Goal: Information Seeking & Learning: Check status

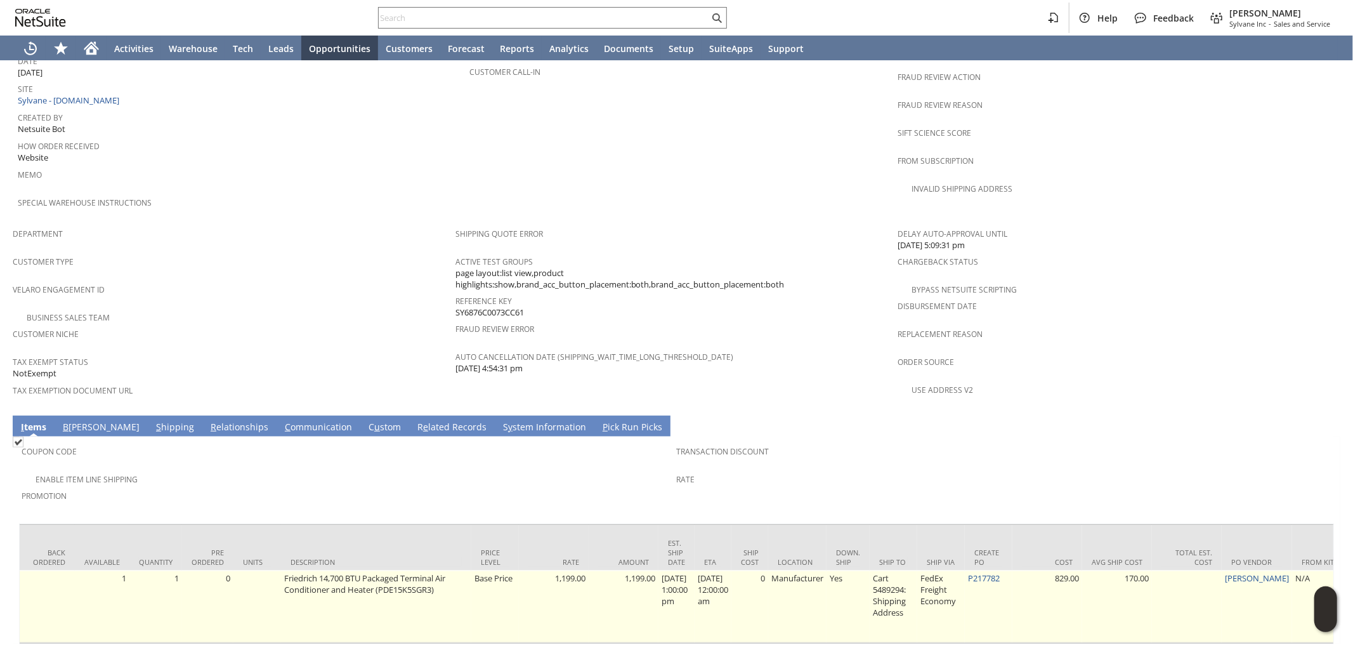
scroll to position [0, 300]
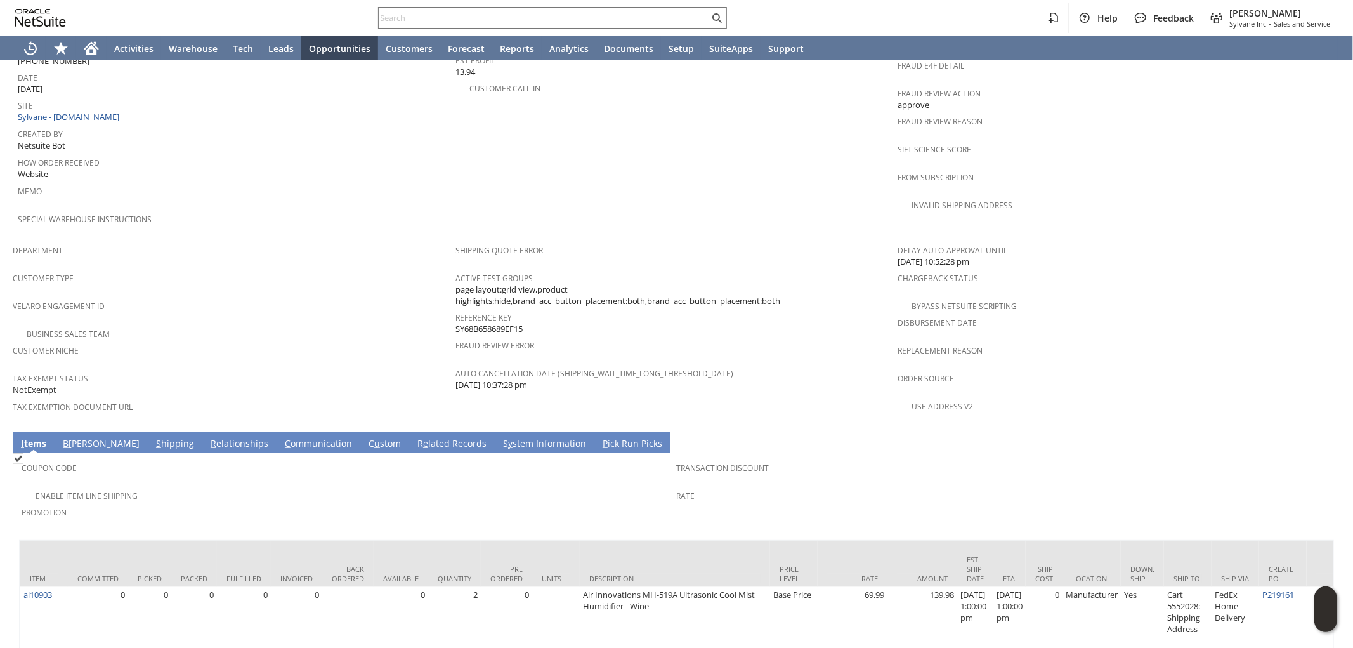
scroll to position [656, 0]
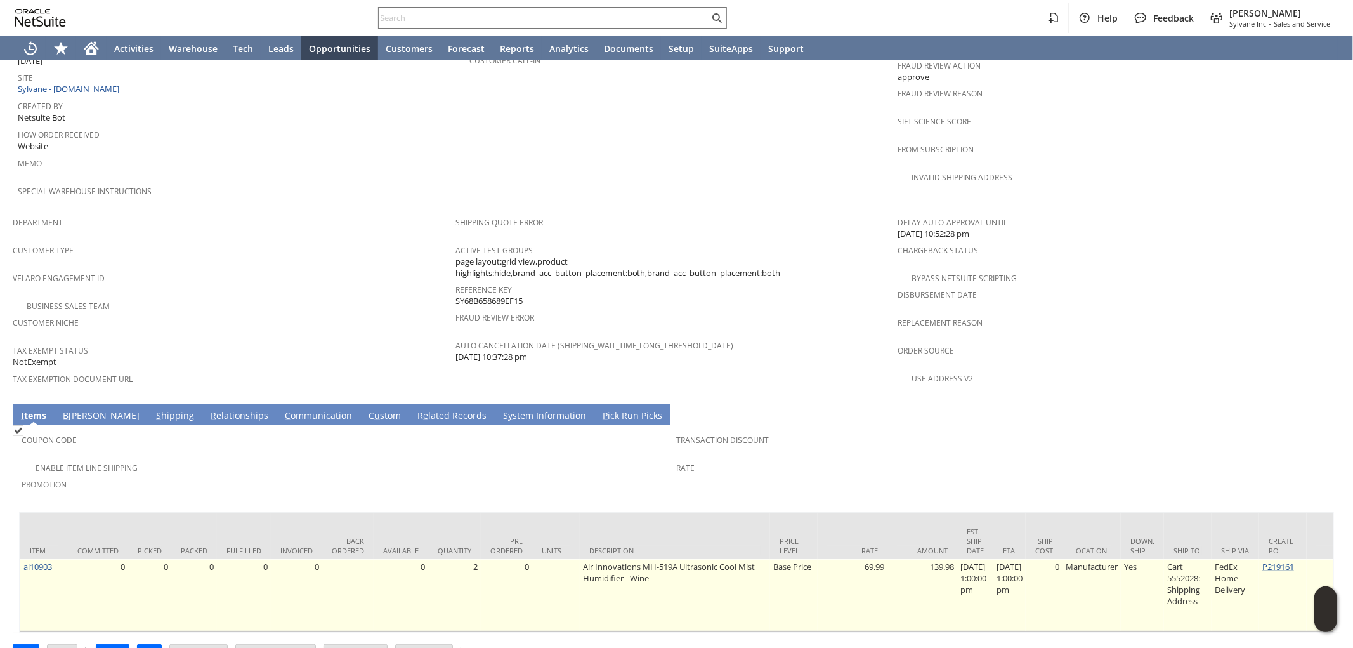
click at [1286, 561] on link "P219161" at bounding box center [1279, 566] width 32 height 11
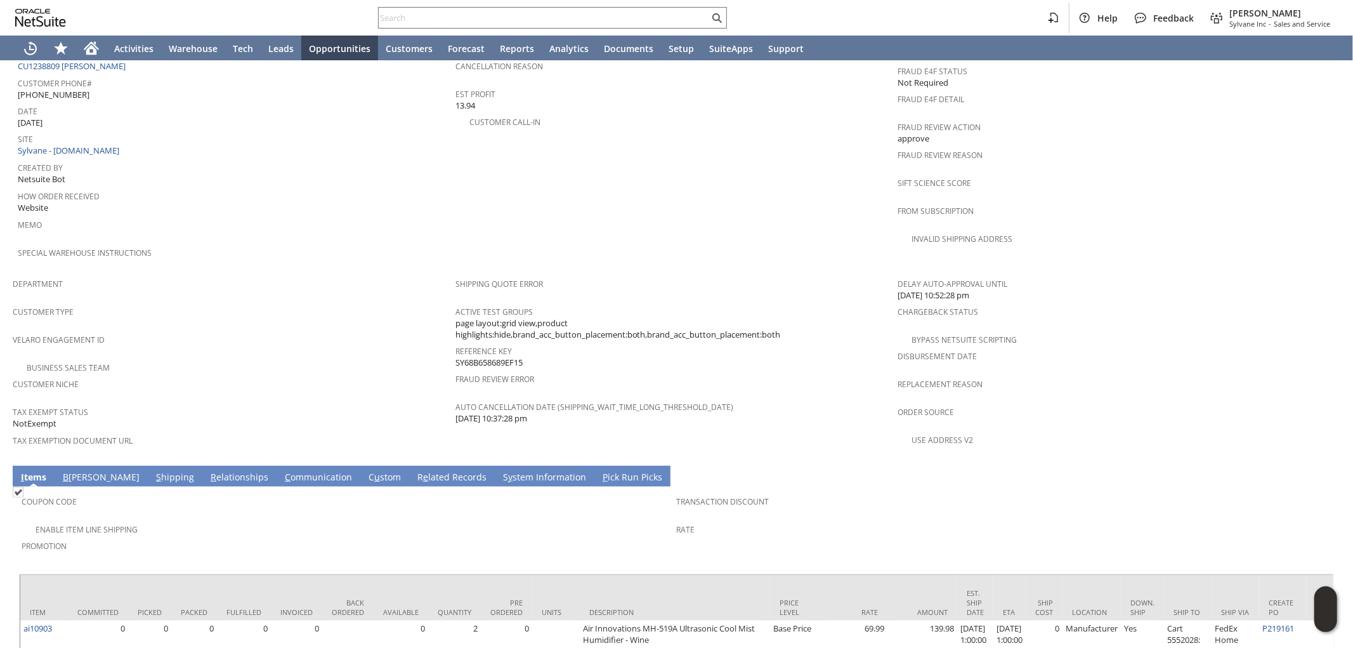
scroll to position [635, 0]
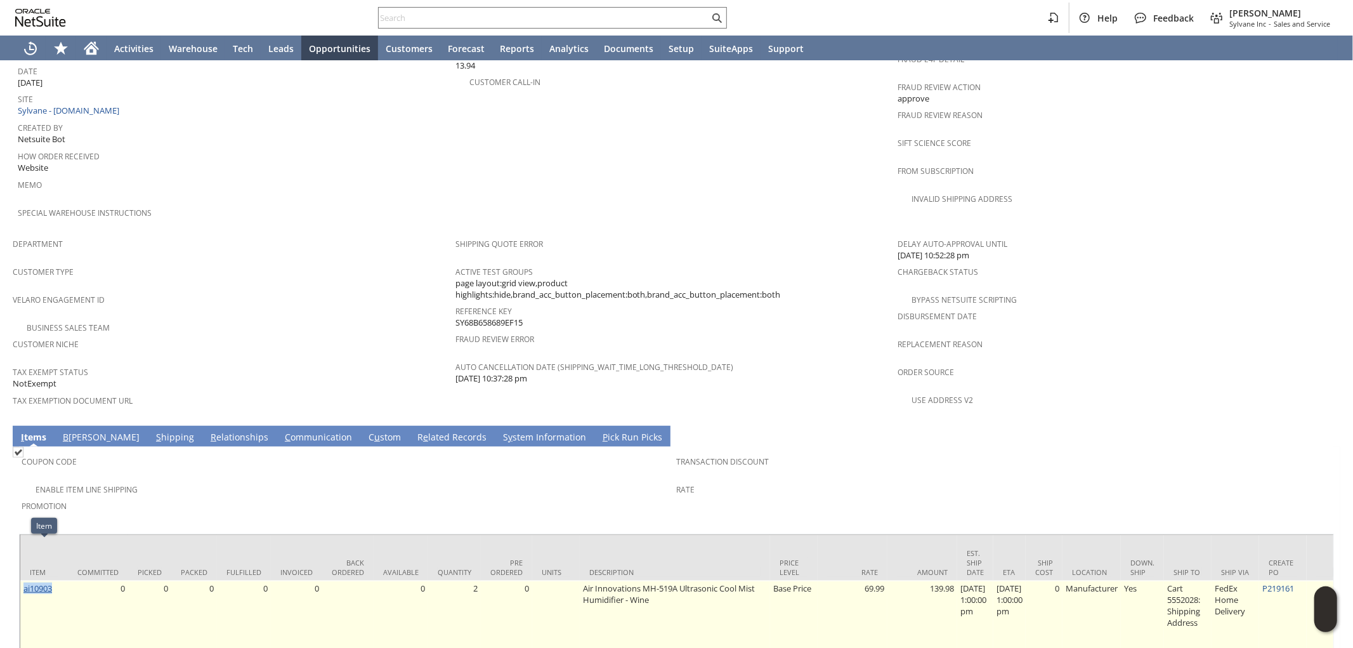
drag, startPoint x: 60, startPoint y: 548, endPoint x: 23, endPoint y: 551, distance: 36.9
click at [23, 581] on td "ai10903" at bounding box center [44, 617] width 48 height 72
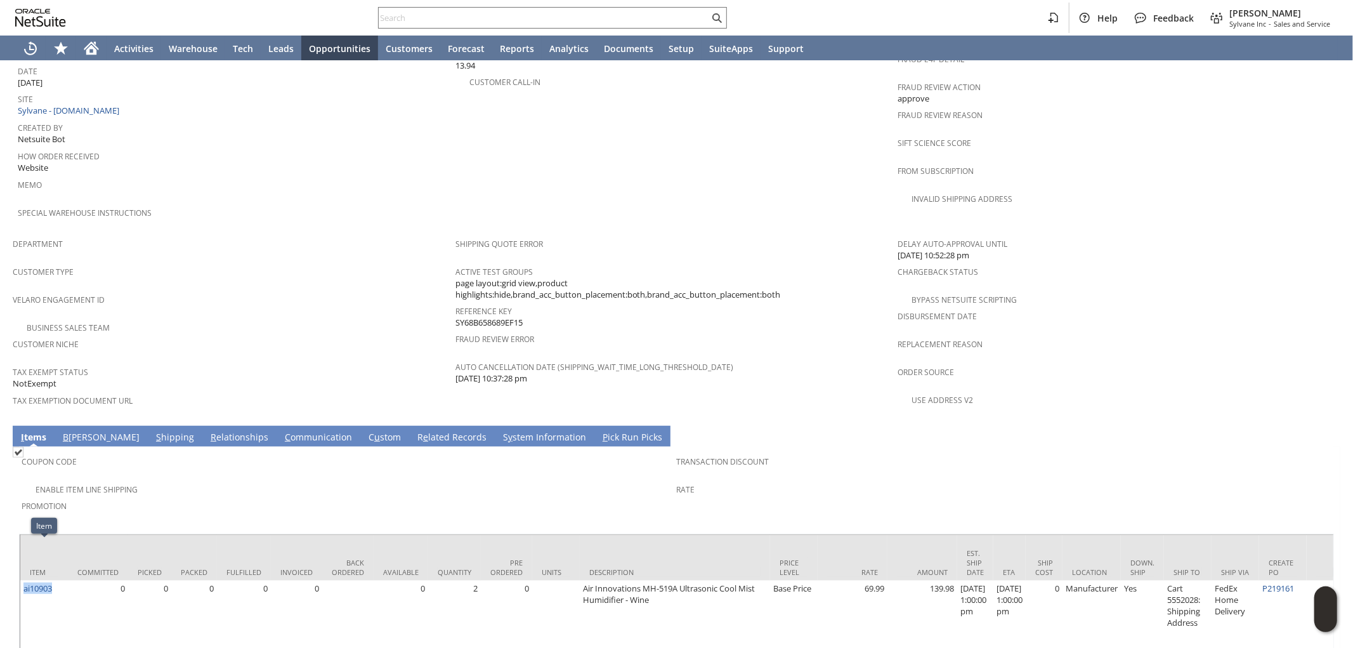
copy link "ai10903"
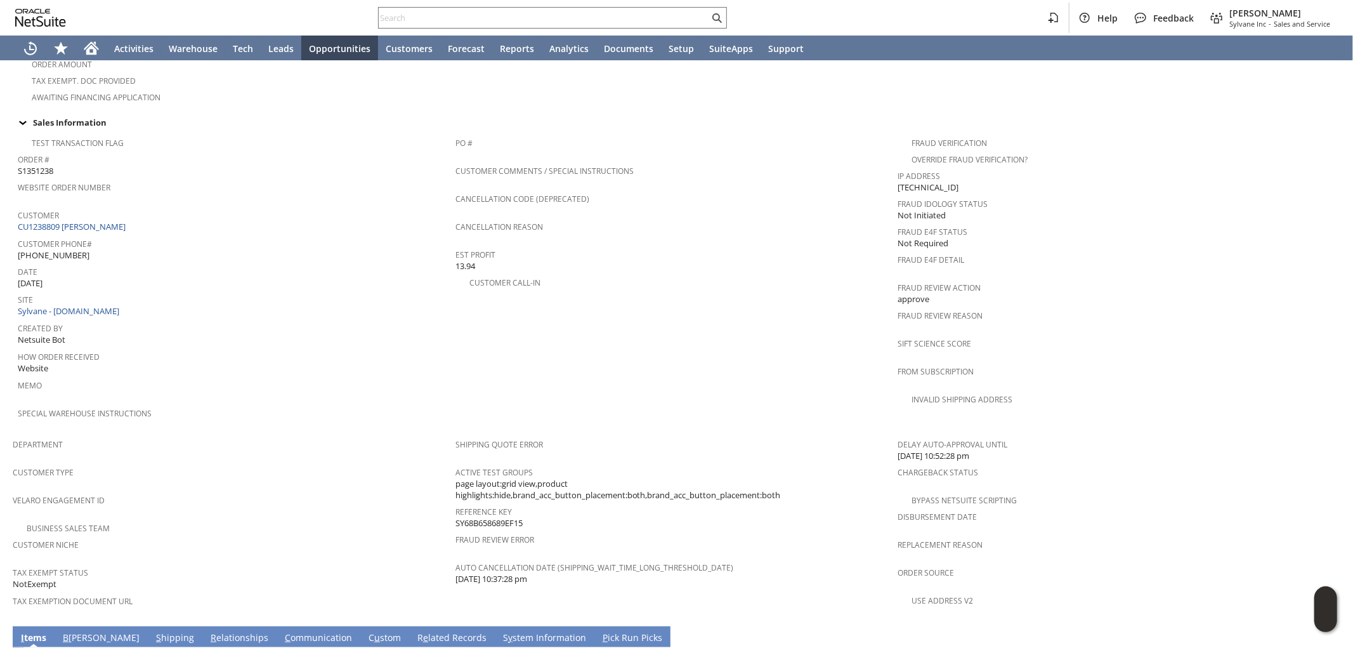
scroll to position [656, 0]
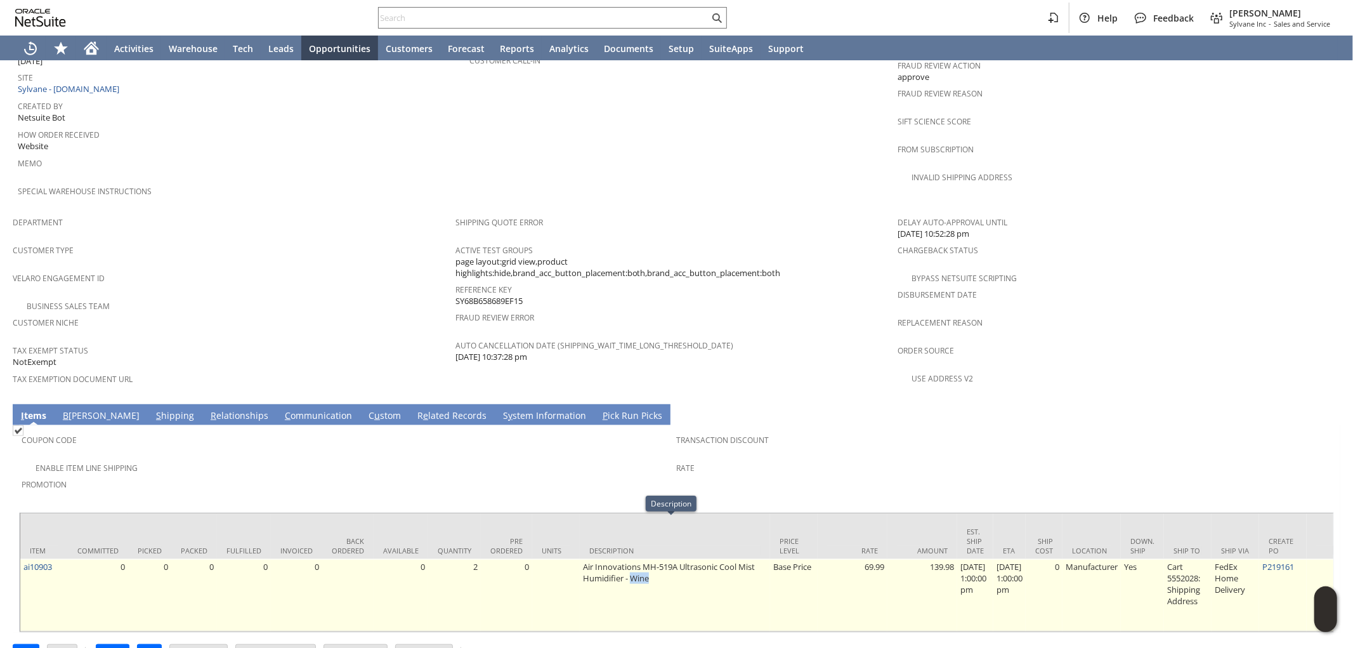
drag, startPoint x: 651, startPoint y: 537, endPoint x: 629, endPoint y: 539, distance: 21.7
click at [629, 559] on td "Air Innovations MH-519A Ultrasonic Cool Mist Humidifier - Wine" at bounding box center [675, 595] width 190 height 72
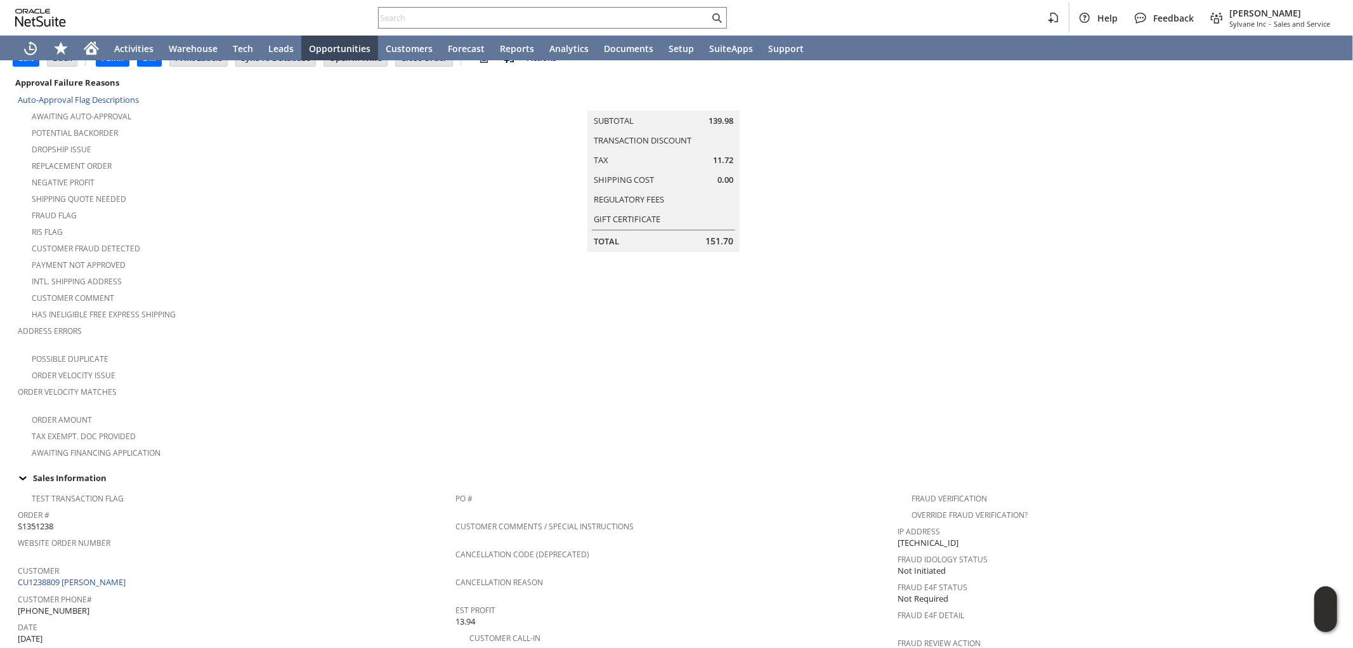
scroll to position [22, 0]
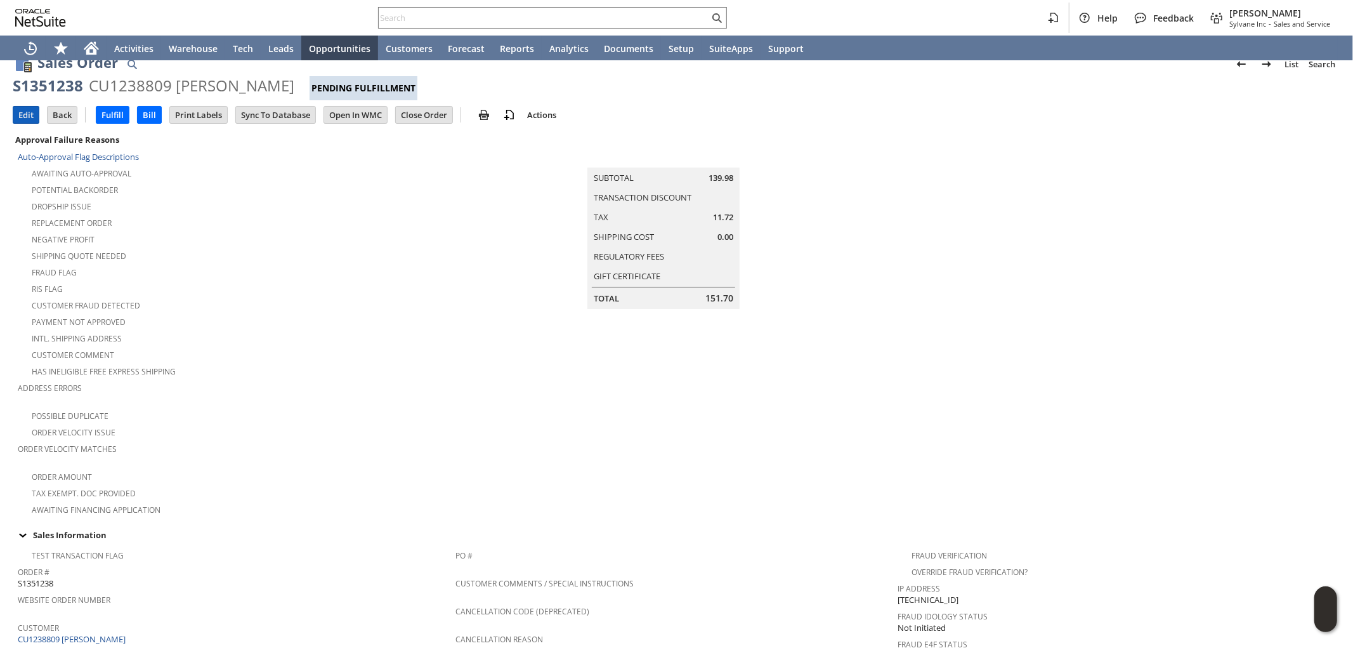
click at [27, 109] on input "Edit" at bounding box center [25, 115] width 25 height 16
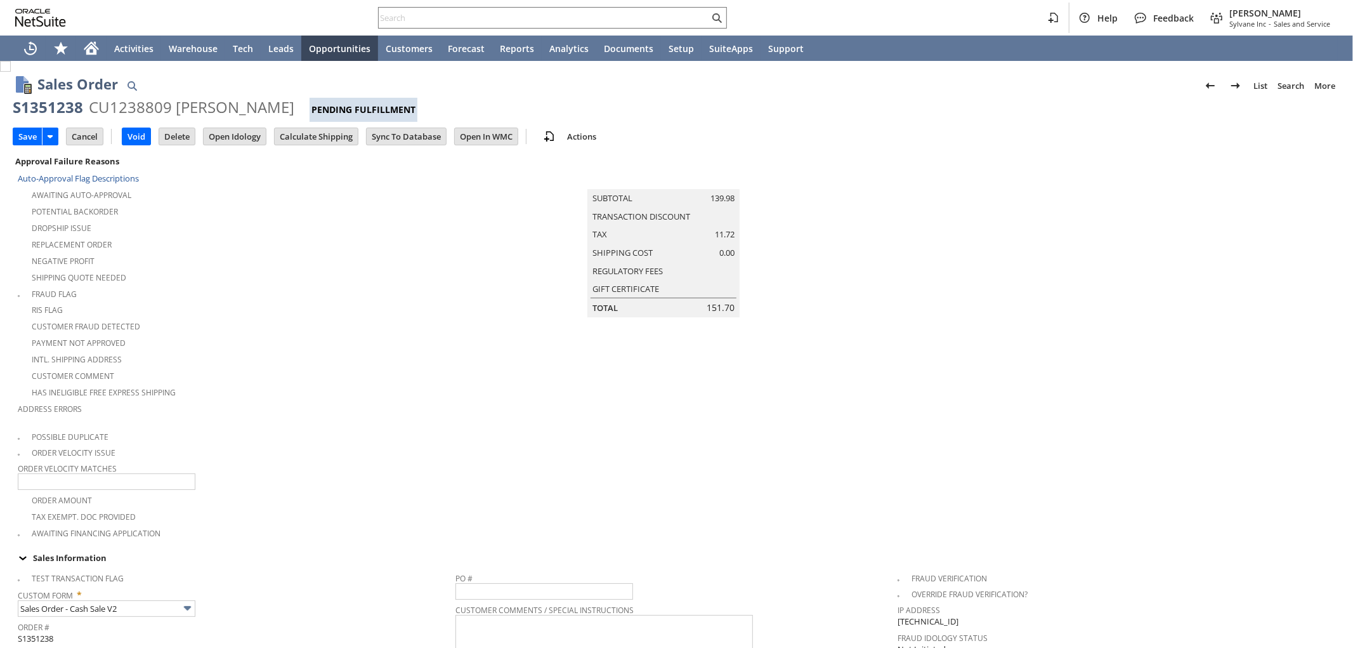
type input "Add"
type input "Copy Previous"
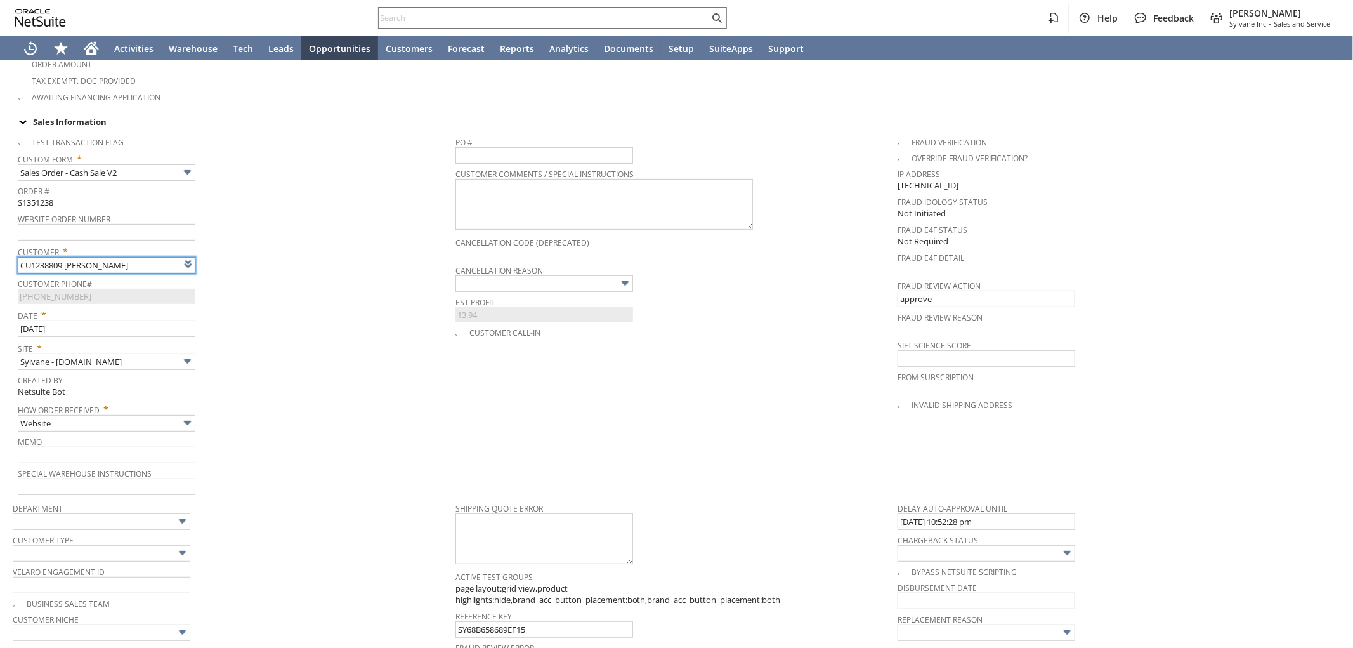
type input "Intelligent Recommendations ⁰"
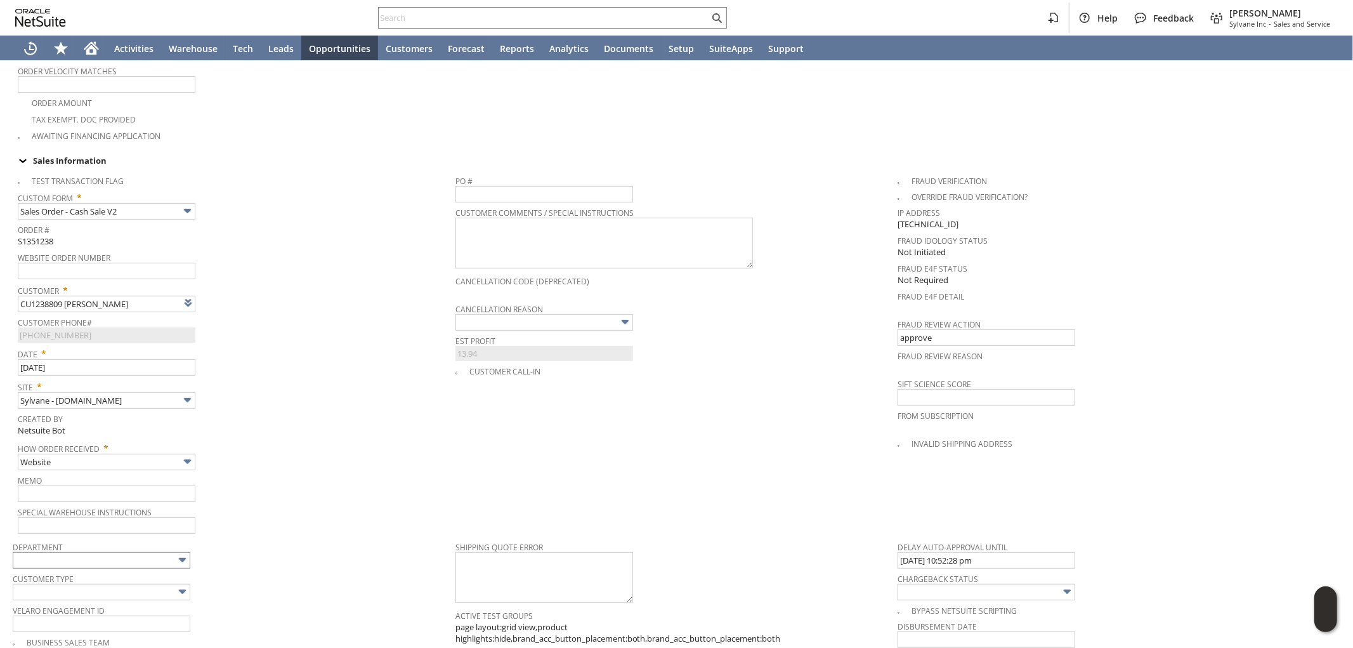
scroll to position [505, 0]
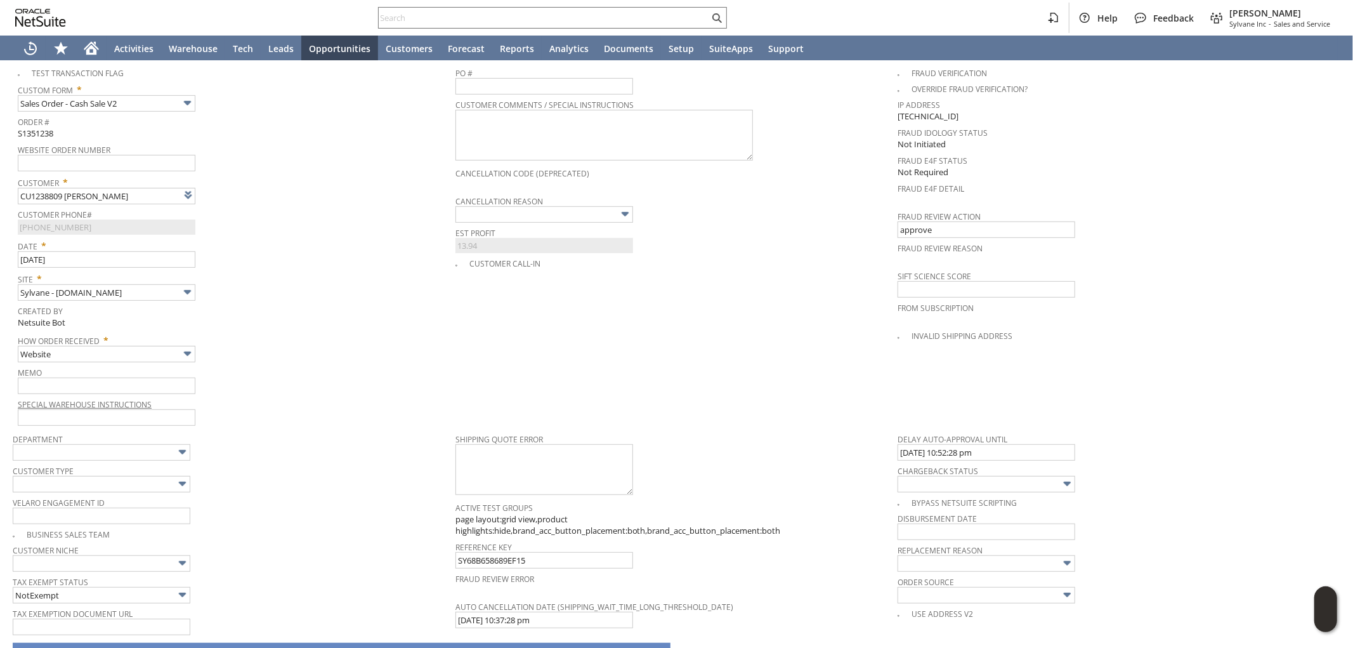
click at [84, 399] on link "Special Warehouse Instructions" at bounding box center [85, 404] width 134 height 11
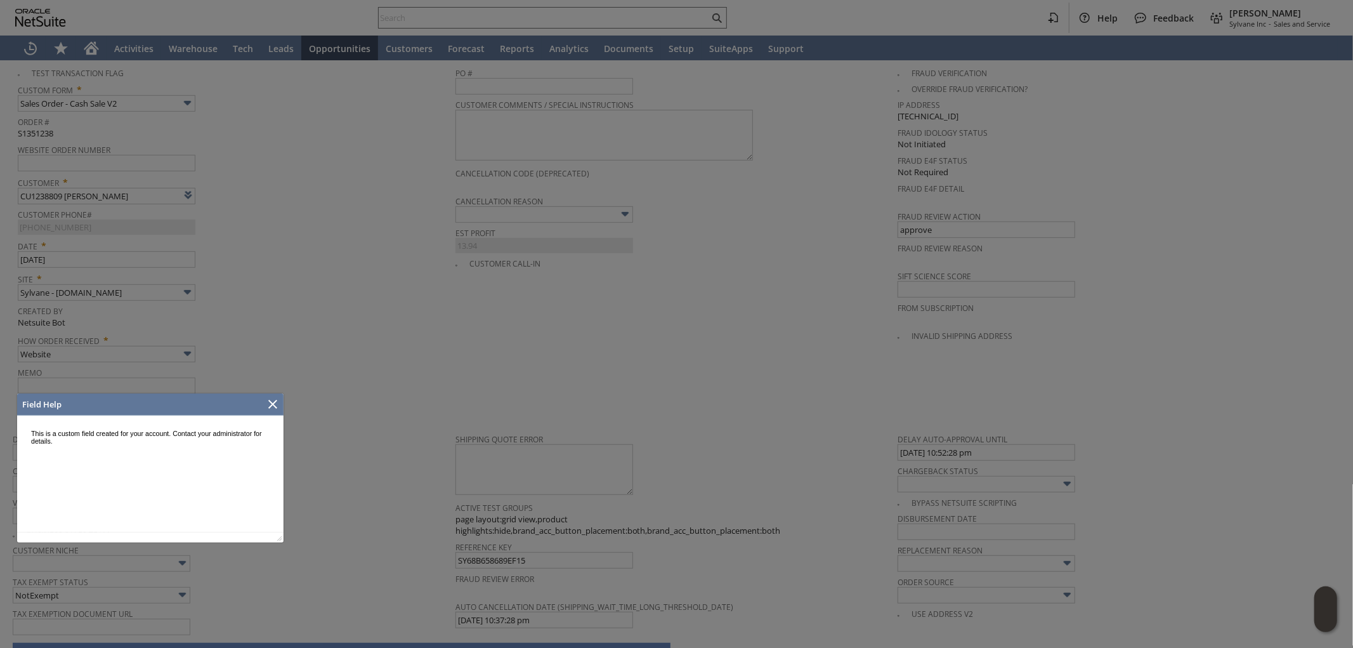
scroll to position [0, 0]
click at [262, 402] on div at bounding box center [273, 404] width 22 height 22
click at [273, 402] on icon "Close" at bounding box center [272, 404] width 15 height 15
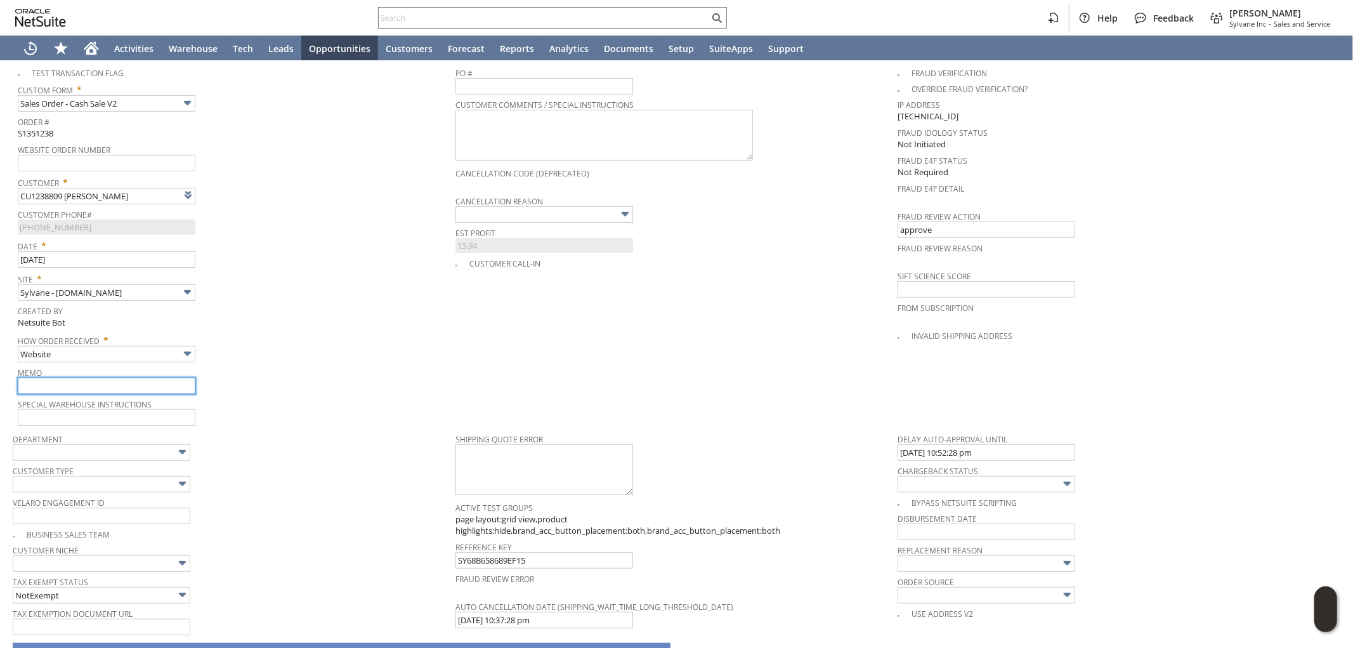
click at [140, 378] on input "text" at bounding box center [107, 386] width 178 height 16
click at [129, 378] on input "text" at bounding box center [107, 386] width 178 height 16
click at [84, 378] on input "9/2" at bounding box center [107, 386] width 178 height 16
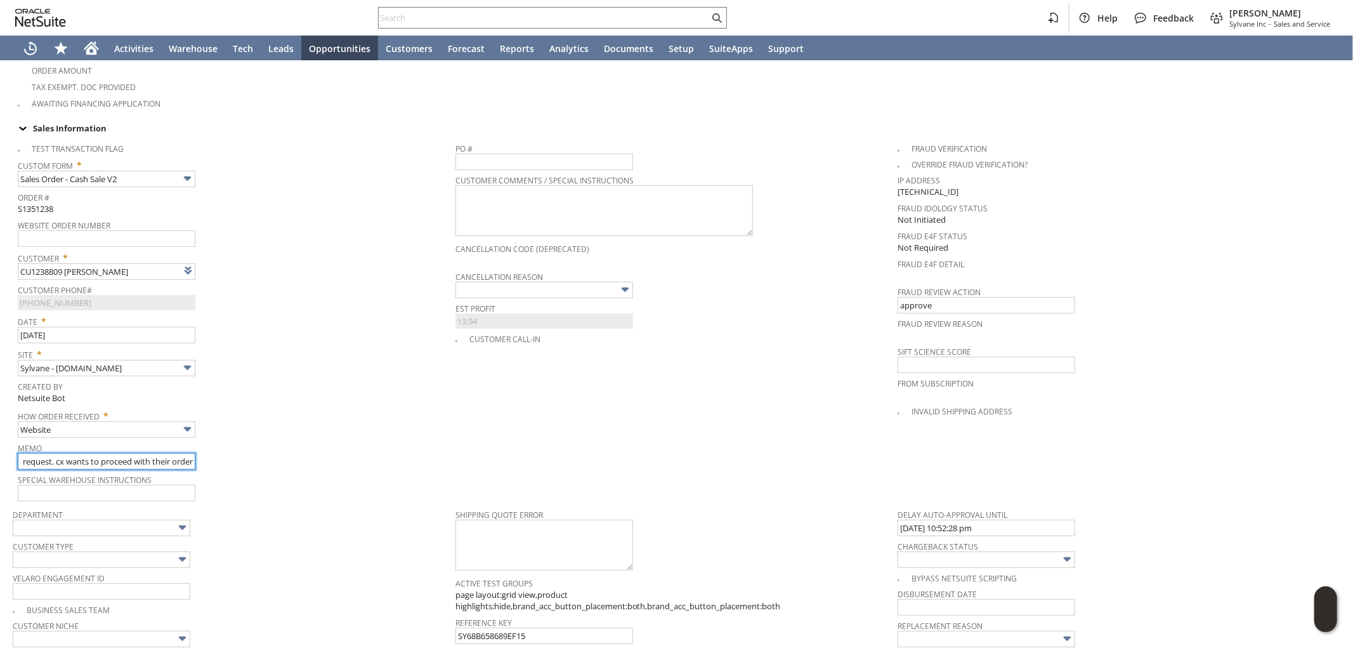
scroll to position [635, 0]
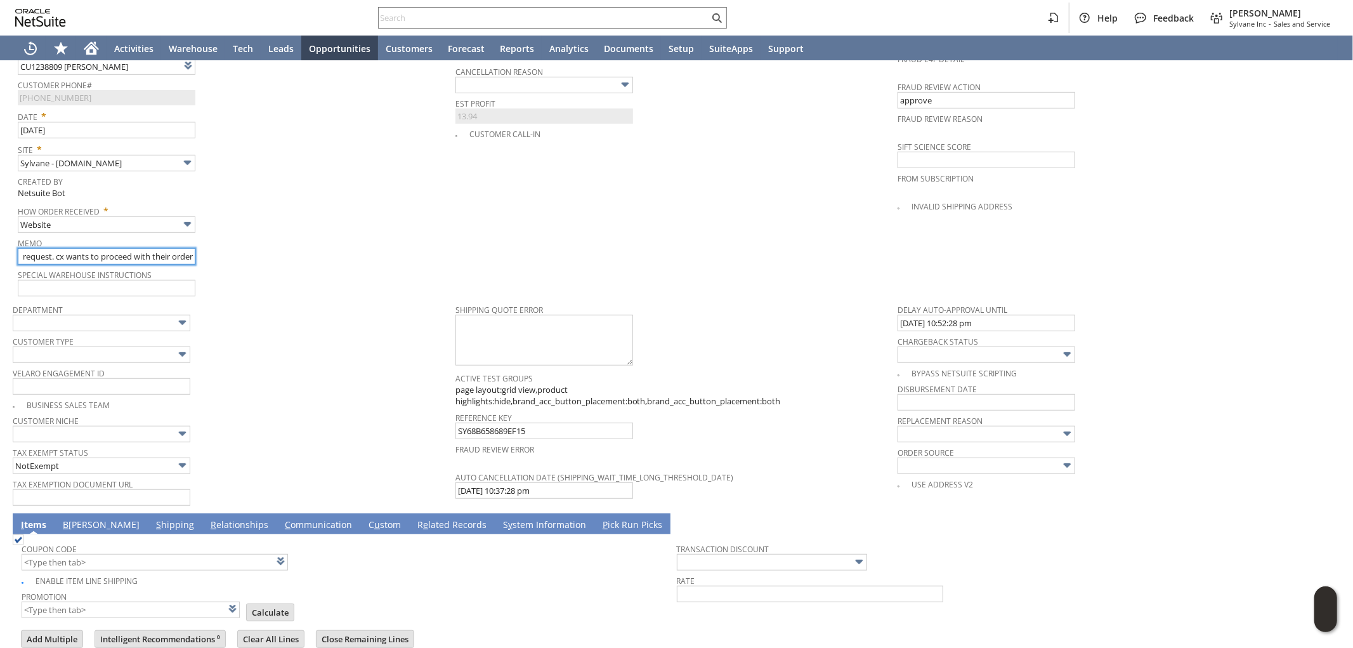
click at [47, 248] on input "9/2 cx called in, please disregard prior cancelation request. cx wants to proce…" at bounding box center [107, 256] width 178 height 16
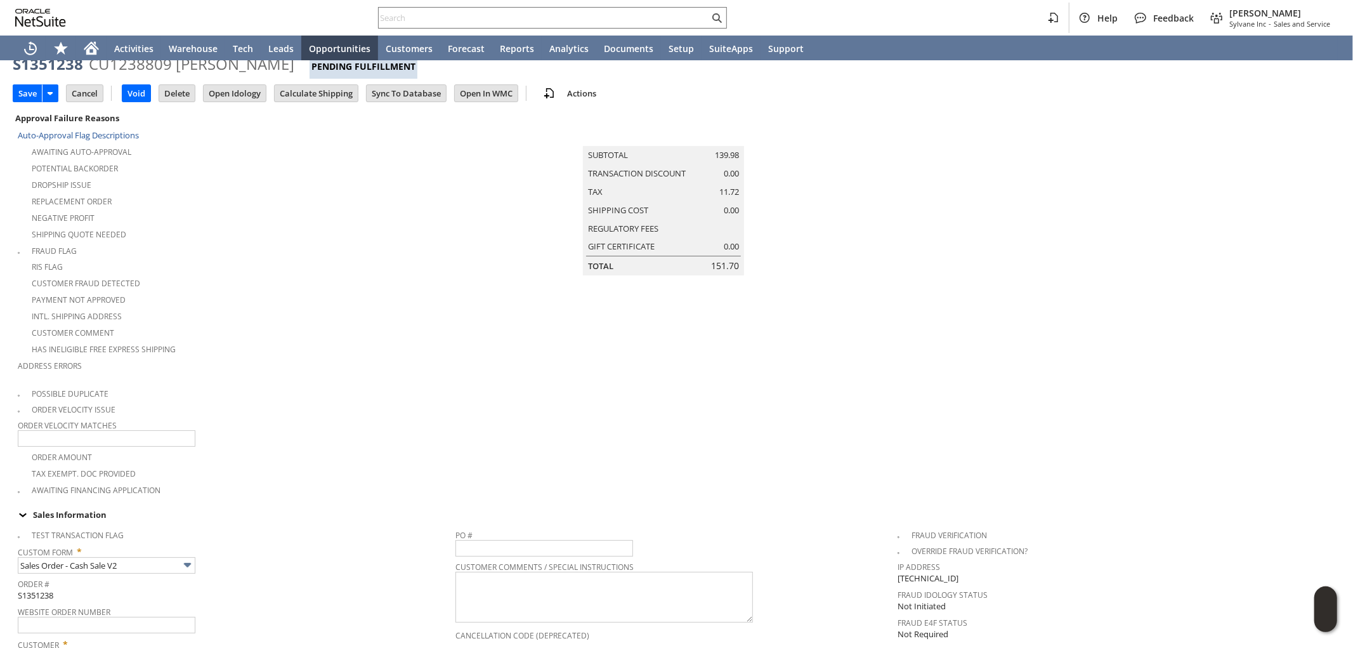
scroll to position [0, 0]
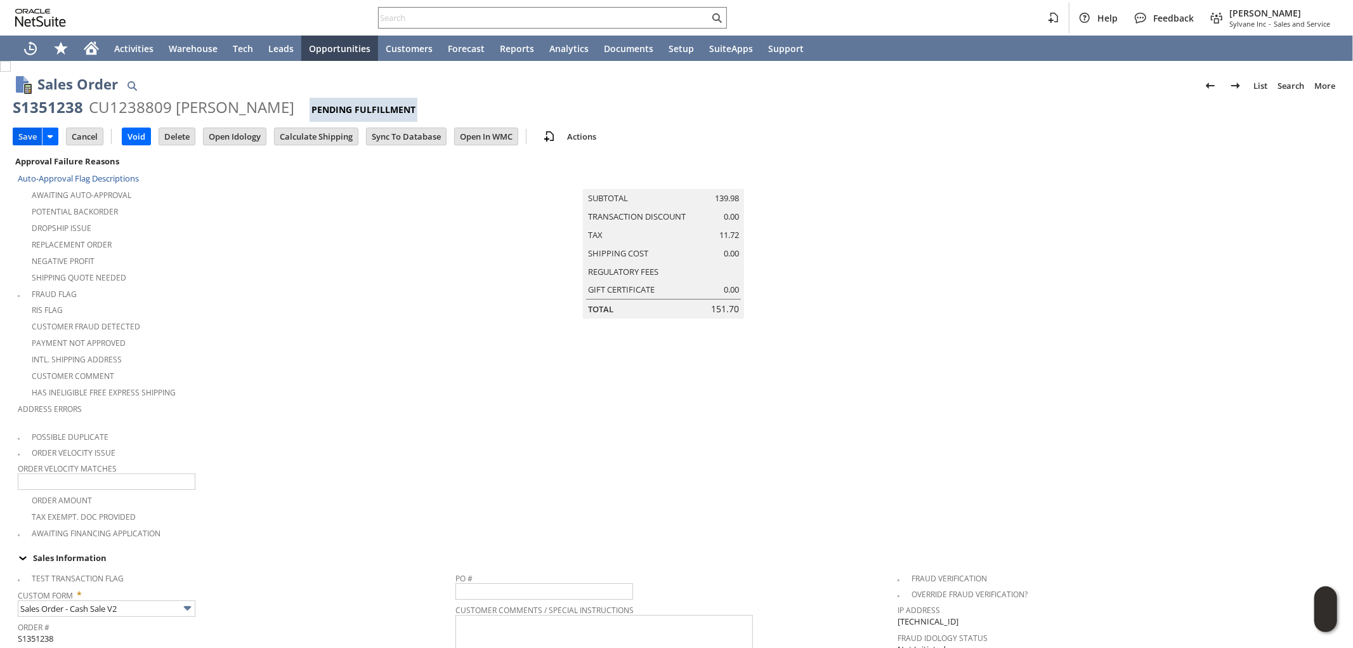
type input "9/2 cx called in, PLEASE DONT CANCEL, please disregard prior cancelation reques…"
click at [29, 133] on input "Save" at bounding box center [27, 136] width 29 height 16
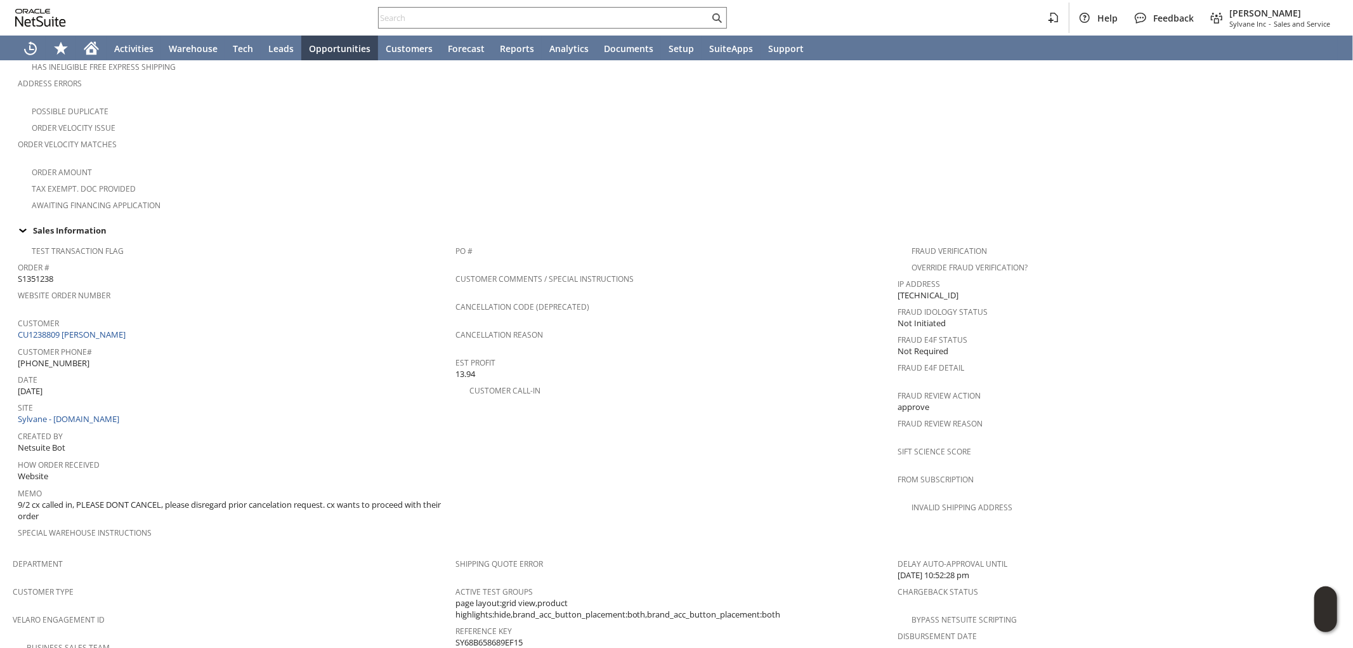
scroll to position [423, 0]
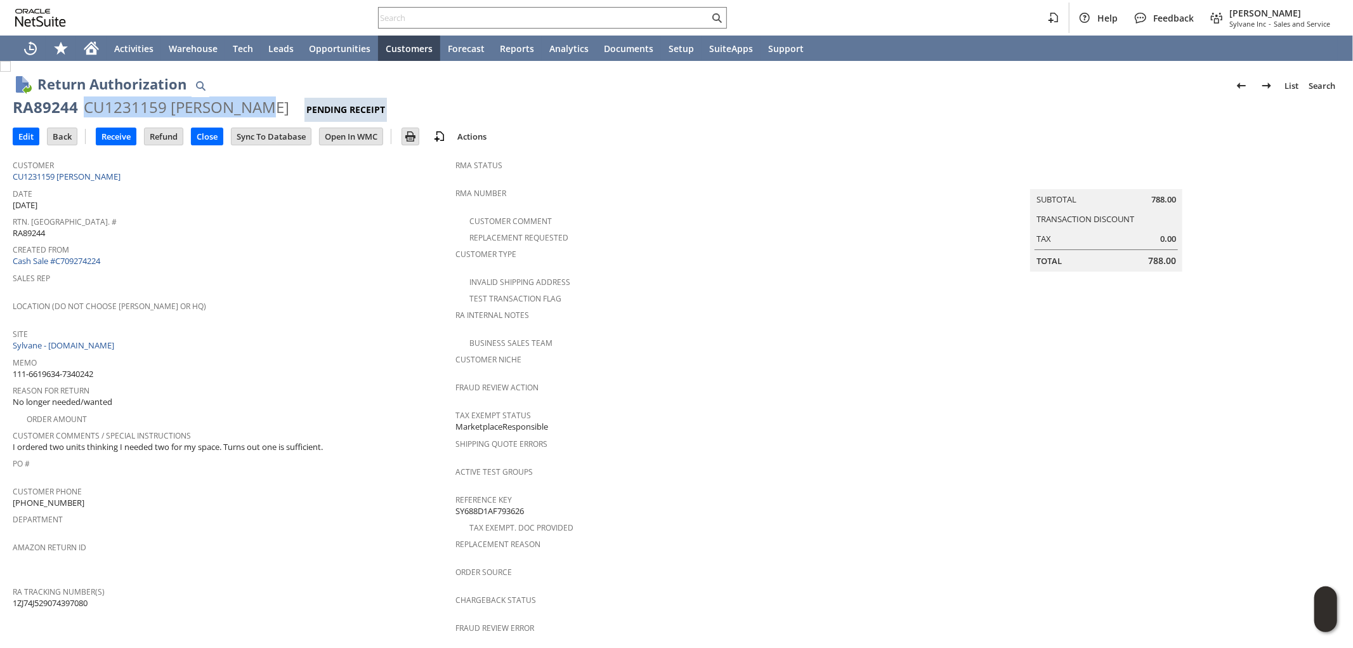
drag, startPoint x: 83, startPoint y: 103, endPoint x: 246, endPoint y: 110, distance: 163.2
click at [246, 110] on div "CU1231159 [PERSON_NAME]" at bounding box center [187, 107] width 206 height 20
copy div "CU1231159 [PERSON_NAME]"
drag, startPoint x: 77, startPoint y: 103, endPoint x: 14, endPoint y: 102, distance: 62.8
click at [14, 102] on div "RA89244 CU1231159 [PERSON_NAME] Pending Receipt" at bounding box center [677, 109] width 1328 height 25
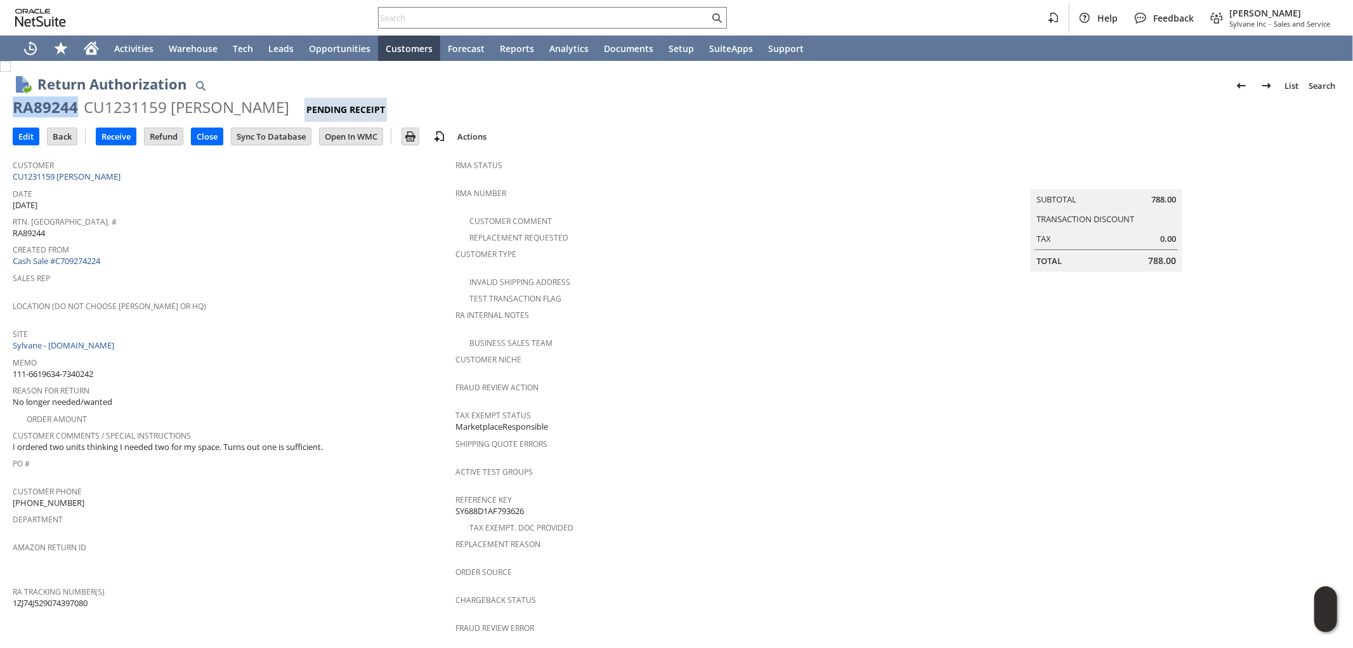
copy div "RA89244"
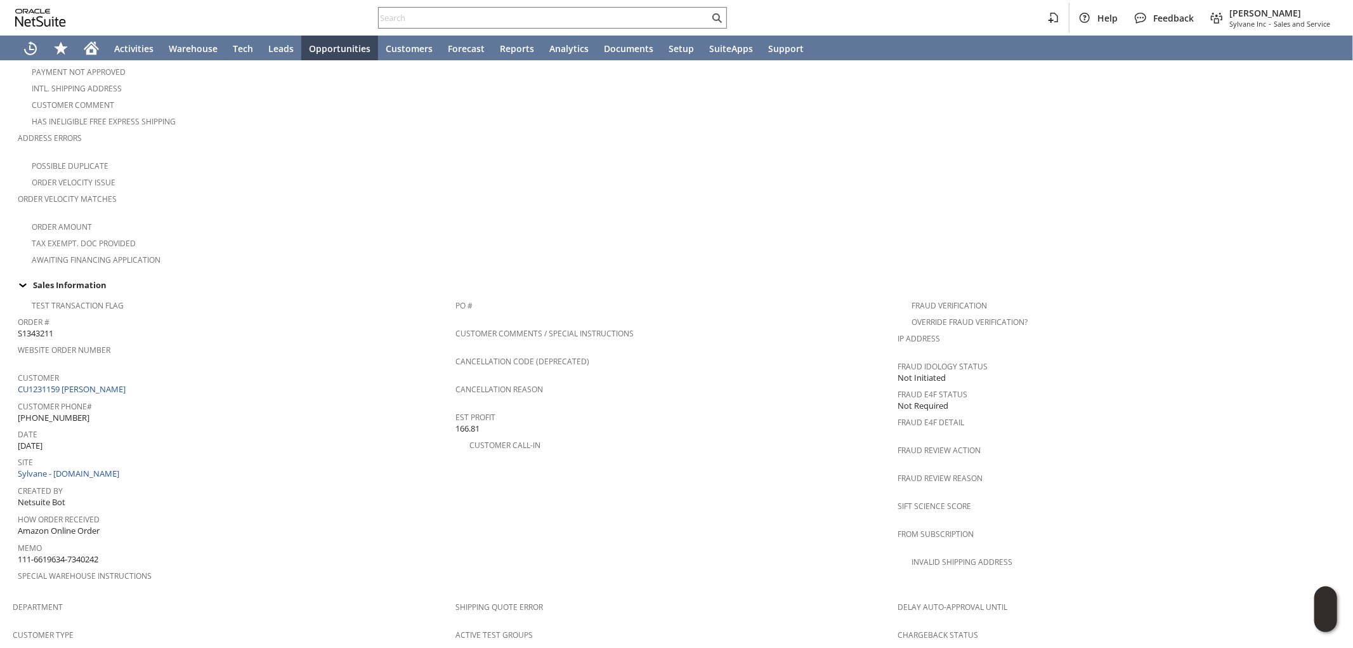
scroll to position [201, 0]
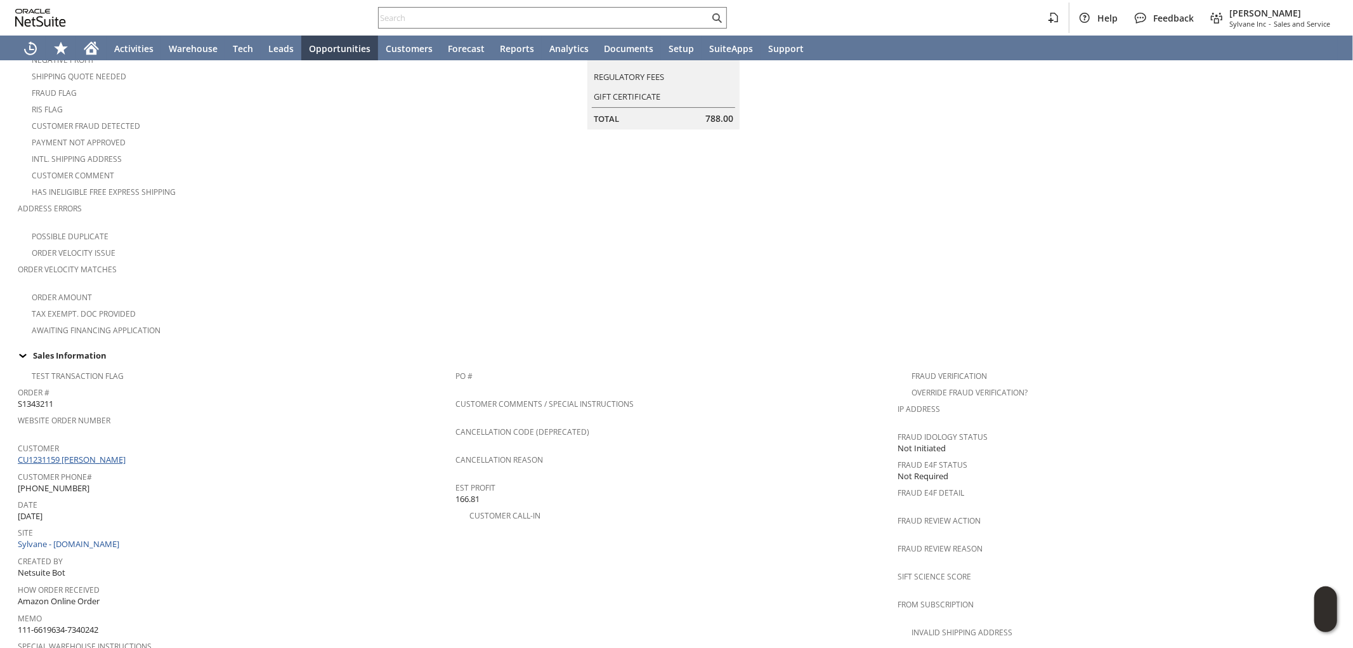
click at [91, 454] on link "CU1231159 Chris Lewis" at bounding box center [73, 459] width 111 height 11
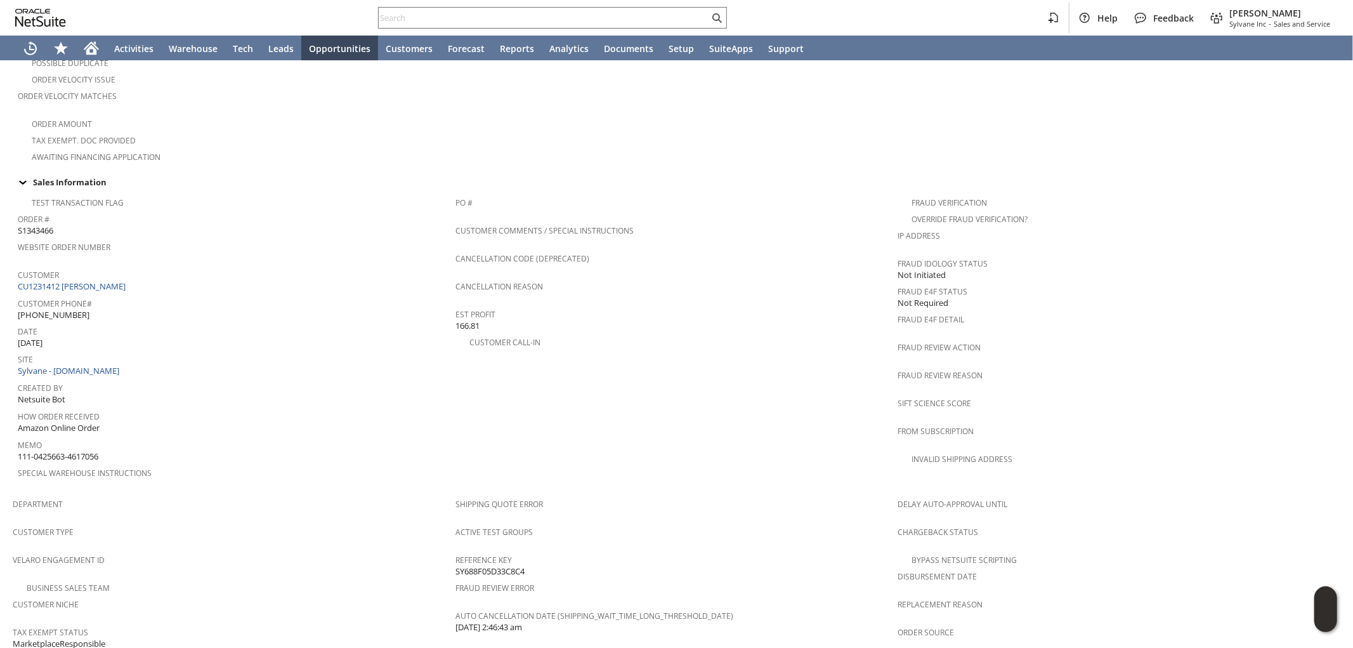
scroll to position [272, 0]
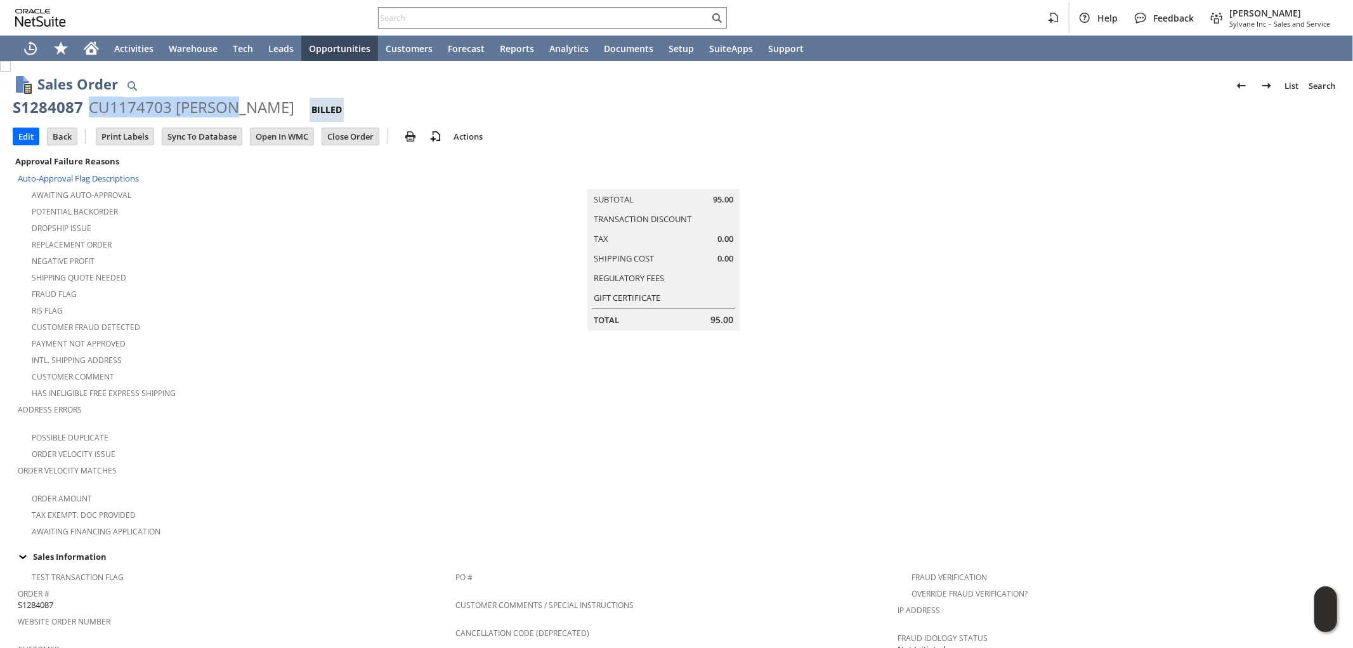
drag, startPoint x: 228, startPoint y: 103, endPoint x: 90, endPoint y: 105, distance: 138.3
click at [90, 105] on div "CU1174703 Ha Dinh" at bounding box center [192, 107] width 206 height 20
copy div "CU1174703 Ha Dinh"
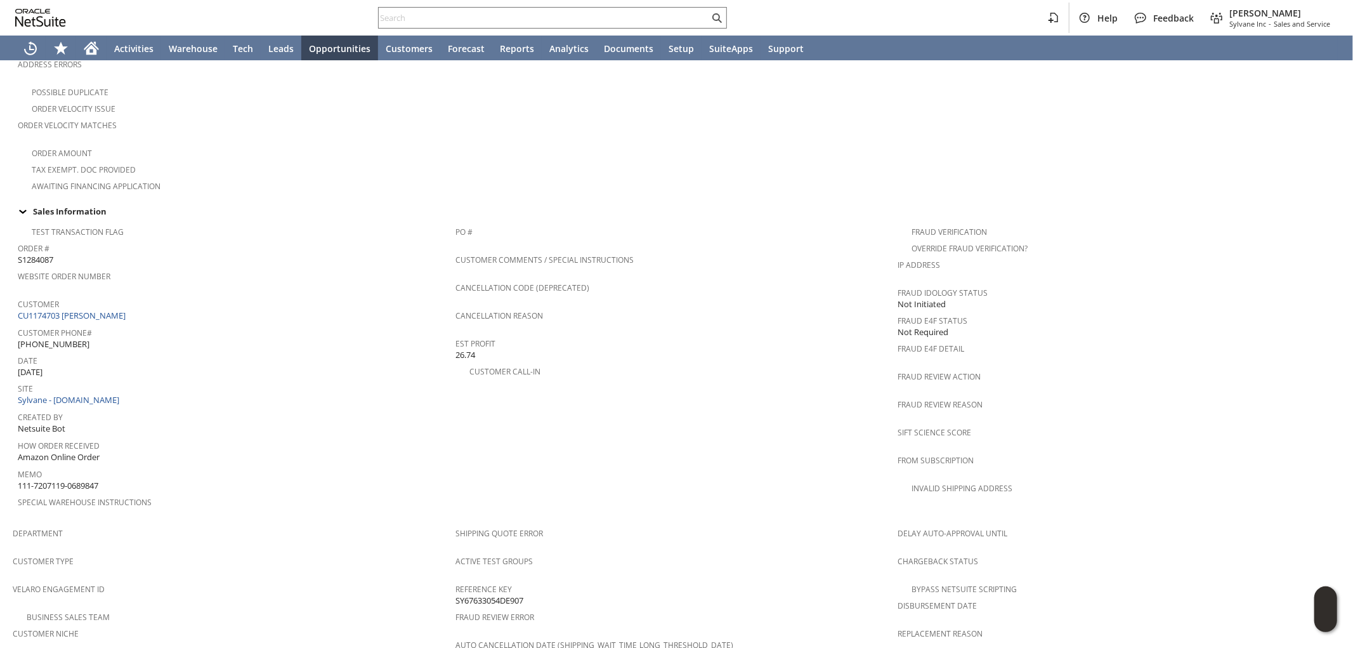
scroll to position [352, 0]
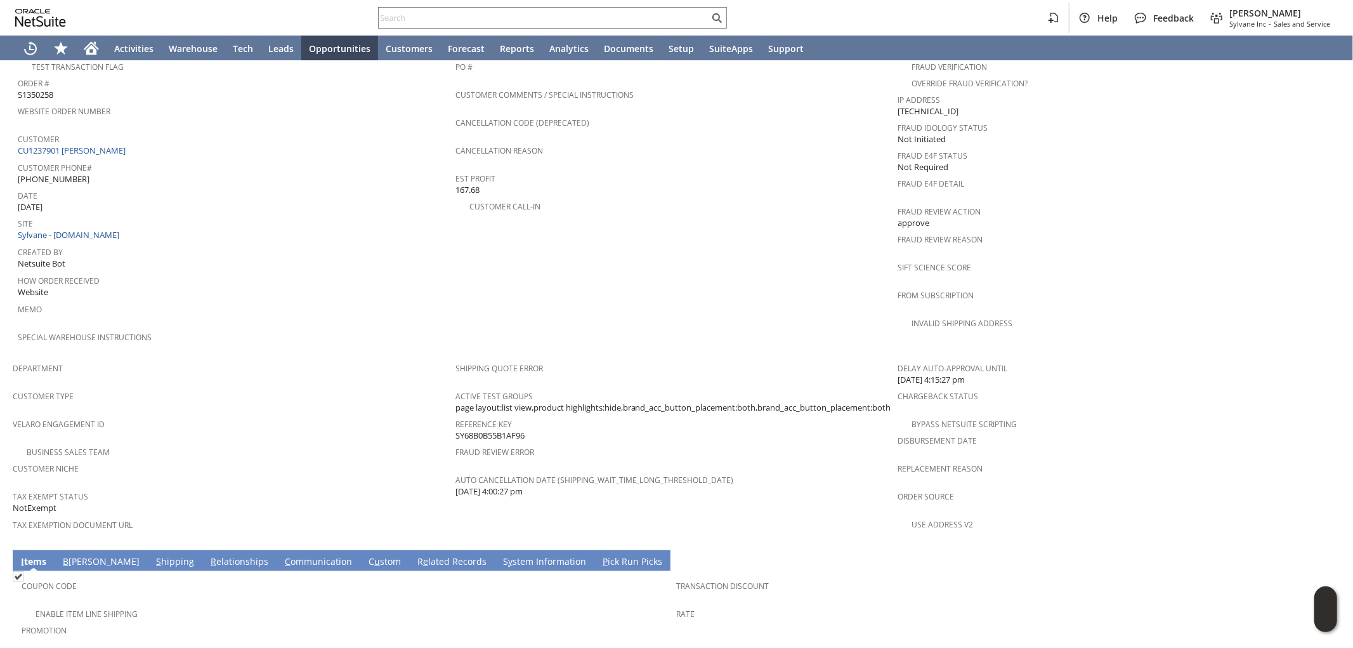
scroll to position [656, 0]
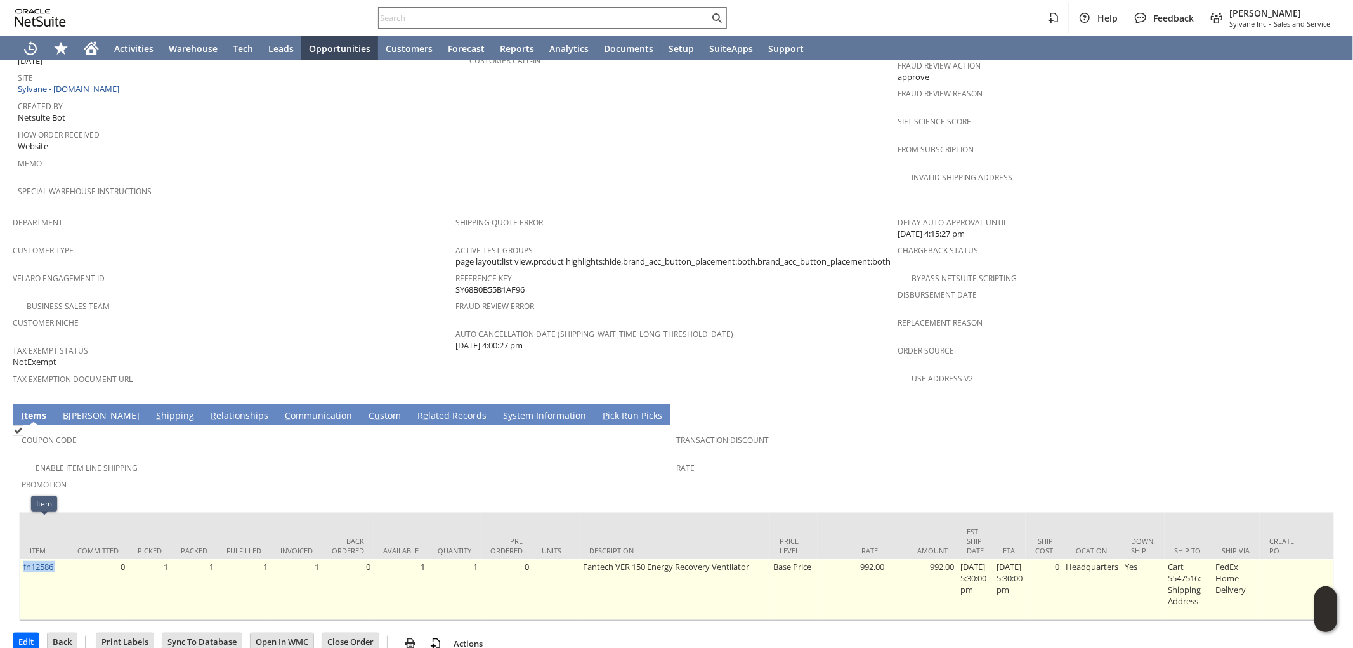
drag, startPoint x: 67, startPoint y: 530, endPoint x: 27, endPoint y: 529, distance: 40.0
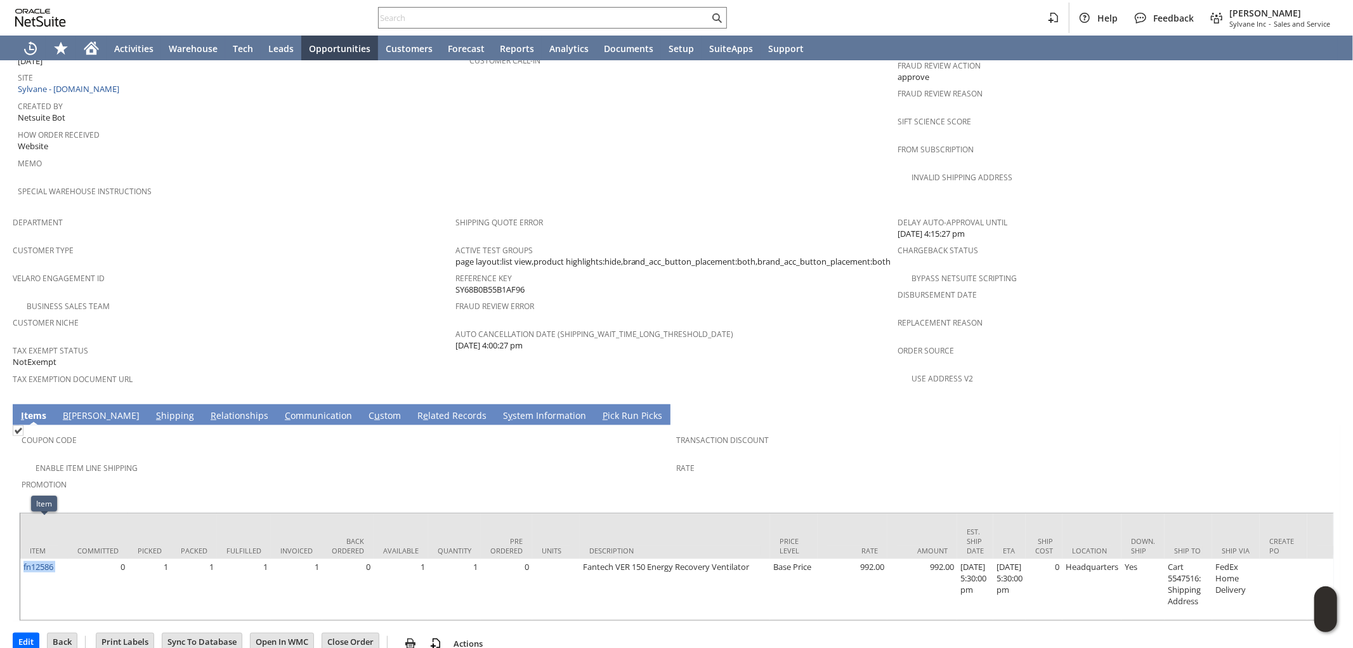
copy tr "fn12586"
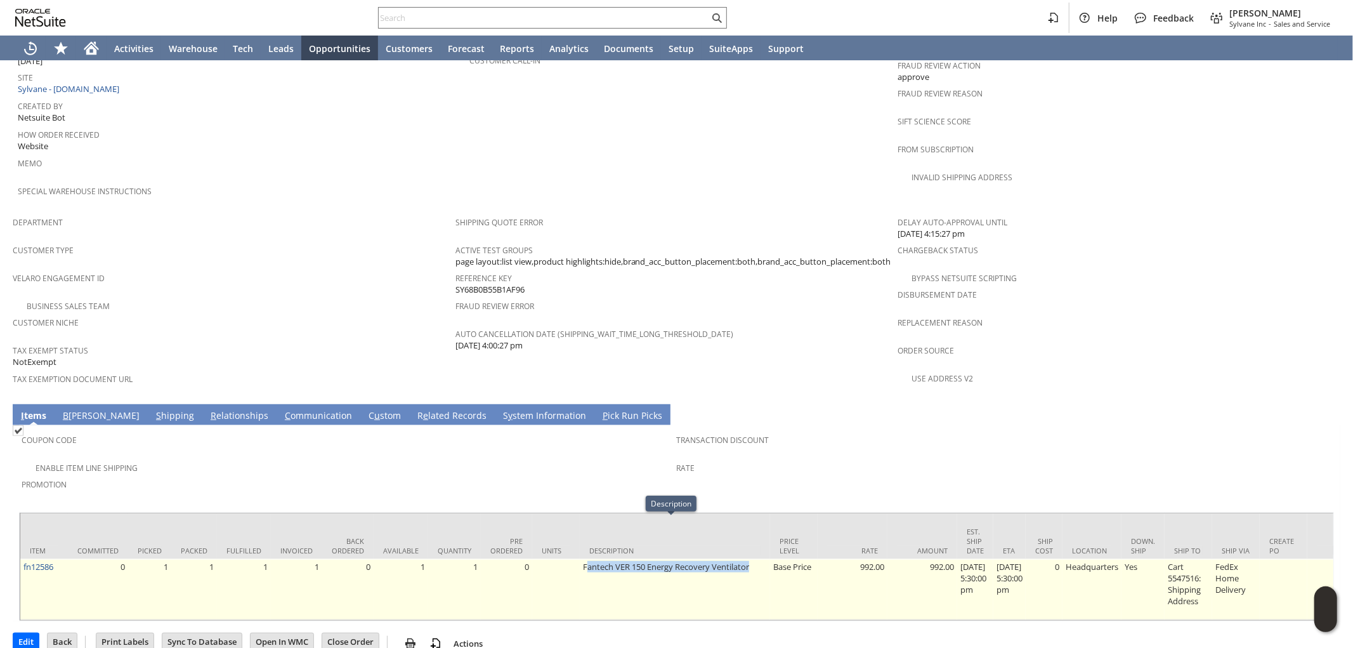
drag, startPoint x: 582, startPoint y: 518, endPoint x: 749, endPoint y: 534, distance: 168.3
click at [749, 559] on td "Fantech VER 150 Energy Recovery Ventilator" at bounding box center [675, 589] width 190 height 61
click at [580, 559] on td "Fantech VER 150 Energy Recovery Ventilator" at bounding box center [675, 589] width 190 height 61
drag, startPoint x: 579, startPoint y: 525, endPoint x: 755, endPoint y: 531, distance: 176.5
click at [755, 559] on td "Fantech VER 150 Energy Recovery Ventilator" at bounding box center [675, 589] width 190 height 61
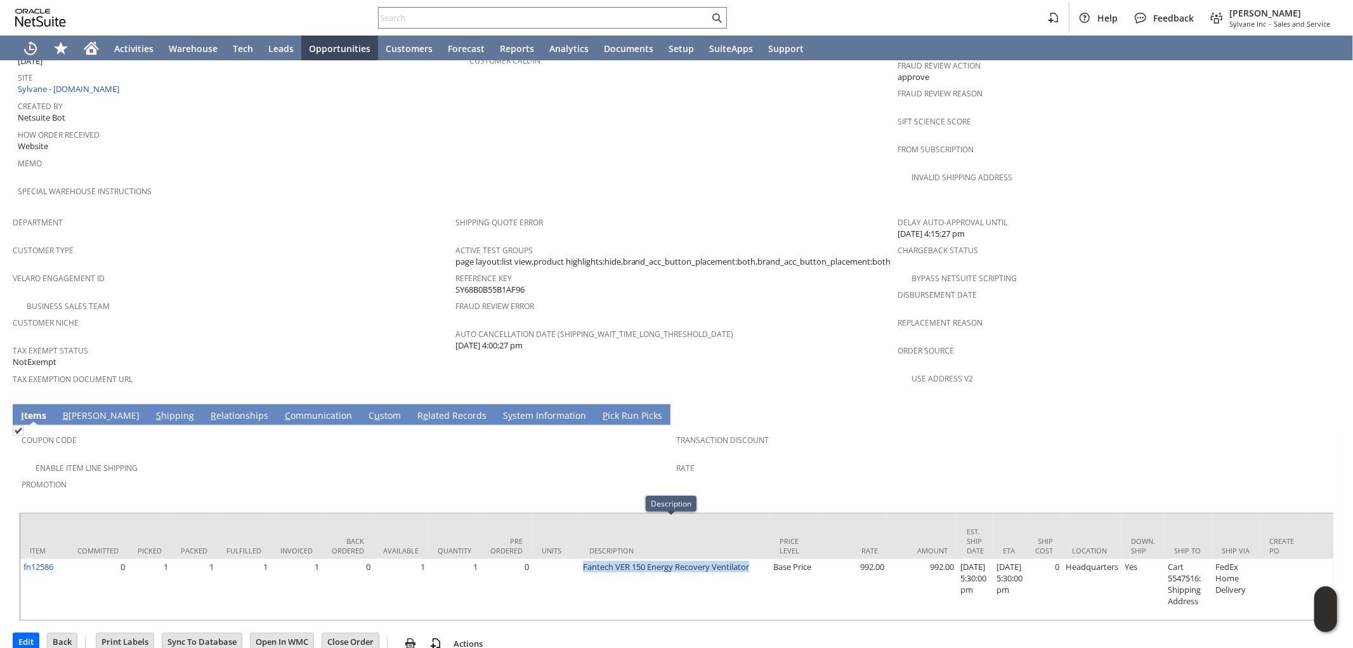
copy td "Fantech VER 150 Energy Recovery Ventilator"
drag, startPoint x: 351, startPoint y: 186, endPoint x: 452, endPoint y: 224, distance: 108.4
click at [352, 213] on span "Department" at bounding box center [231, 220] width 437 height 15
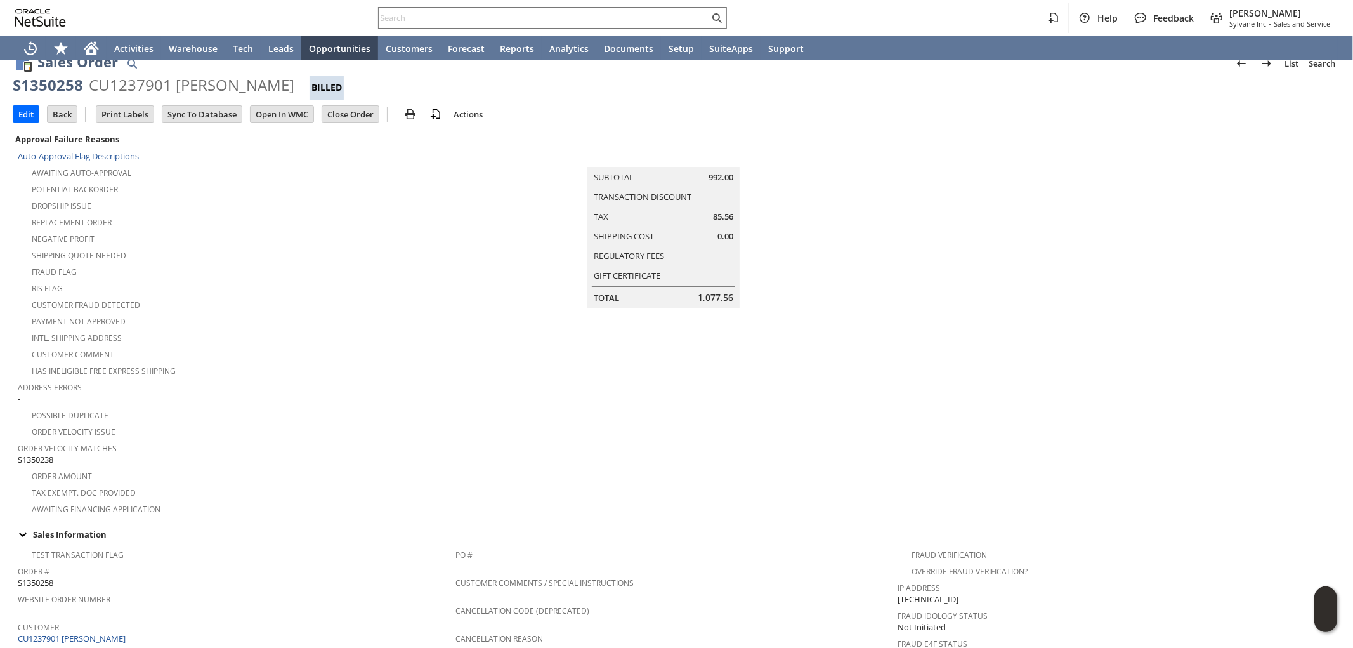
scroll to position [0, 0]
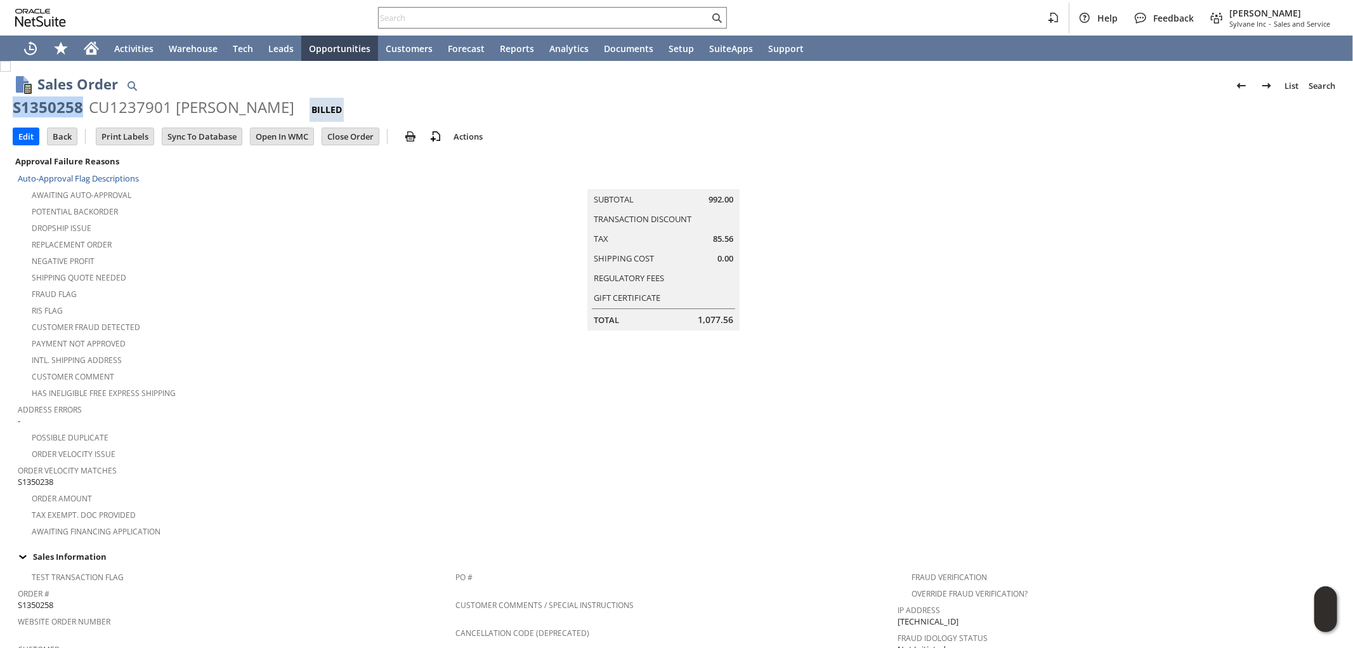
drag, startPoint x: 80, startPoint y: 100, endPoint x: 15, endPoint y: 111, distance: 66.2
click at [15, 111] on div "S1350258 CU1237901 Arash Ouriel Billed" at bounding box center [677, 109] width 1328 height 25
copy div "S1350258"
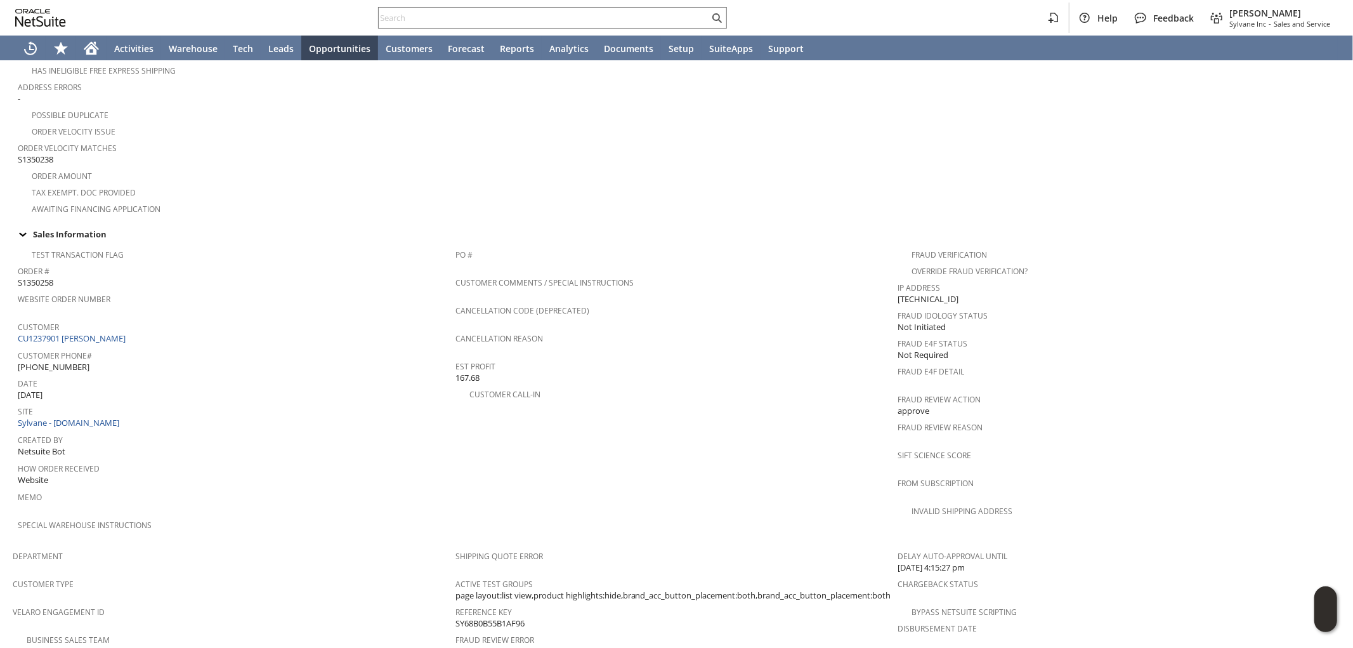
scroll to position [635, 0]
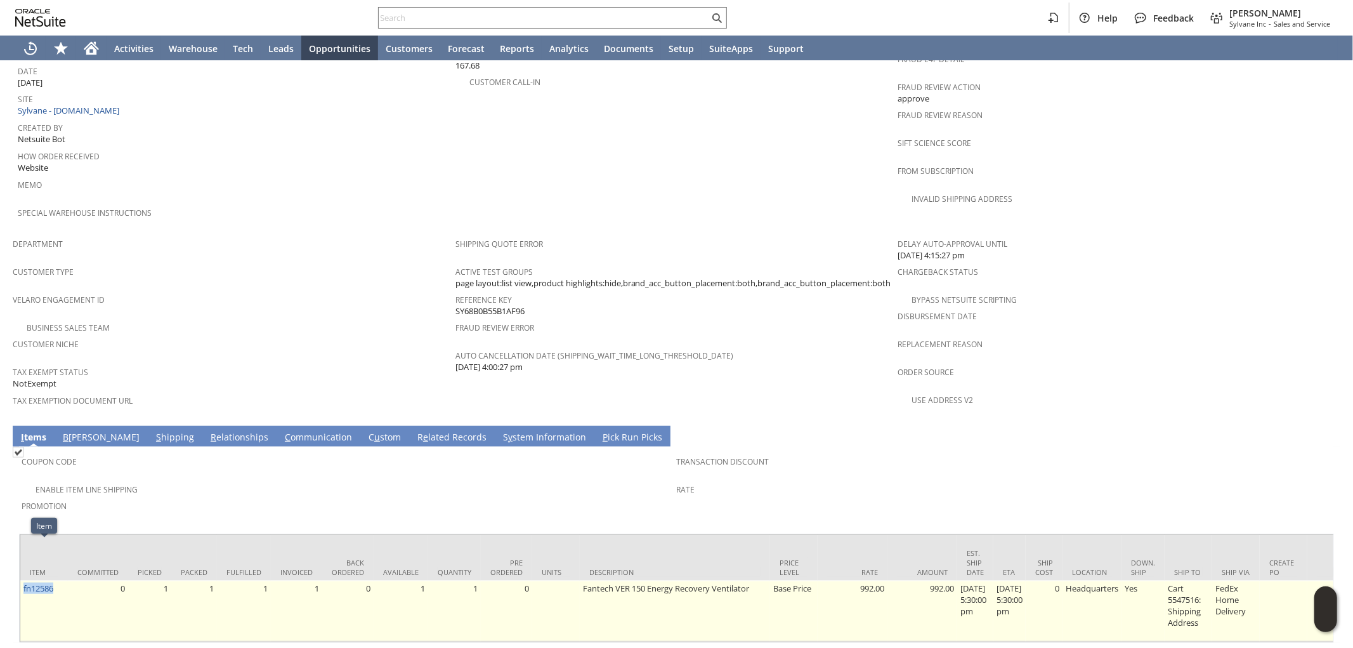
drag, startPoint x: 65, startPoint y: 553, endPoint x: 22, endPoint y: 559, distance: 44.2
click at [22, 581] on td "fn12586" at bounding box center [44, 611] width 48 height 61
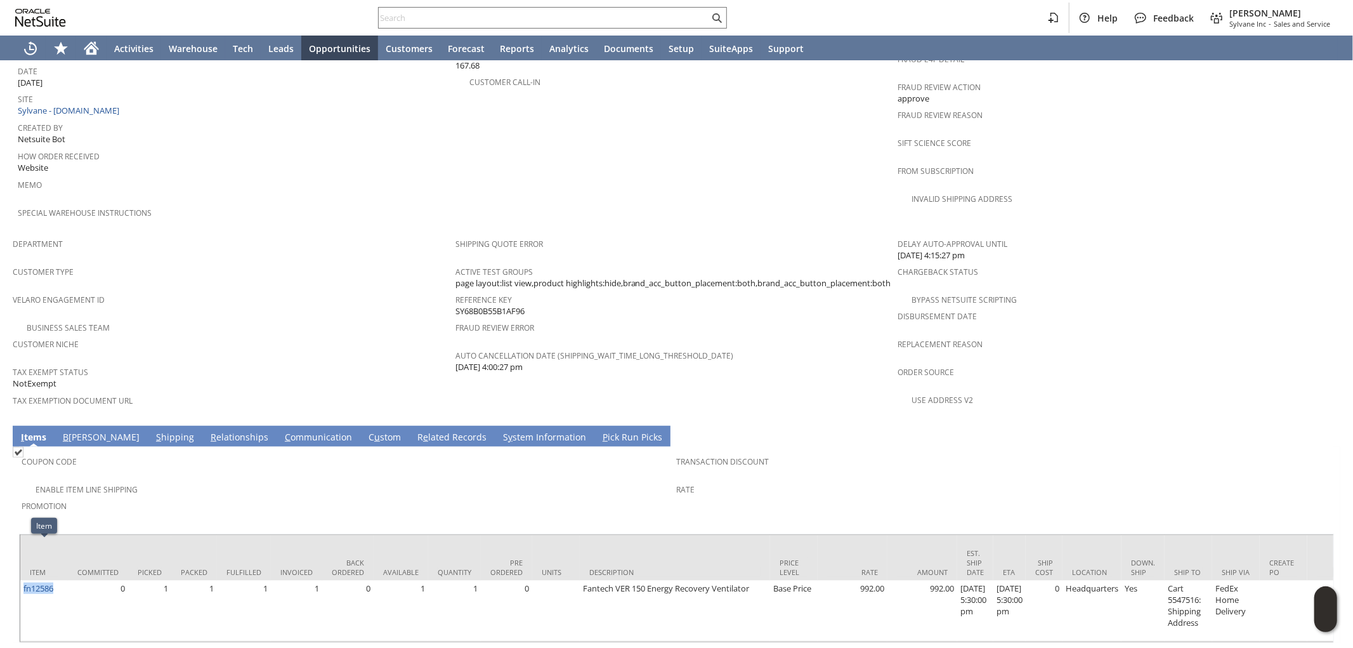
copy link "fn12586"
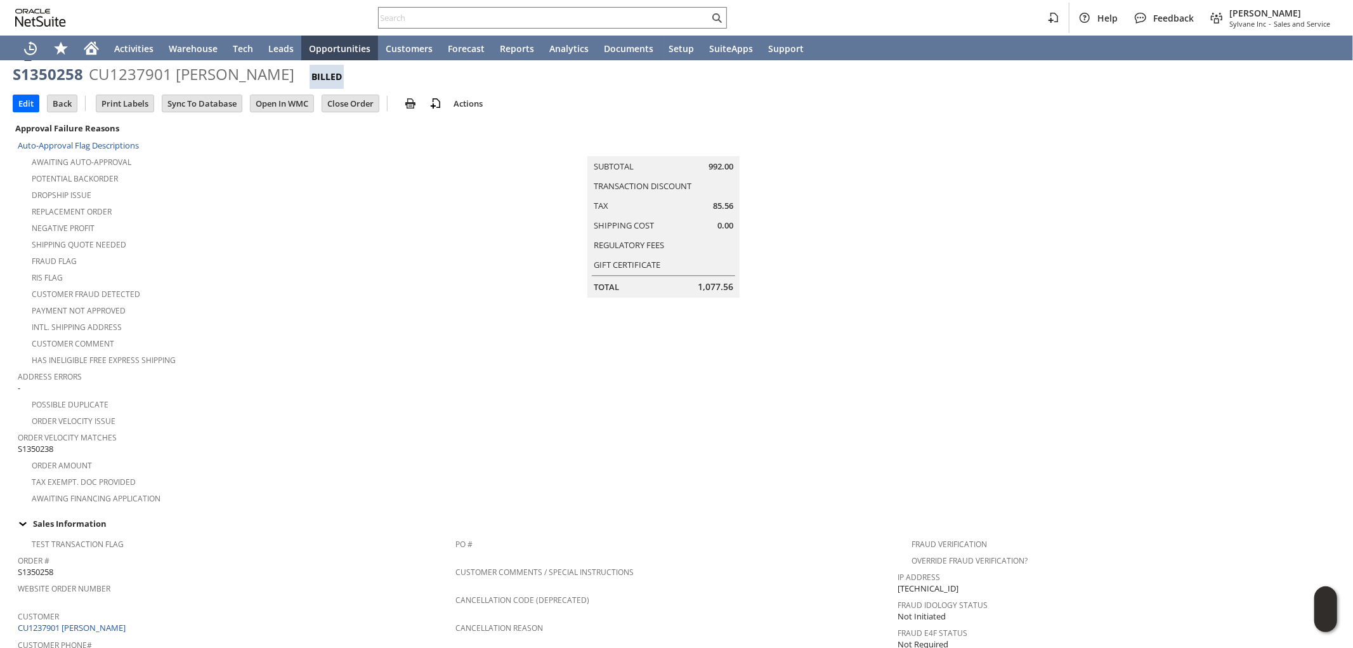
scroll to position [0, 0]
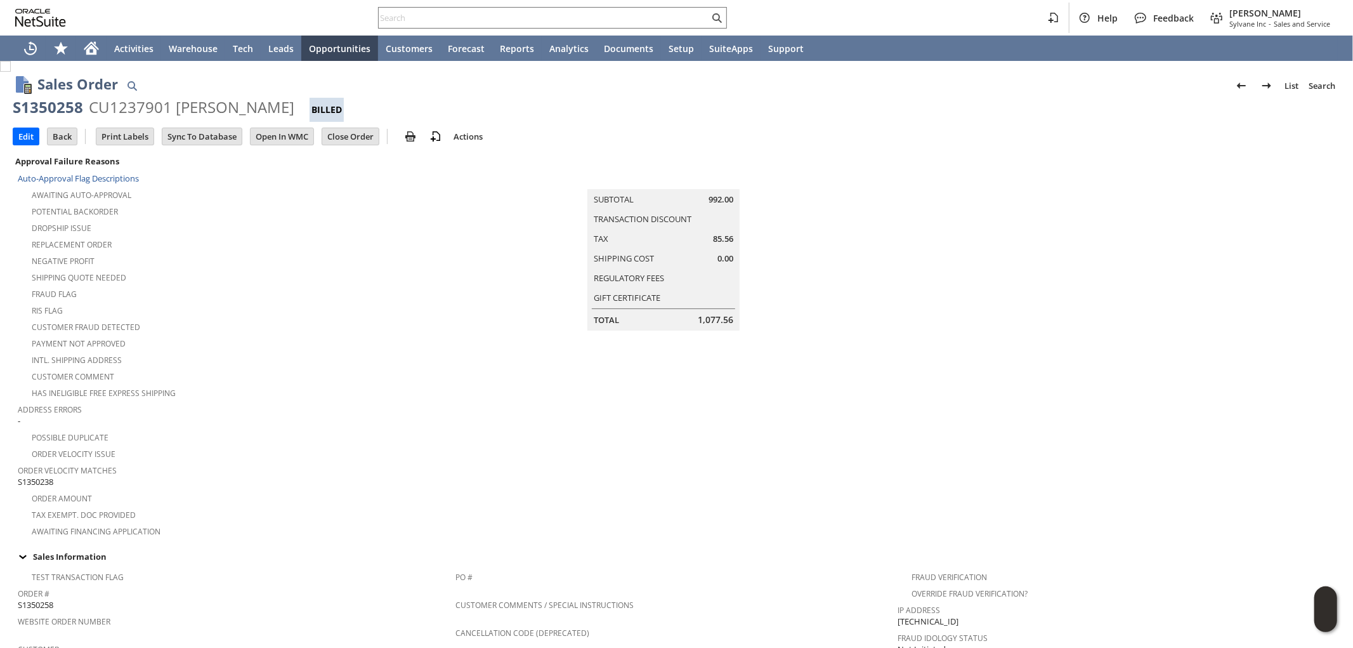
click at [76, 104] on div "S1350258" at bounding box center [48, 107] width 70 height 20
drag, startPoint x: 81, startPoint y: 105, endPoint x: 17, endPoint y: 109, distance: 64.2
click at [16, 109] on div "S1350258" at bounding box center [48, 107] width 70 height 20
copy div "S1350258"
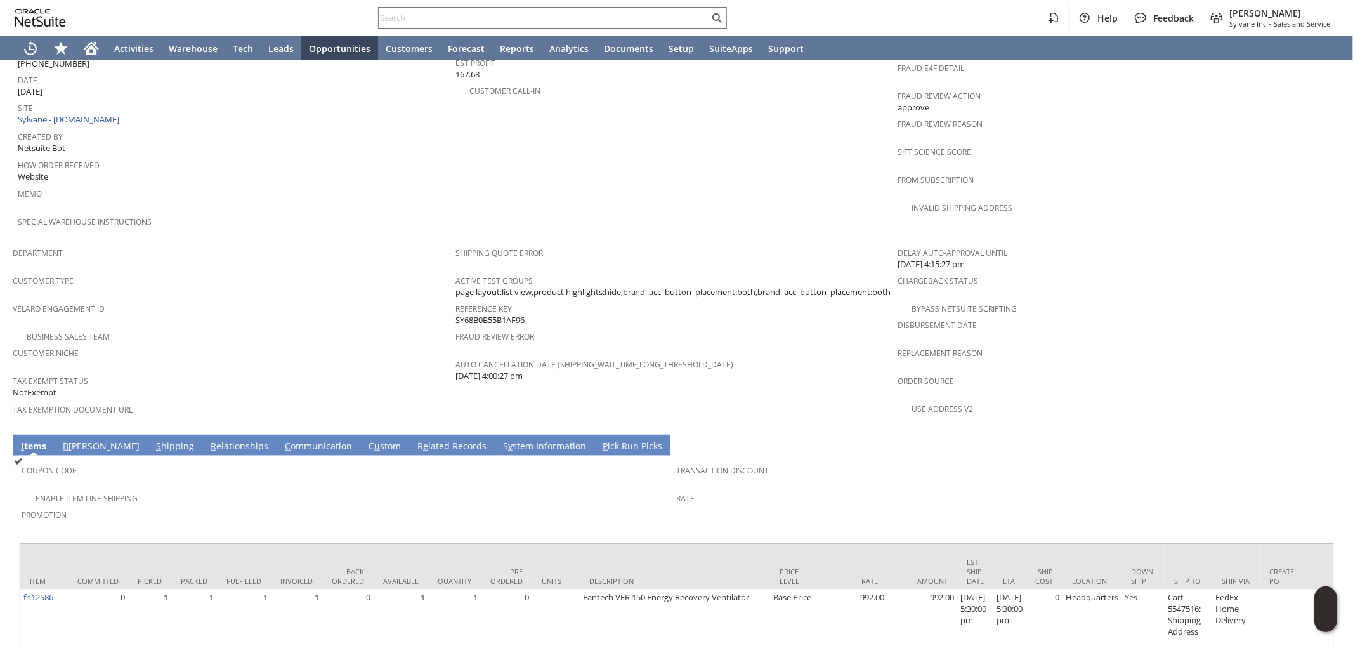
scroll to position [635, 0]
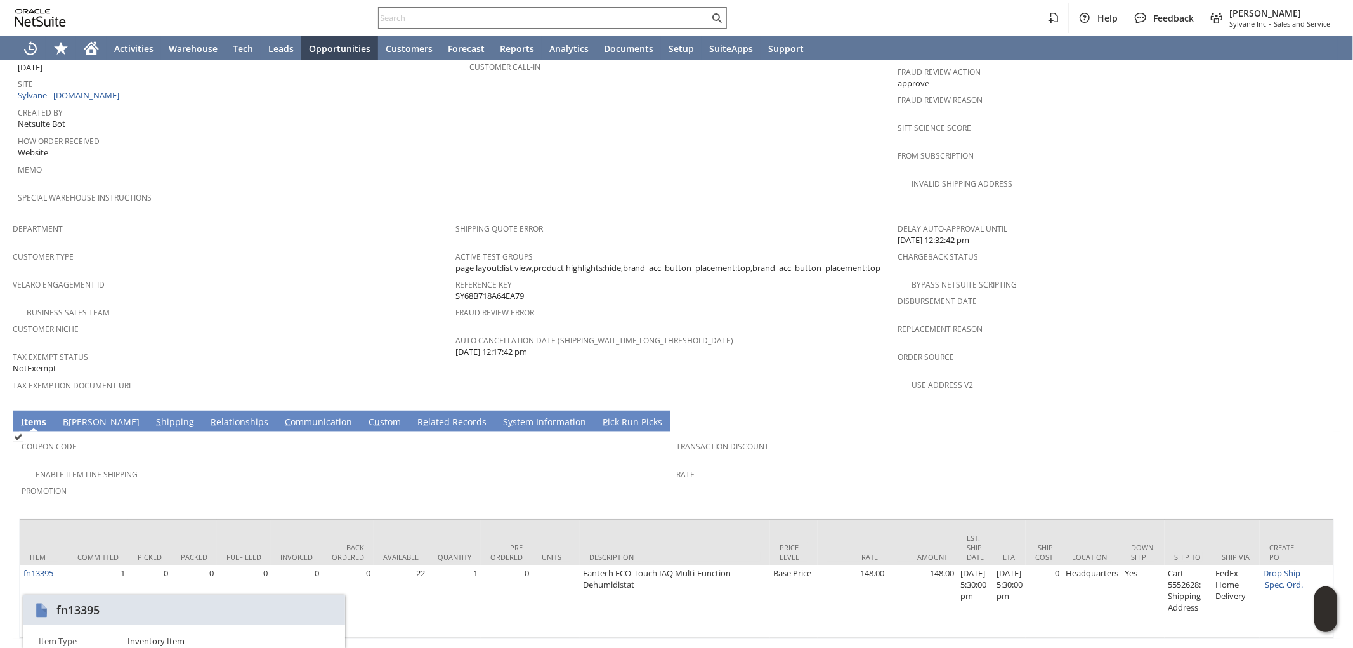
scroll to position [656, 0]
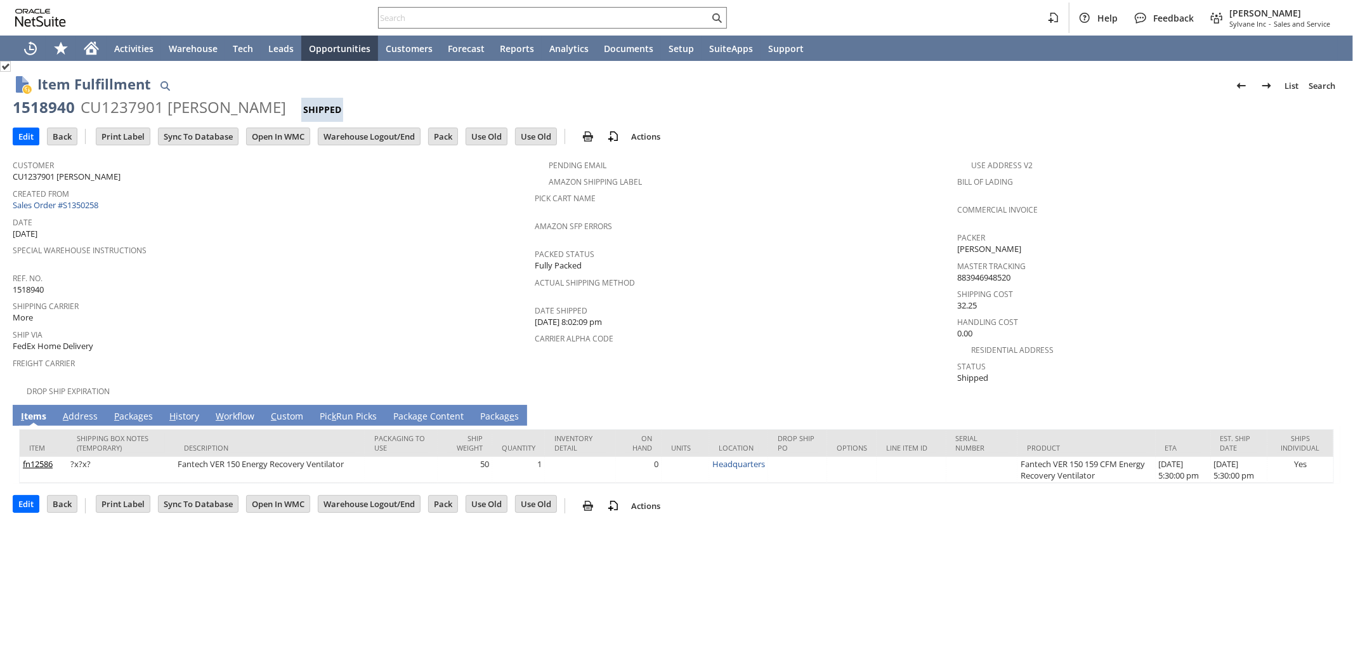
click at [86, 410] on link "A ddress" at bounding box center [80, 417] width 41 height 14
click at [88, 410] on link "A ddress" at bounding box center [80, 417] width 41 height 14
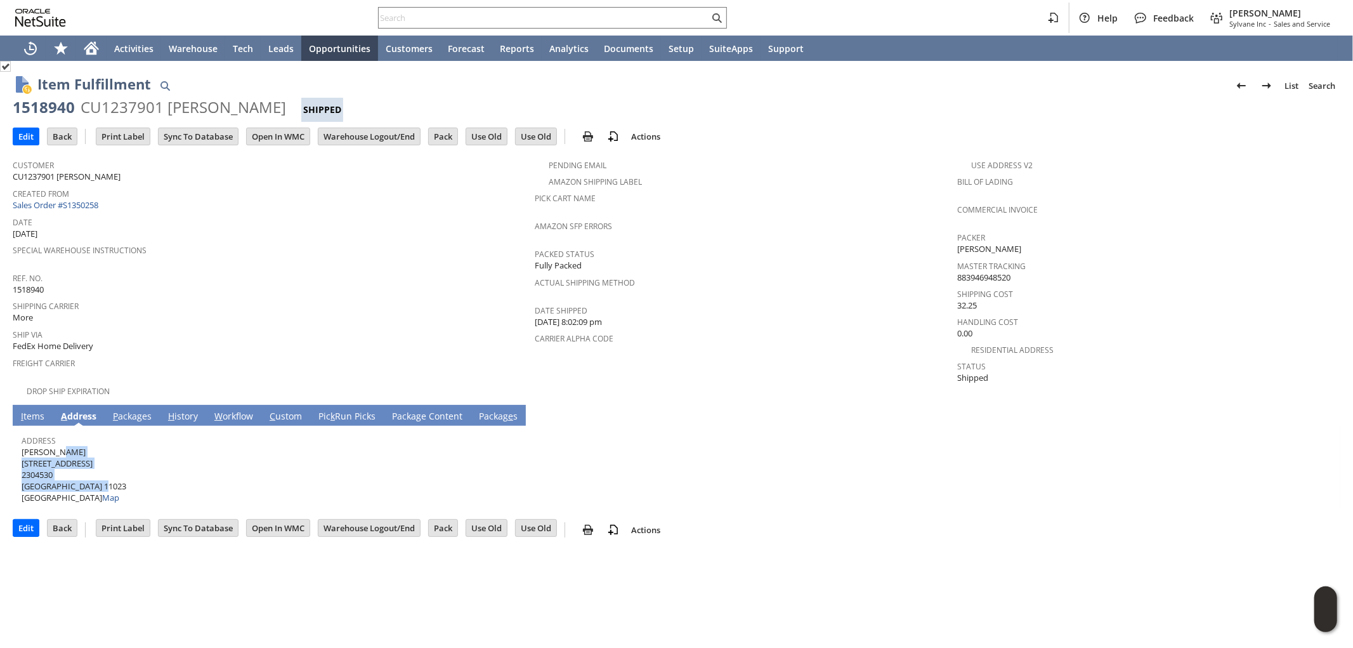
drag, startPoint x: 22, startPoint y: 442, endPoint x: 102, endPoint y: 473, distance: 85.8
click at [102, 473] on span "Arash Ouriel 2A Weybridge Road 2304530 Great Neck NY 11023 United States Map" at bounding box center [74, 475] width 105 height 58
copy span "Arash Ouriel 2A Weybridge Road 2304530 Great Neck NY 11023"
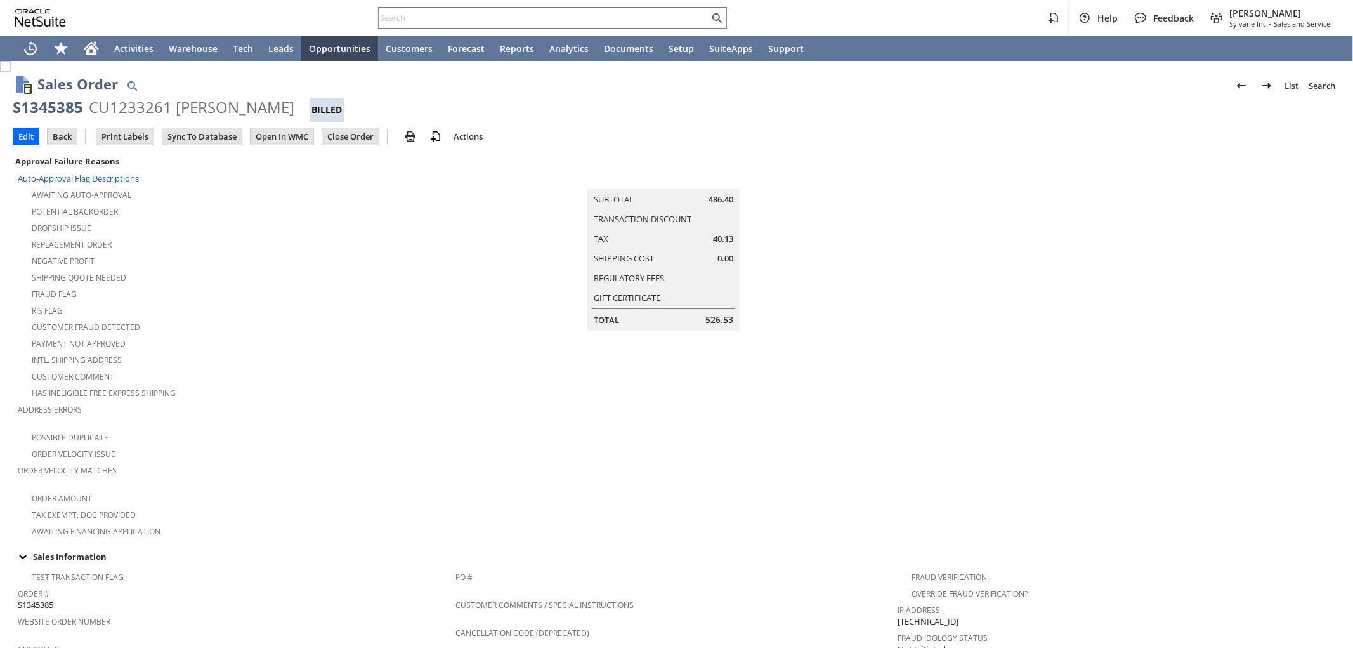
scroll to position [645, 0]
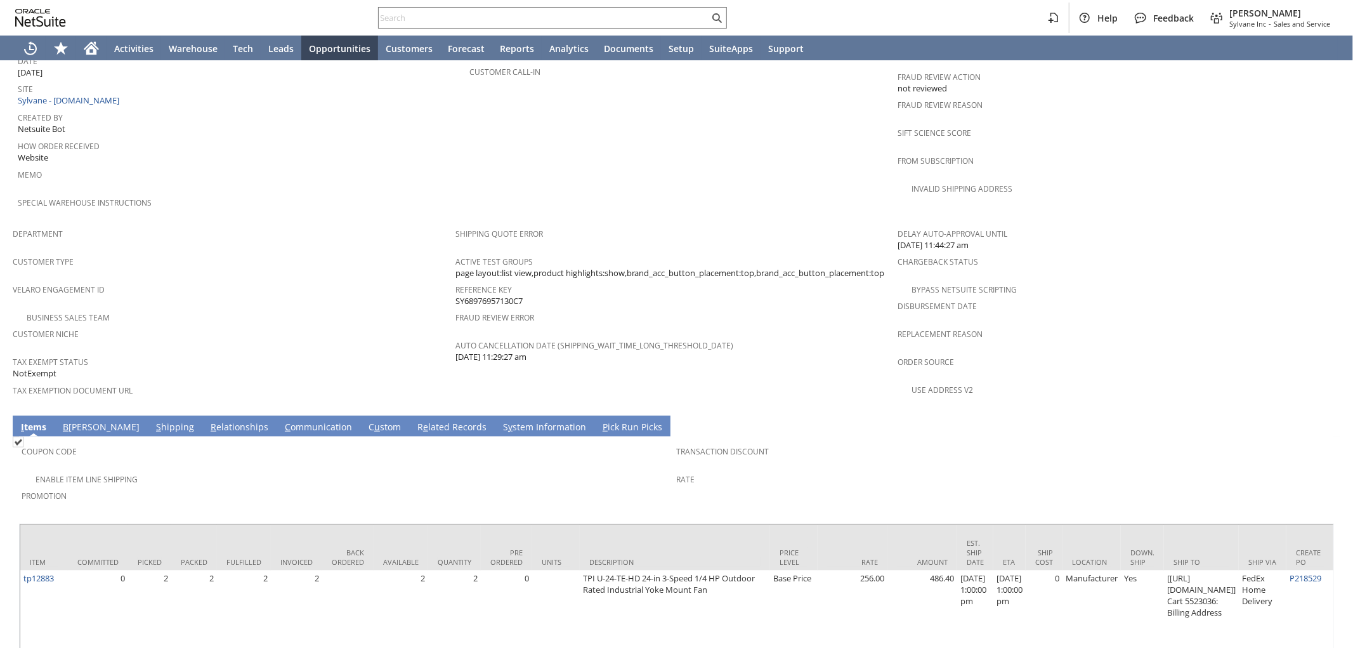
drag, startPoint x: 527, startPoint y: 268, endPoint x: 452, endPoint y: 270, distance: 74.3
click at [456, 280] on div "Reference Key SY68976957130C7" at bounding box center [674, 293] width 437 height 27
copy span "SY68976957130C7"
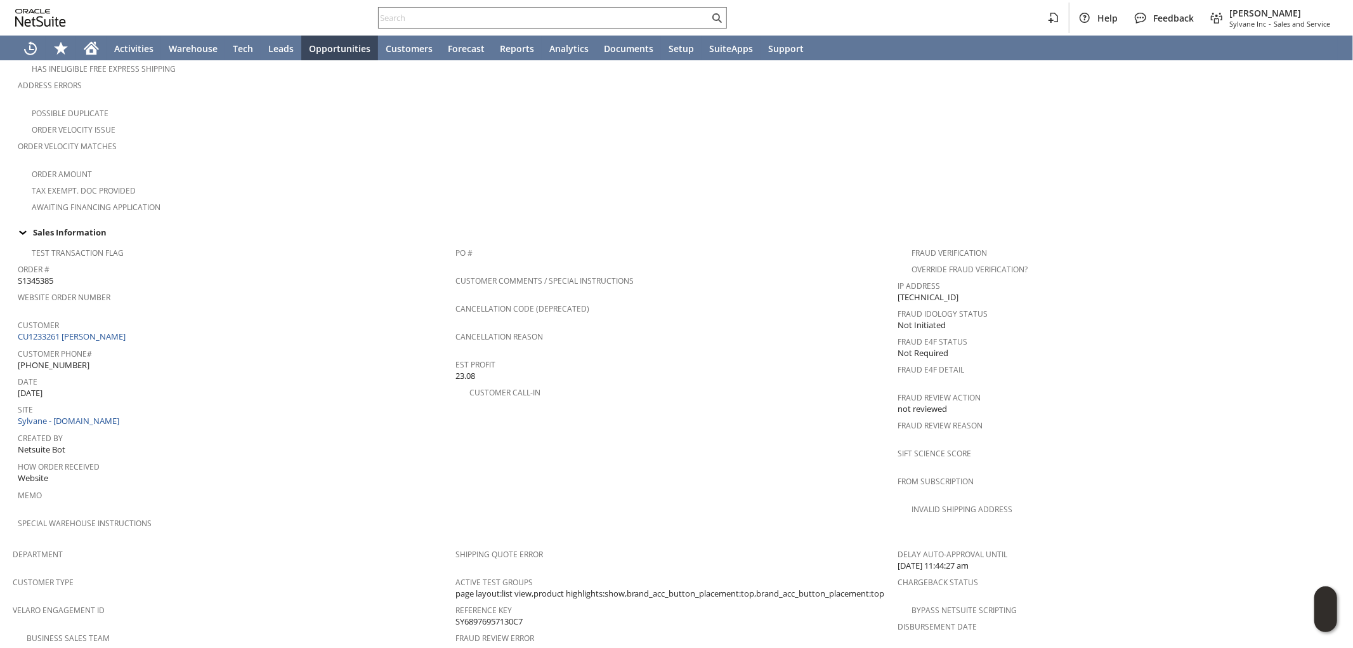
scroll to position [423, 0]
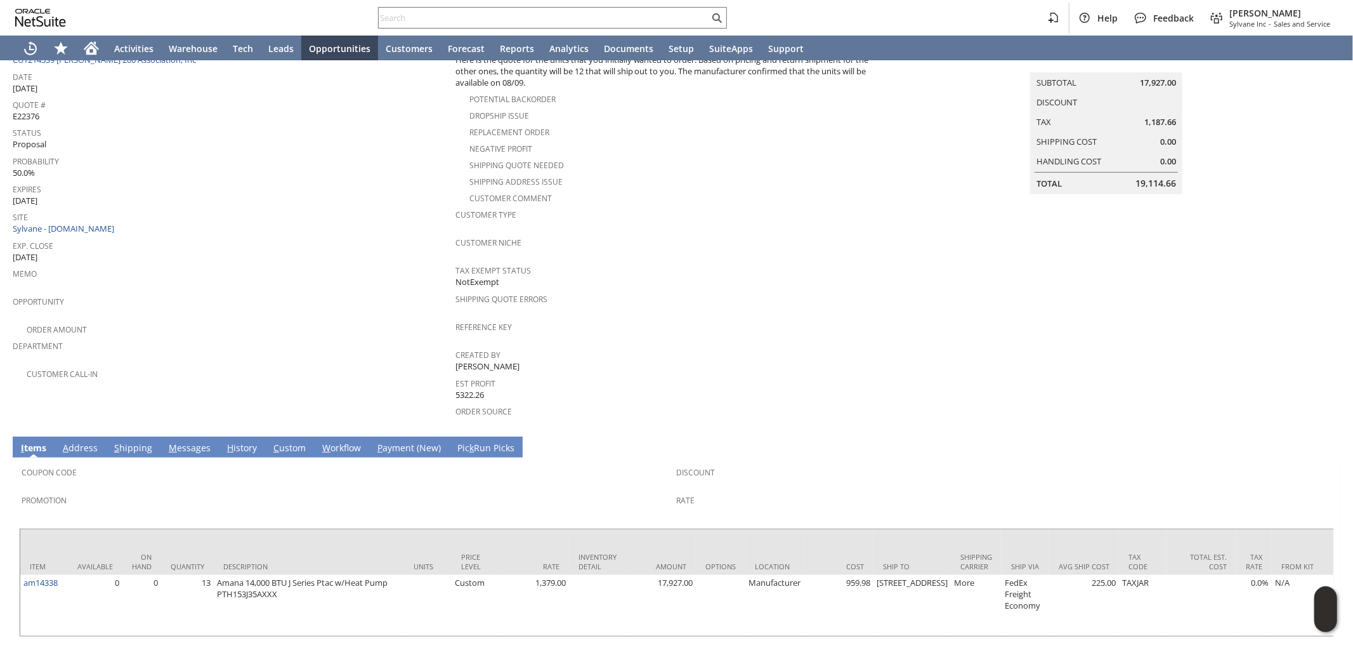
scroll to position [156, 0]
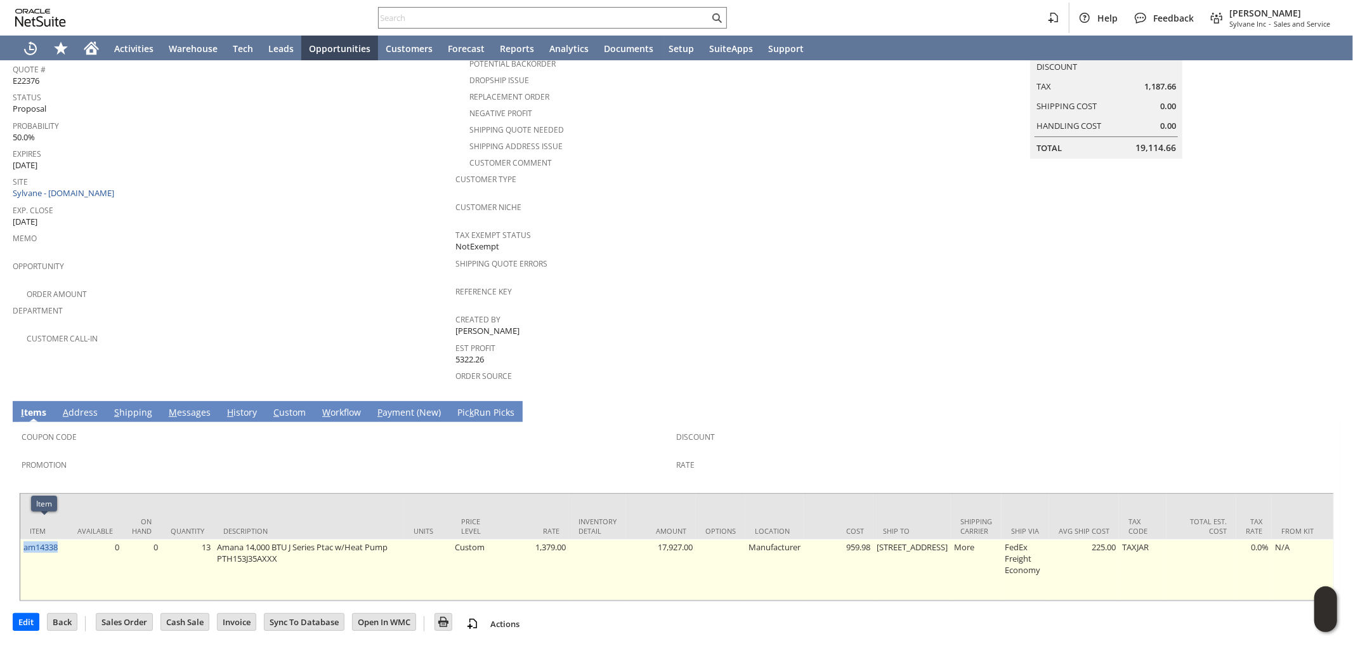
drag, startPoint x: 63, startPoint y: 527, endPoint x: 21, endPoint y: 536, distance: 43.3
click at [21, 539] on td "am14338" at bounding box center [44, 569] width 48 height 61
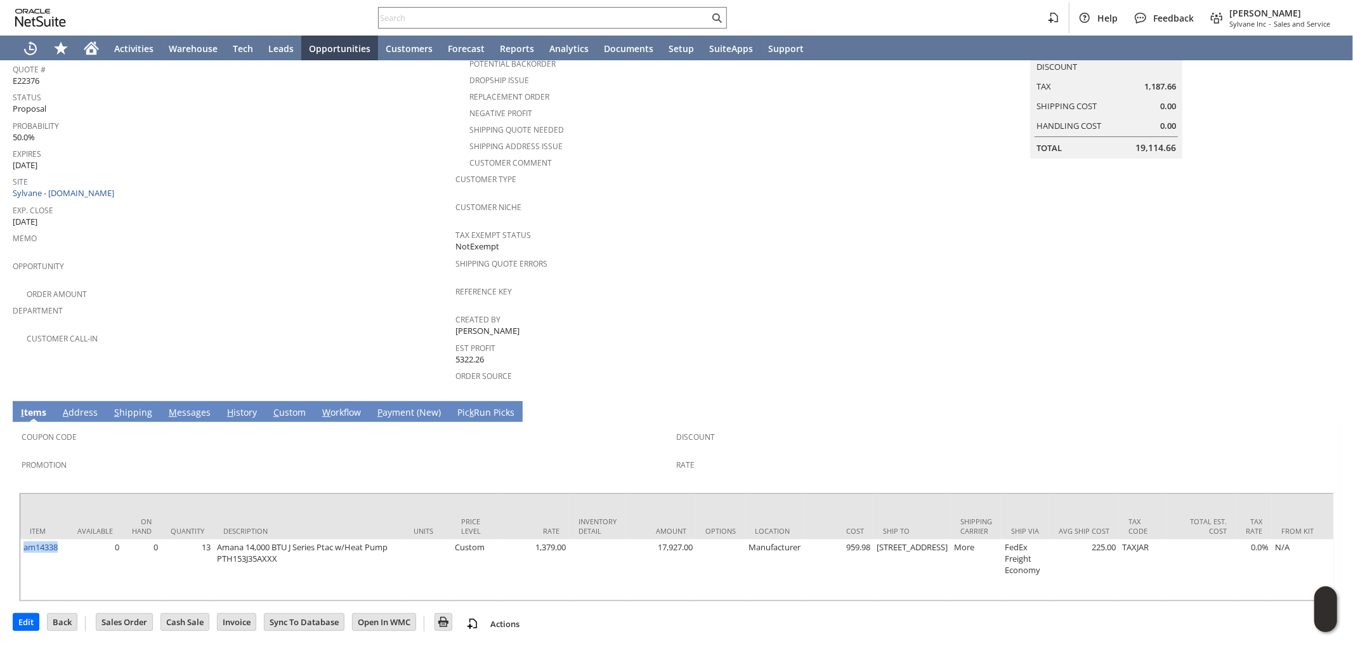
copy link "am14338"
click at [515, 20] on input "text" at bounding box center [544, 17] width 331 height 15
paste input "am14338"
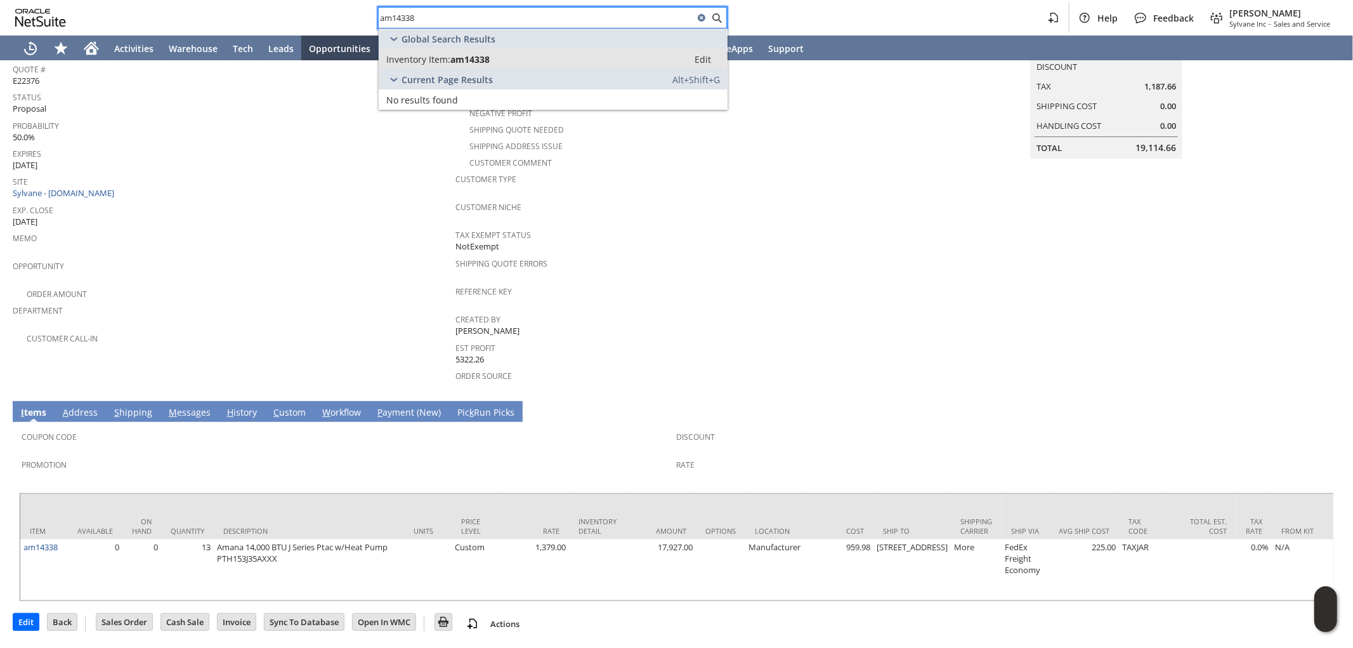
type input "am14338"
click at [503, 58] on div "Inventory Item: am14338" at bounding box center [533, 59] width 294 height 12
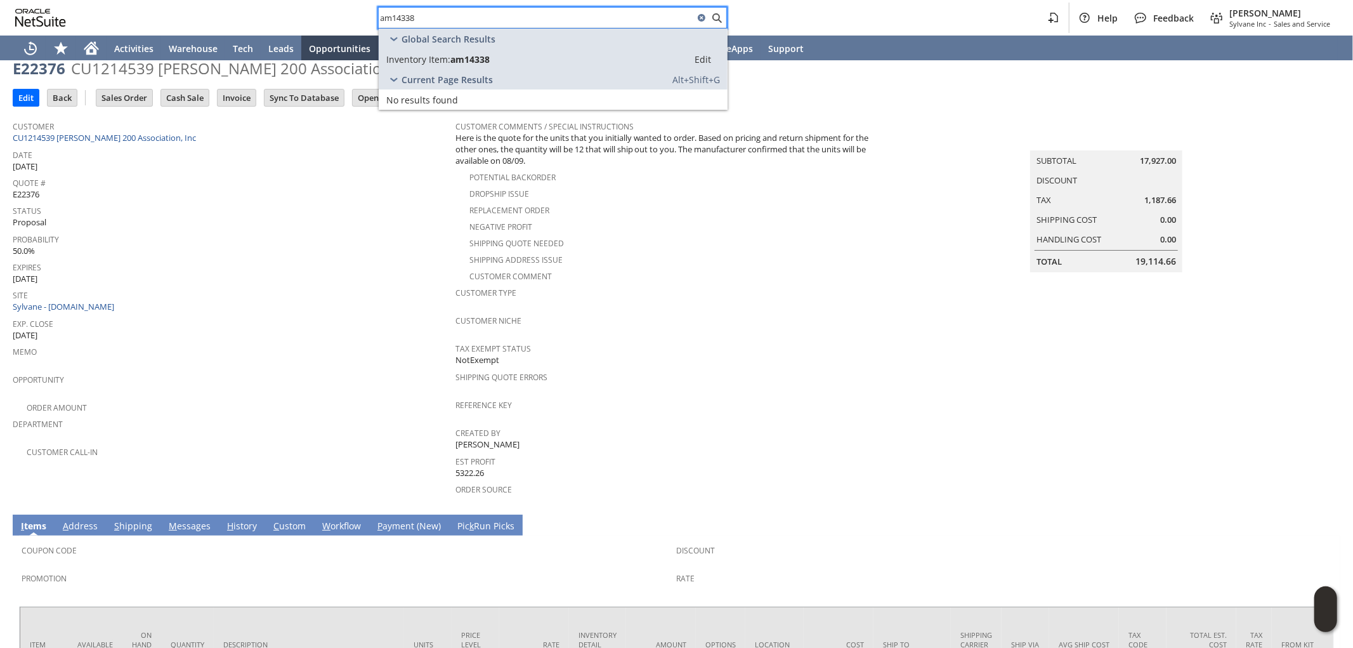
scroll to position [0, 0]
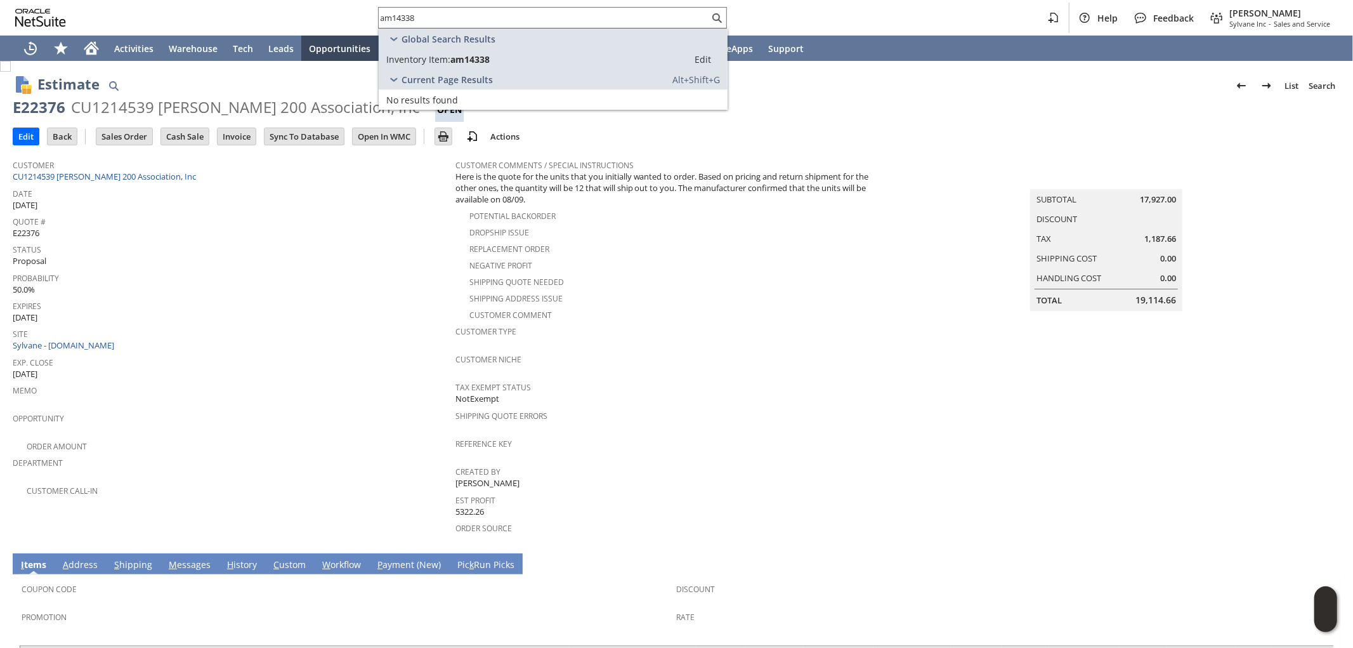
click at [275, 103] on div "CU1214539 Winston Towers 200 Association, Inc" at bounding box center [245, 107] width 349 height 20
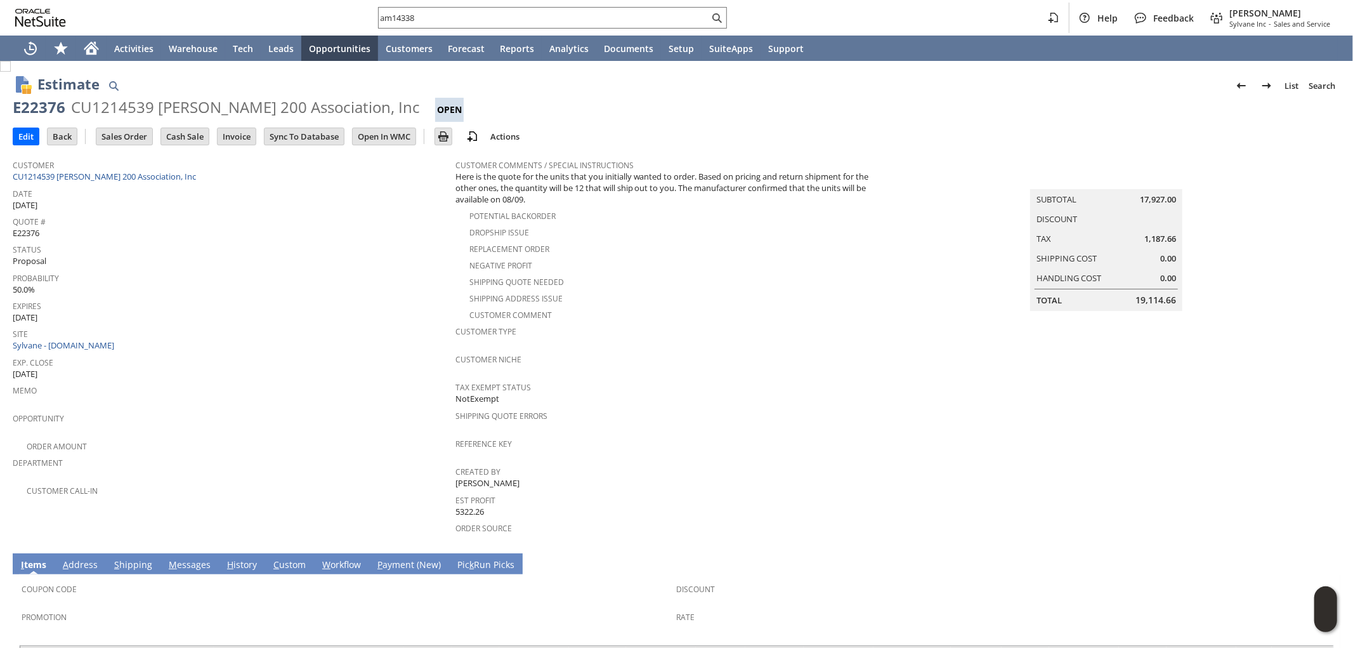
drag, startPoint x: 14, startPoint y: 109, endPoint x: 409, endPoint y: 114, distance: 395.4
click at [409, 114] on div "E22376 CU1214539 Winston Towers 200 Association, Inc Open" at bounding box center [677, 109] width 1328 height 25
copy div "E22376 CU1214539 Winston Towers 200 Association, Inc"
click at [225, 100] on div "CU1214539 Winston Towers 200 Association, Inc" at bounding box center [245, 107] width 349 height 20
drag, startPoint x: 155, startPoint y: 107, endPoint x: 412, endPoint y: 103, distance: 257.0
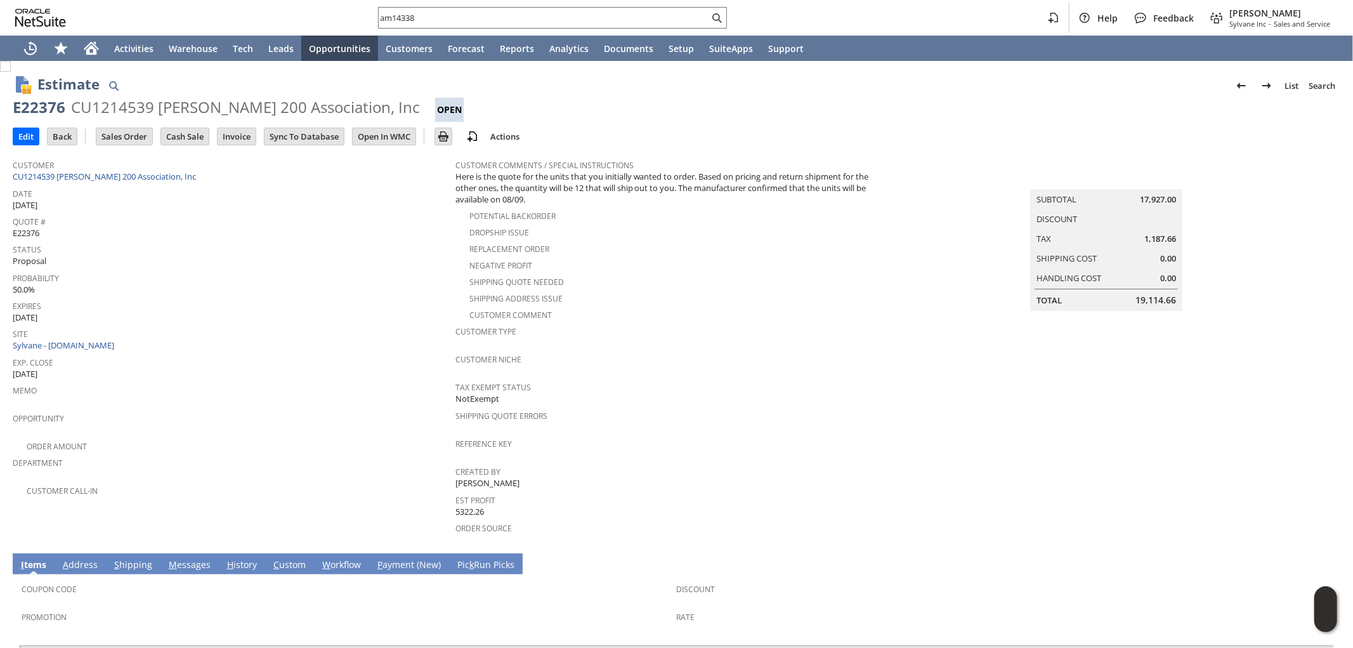
click at [412, 103] on div "CU1214539 Winston Towers 200 Association, Inc" at bounding box center [245, 107] width 349 height 20
copy div "Winston Towers 200 Association, Inc"
click at [231, 302] on div "Expires 9/3/2025" at bounding box center [231, 310] width 437 height 27
click at [16, 103] on div "E22376" at bounding box center [39, 107] width 53 height 20
drag, startPoint x: 14, startPoint y: 103, endPoint x: 414, endPoint y: 105, distance: 399.8
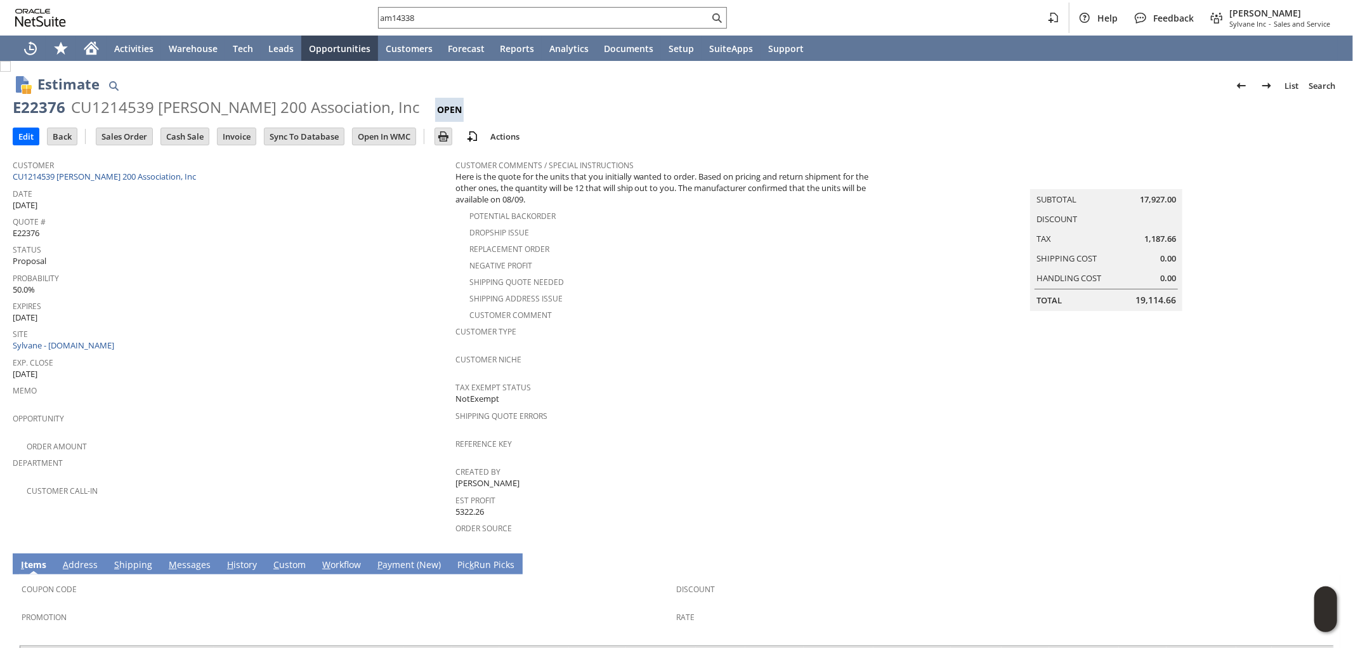
click at [414, 105] on div "E22376 CU1214539 Winston Towers 200 Association, Inc Open" at bounding box center [677, 109] width 1328 height 25
copy div "E22376 CU1214539 Winston Towers 200 Association, Inc"
click at [121, 115] on div "CU1214539 Winston Towers 200 Association, Inc" at bounding box center [245, 107] width 349 height 20
drag, startPoint x: 72, startPoint y: 105, endPoint x: 413, endPoint y: 103, distance: 341.4
click at [413, 103] on div "E22376 CU1214539 Winston Towers 200 Association, Inc Open" at bounding box center [677, 109] width 1328 height 25
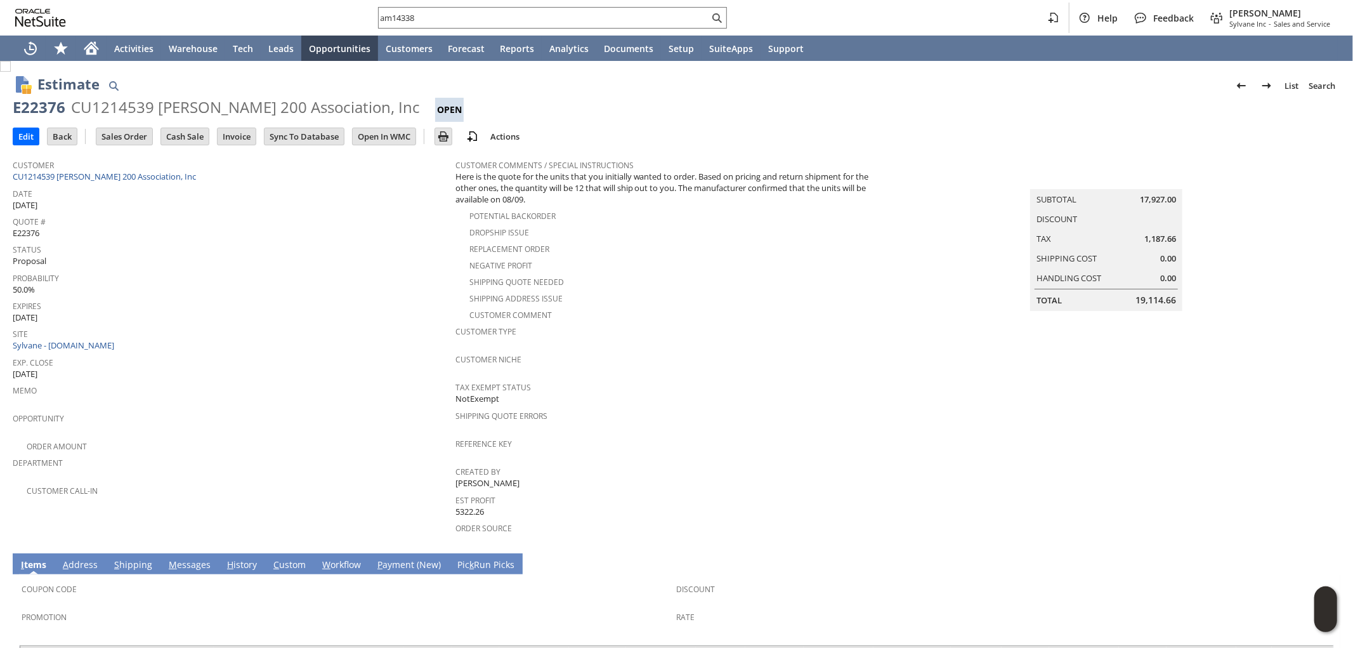
copy div "CU1214539 Winston Towers 200 Association, Inc"
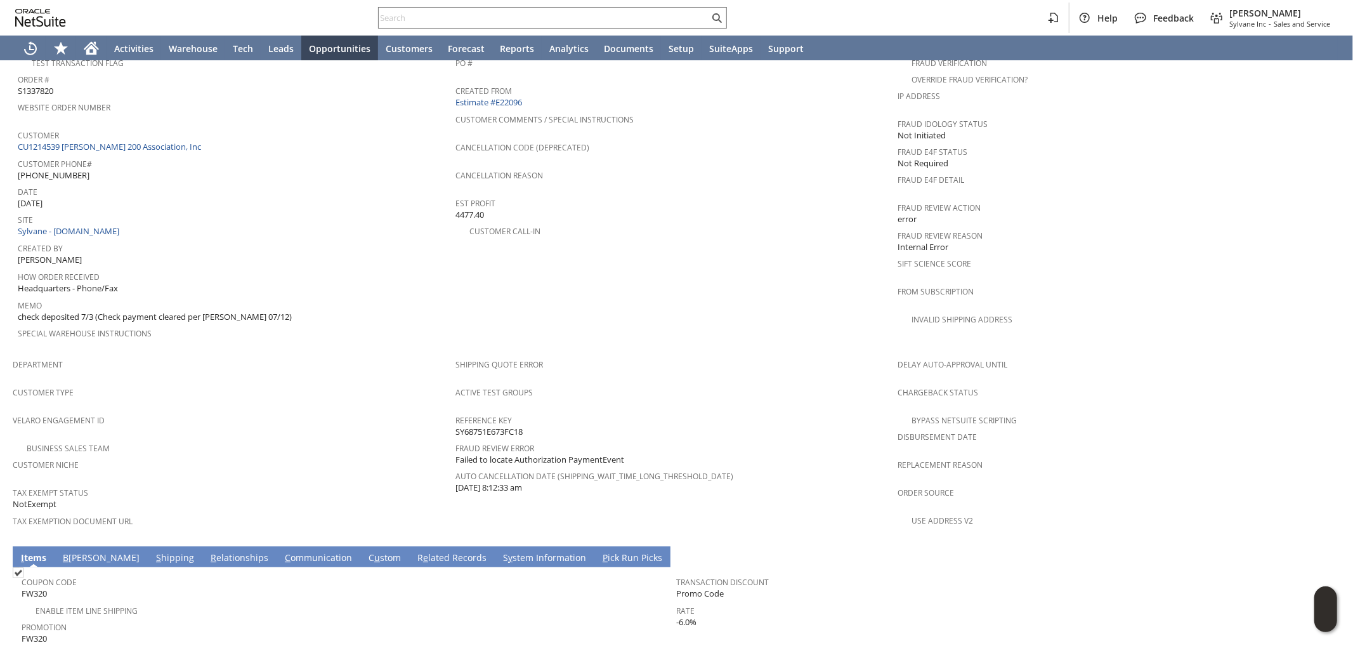
scroll to position [492, 0]
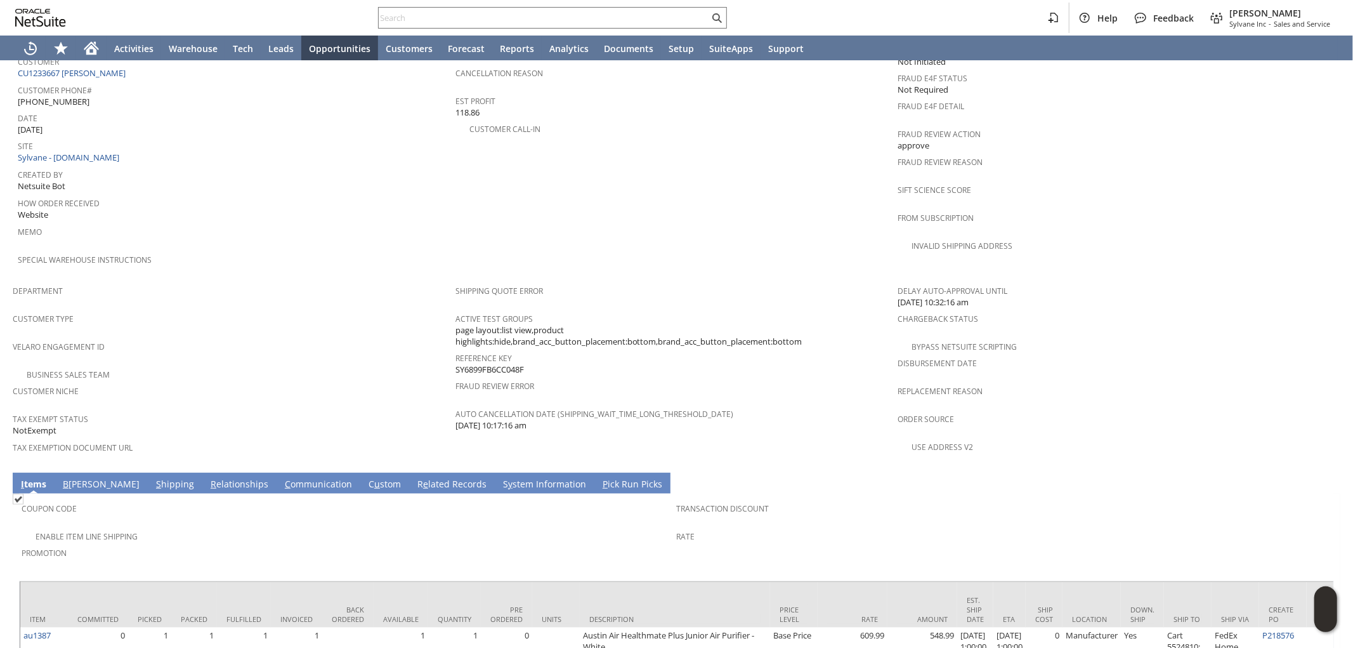
scroll to position [656, 0]
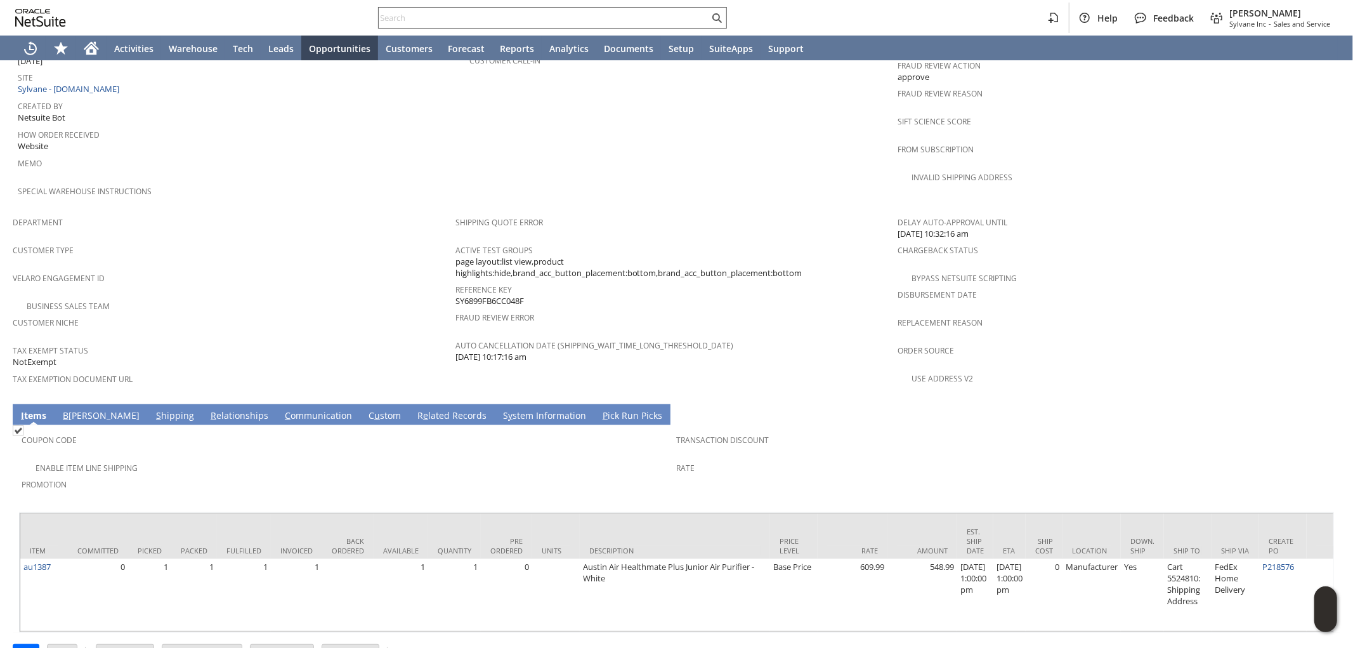
click at [645, 16] on input "text" at bounding box center [544, 17] width 331 height 15
paste input "[PHONE_NUMBER]"
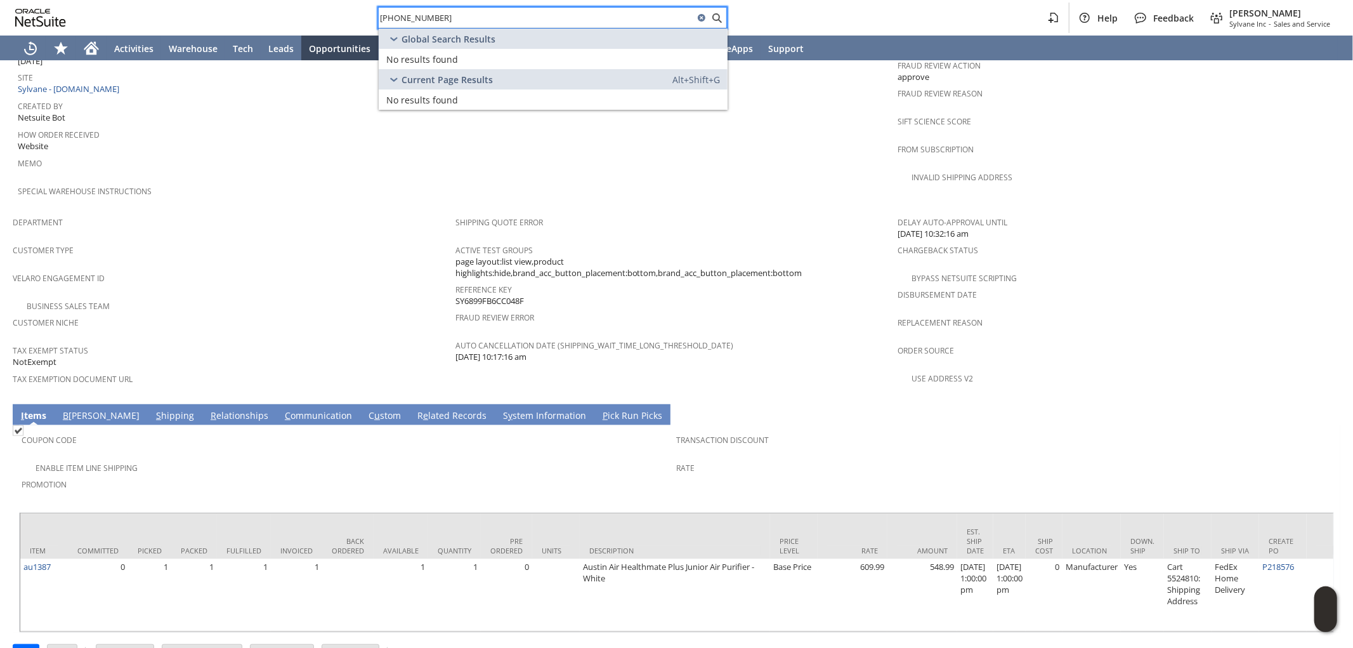
drag, startPoint x: 583, startPoint y: 15, endPoint x: 138, endPoint y: 3, distance: 445.0
click at [204, 3] on div "781-775-972 Help Feedback Mark Neri Sylvane Inc - Sales and Service" at bounding box center [676, 18] width 1353 height 36
paste input "jessicamontrella4@gmail.com"
drag, startPoint x: 530, startPoint y: 15, endPoint x: 182, endPoint y: 0, distance: 348.1
click at [194, 1] on div "jessicamontrella4@gmail.com Help Feedback Mark Neri Sylvane Inc - Sales and Ser…" at bounding box center [676, 18] width 1353 height 36
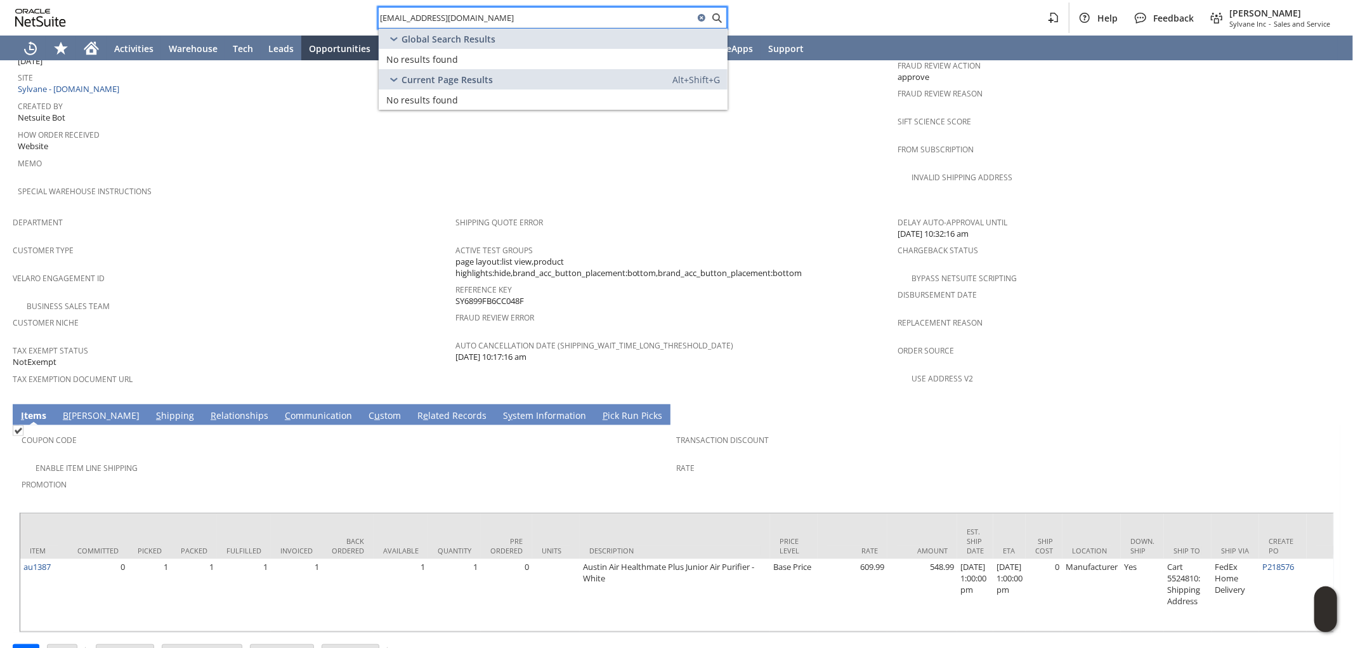
paste input "Jessica Montrella"
drag, startPoint x: 402, startPoint y: 7, endPoint x: 224, endPoint y: -12, distance: 179.3
click at [224, 0] on html "Jessica Montrella Help Feedback Mark Neri Sylvane Inc - Sales and Service Activ…" at bounding box center [676, 324] width 1353 height 648
paste input "P219161"
type input "P219161"
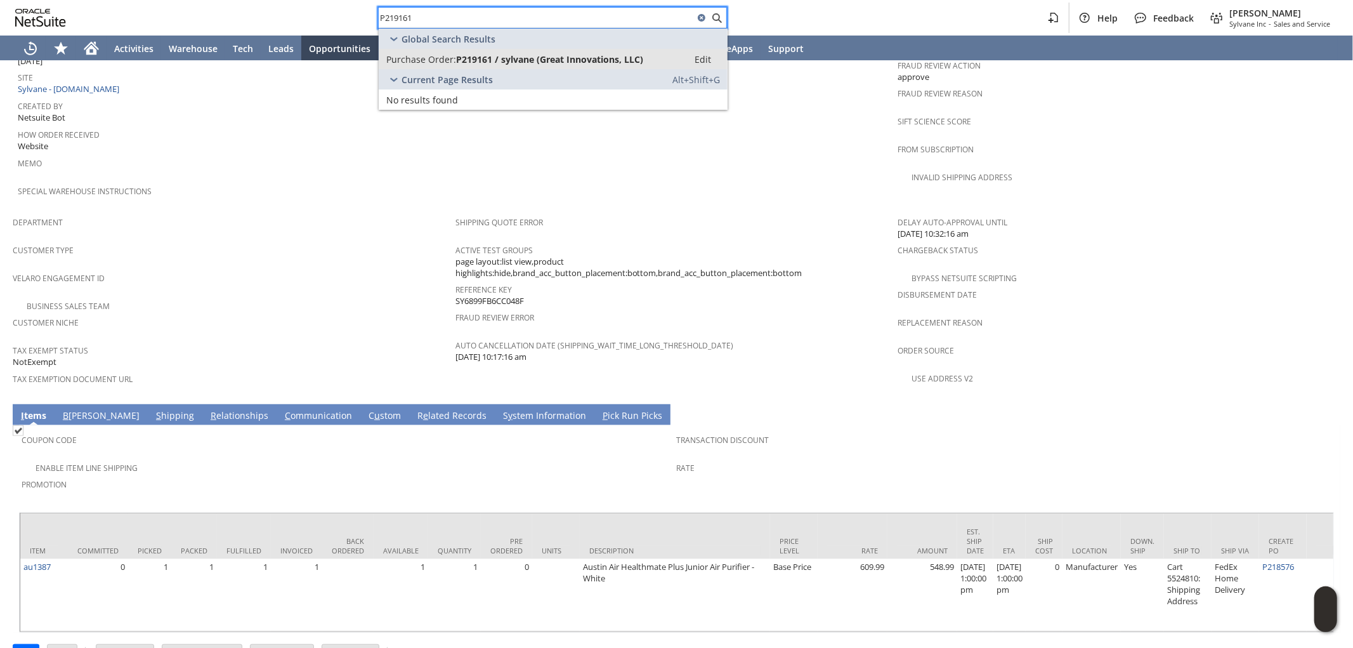
click at [478, 60] on span "P219161 / sylvane (Great Innovations, LLC)" at bounding box center [549, 59] width 187 height 12
click at [500, 409] on link "S y stem Information" at bounding box center [544, 416] width 89 height 14
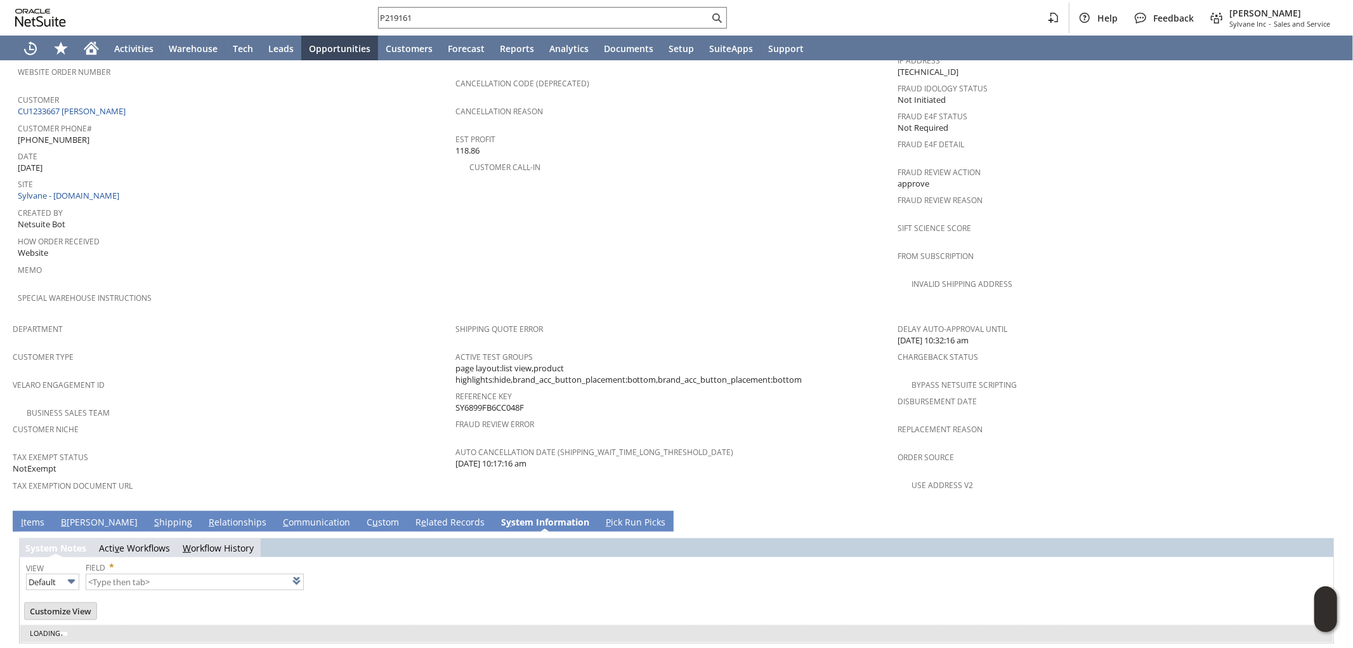
type input "1 to 25 of 98"
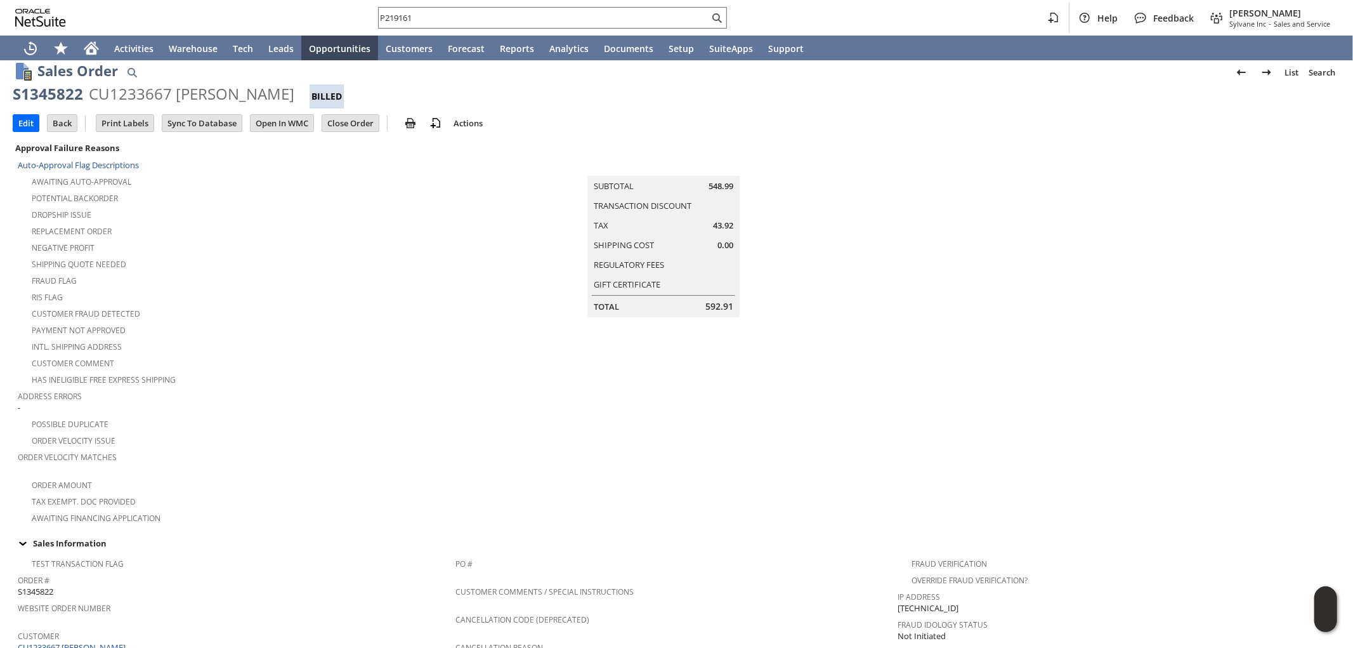
scroll to position [0, 0]
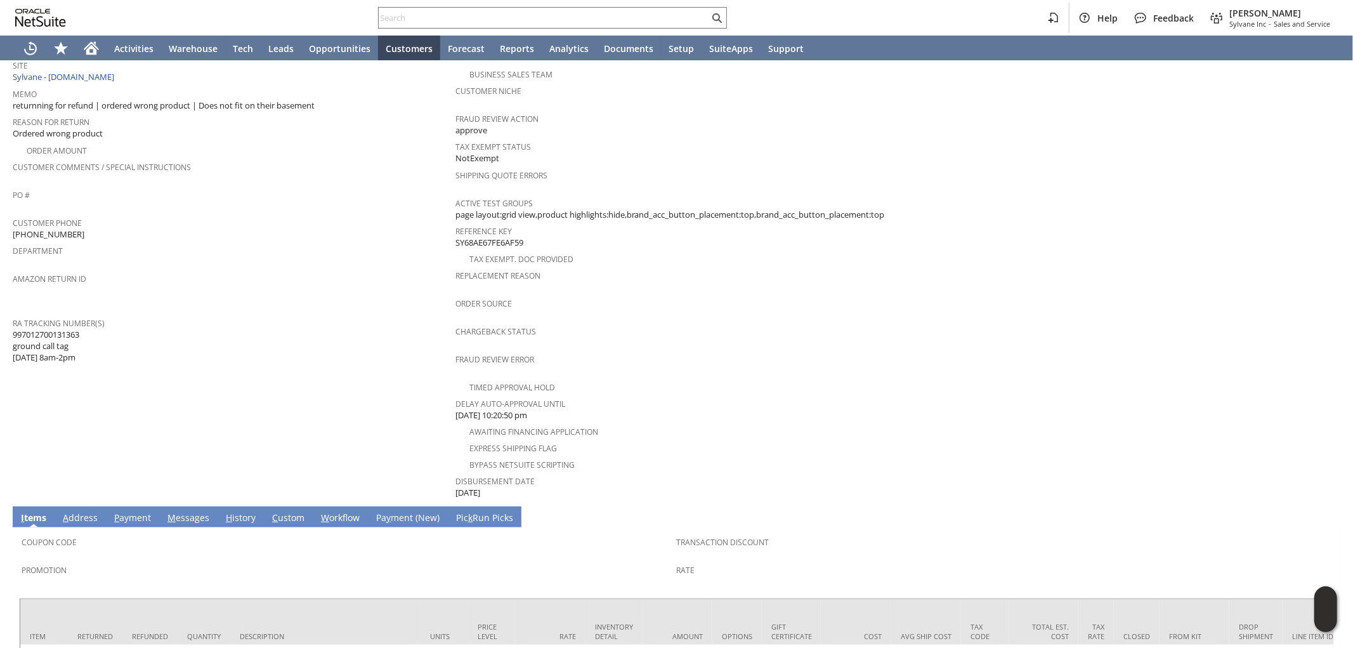
scroll to position [282, 0]
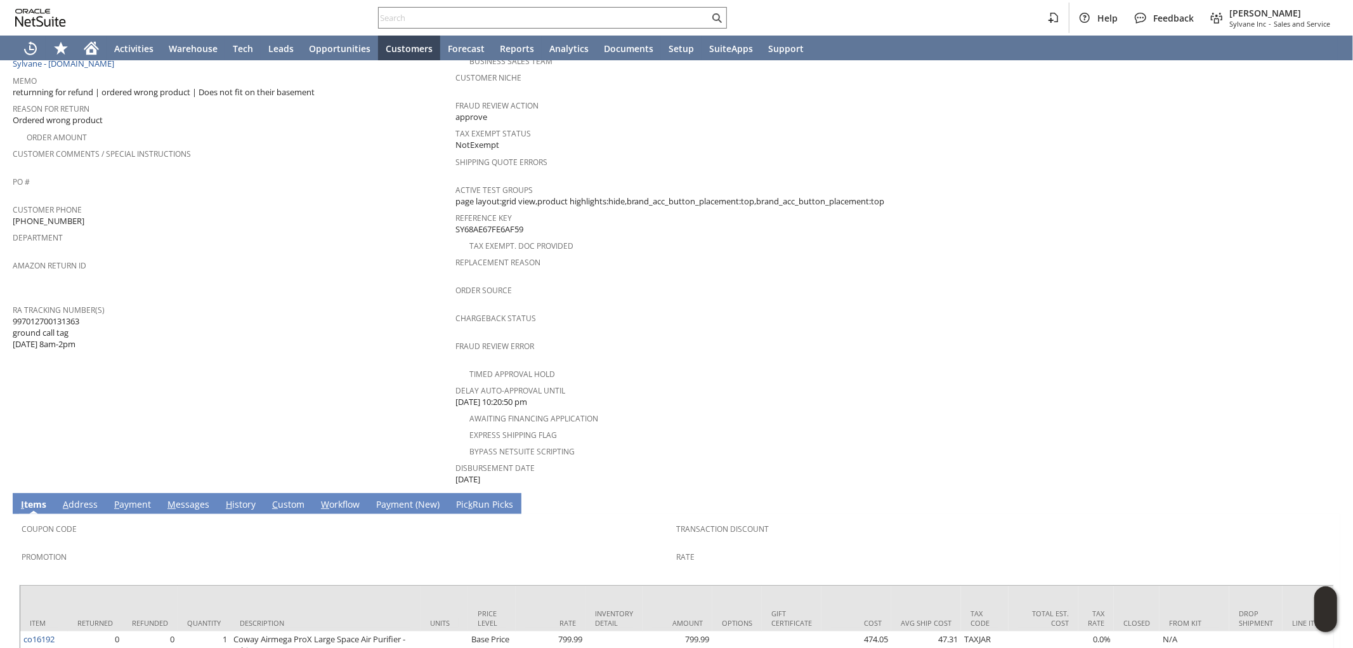
click at [185, 410] on td "Customer CU1237549 [PERSON_NAME] Date [DATE] [GEOGRAPHIC_DATA]. [GEOGRAPHIC_DAT…" at bounding box center [234, 179] width 443 height 616
drag, startPoint x: 84, startPoint y: 303, endPoint x: 58, endPoint y: 310, distance: 26.9
click at [14, 305] on div "RA Tracking Number(s) 997012700131363 ground call tag [DATE] 8am-2pm" at bounding box center [231, 325] width 437 height 49
click at [126, 318] on div "RA Tracking Number(s) 997012700131363 ground call tag [DATE] 8am-2pm" at bounding box center [231, 325] width 437 height 49
click at [273, 379] on td "Customer CU1237549 Mary Berg Date 8/29/2025 Rtn. Auth. # RA89425 Created From C…" at bounding box center [234, 179] width 443 height 616
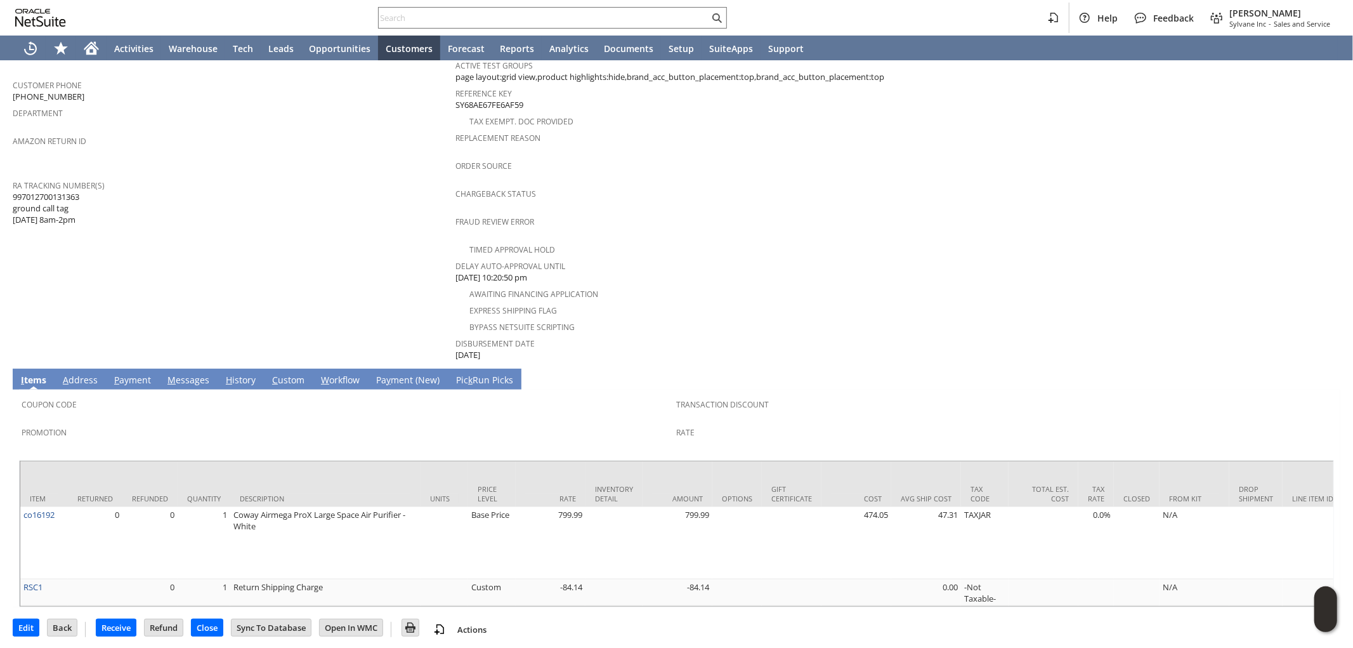
scroll to position [407, 0]
click at [387, 423] on div "Promotion" at bounding box center [346, 436] width 649 height 27
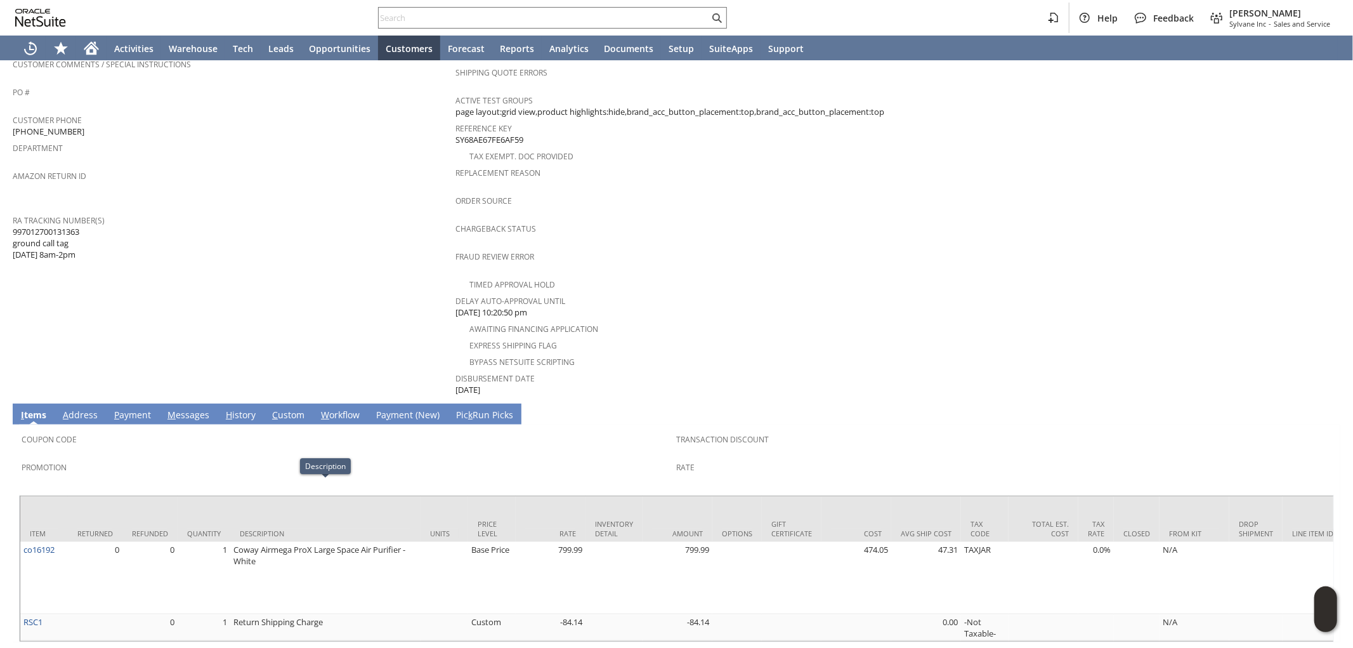
scroll to position [195, 0]
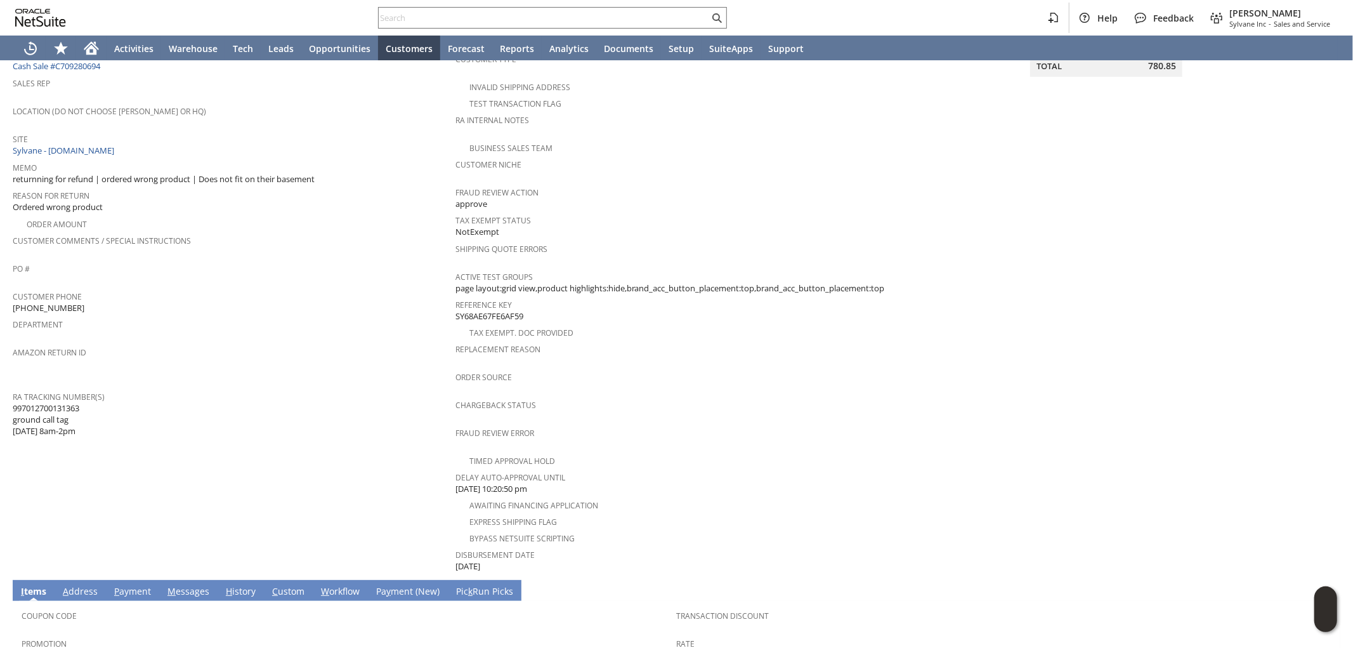
click at [319, 465] on td "Customer CU1237549 Mary Berg Date 8/29/2025 Rtn. Auth. # RA89425 Created From C…" at bounding box center [234, 266] width 443 height 616
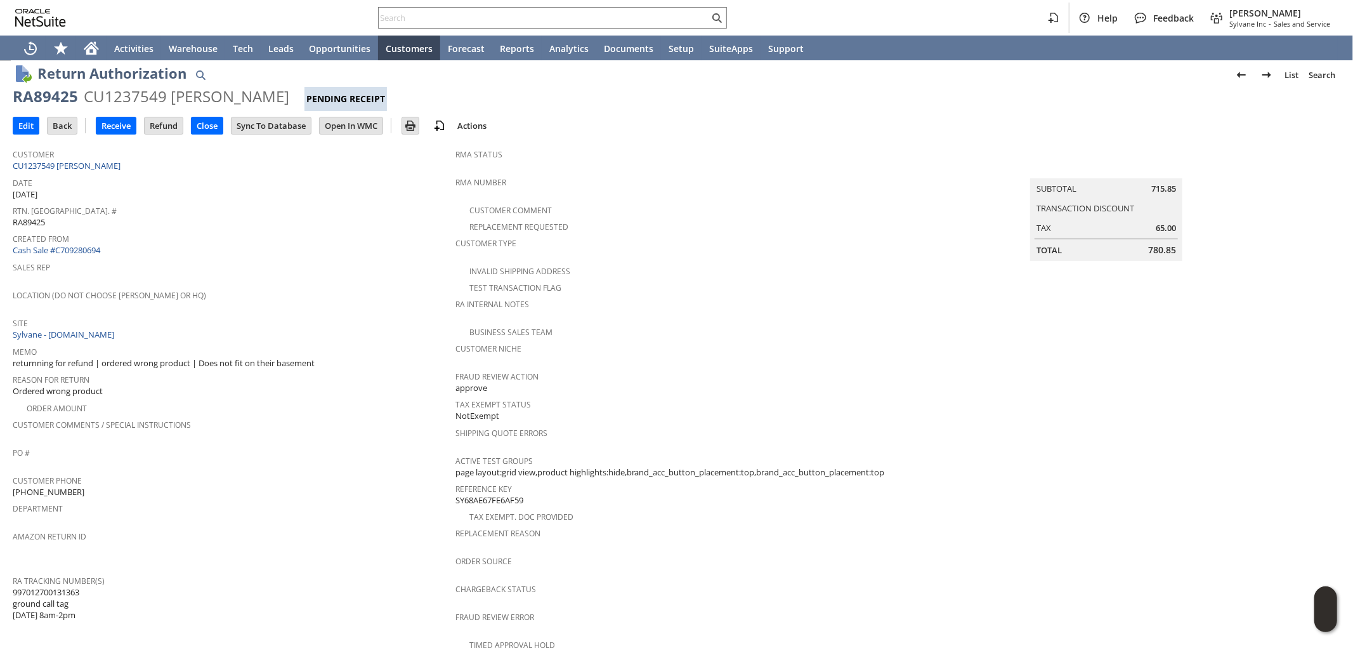
scroll to position [0, 0]
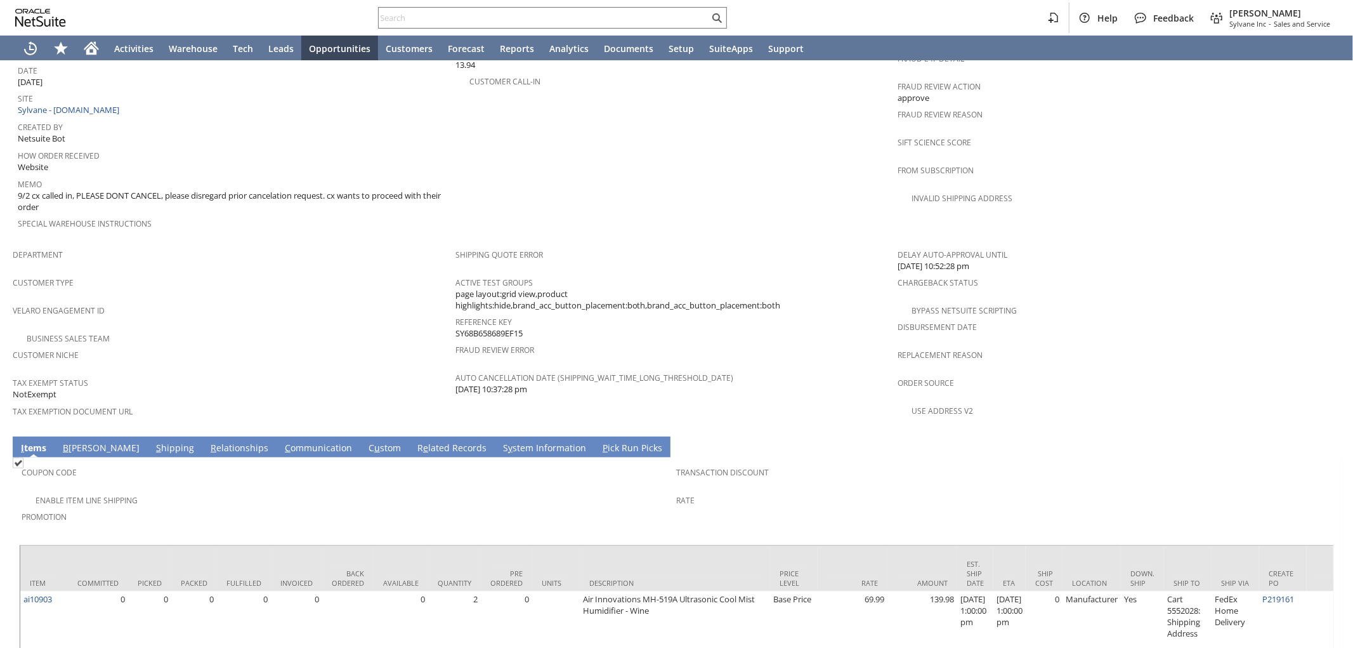
scroll to position [668, 0]
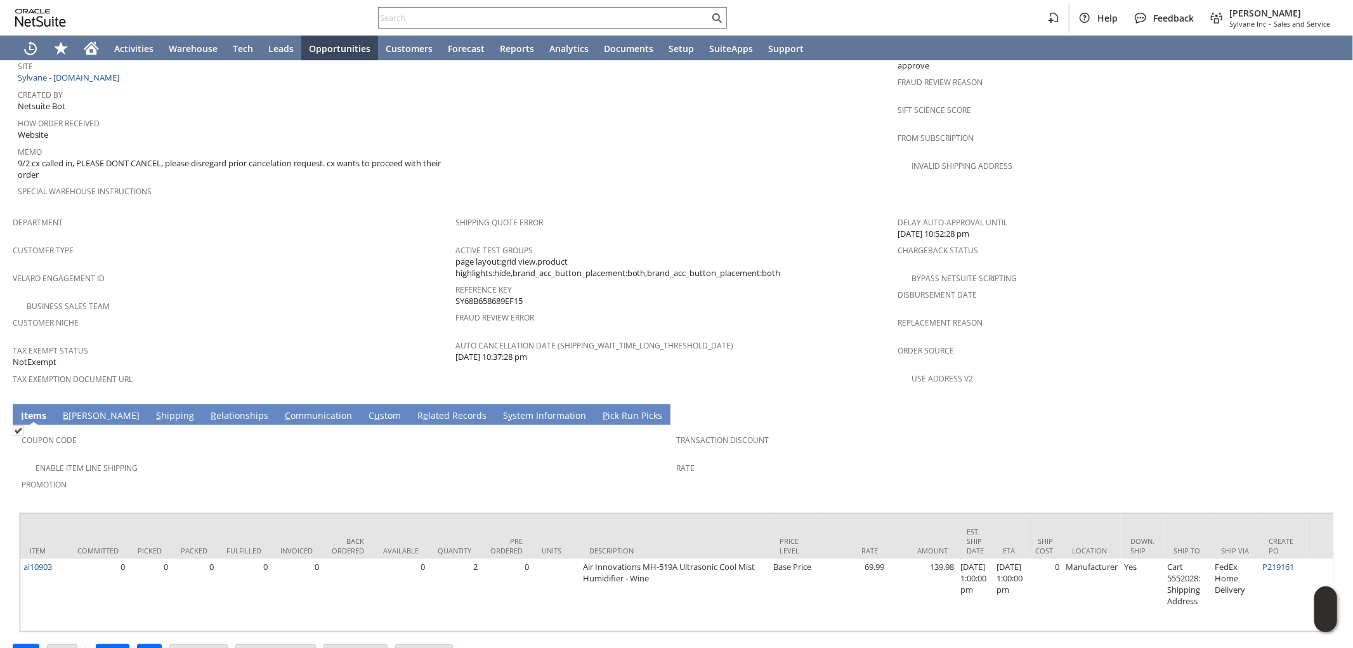
click at [500, 409] on link "S y stem Information" at bounding box center [544, 416] width 89 height 14
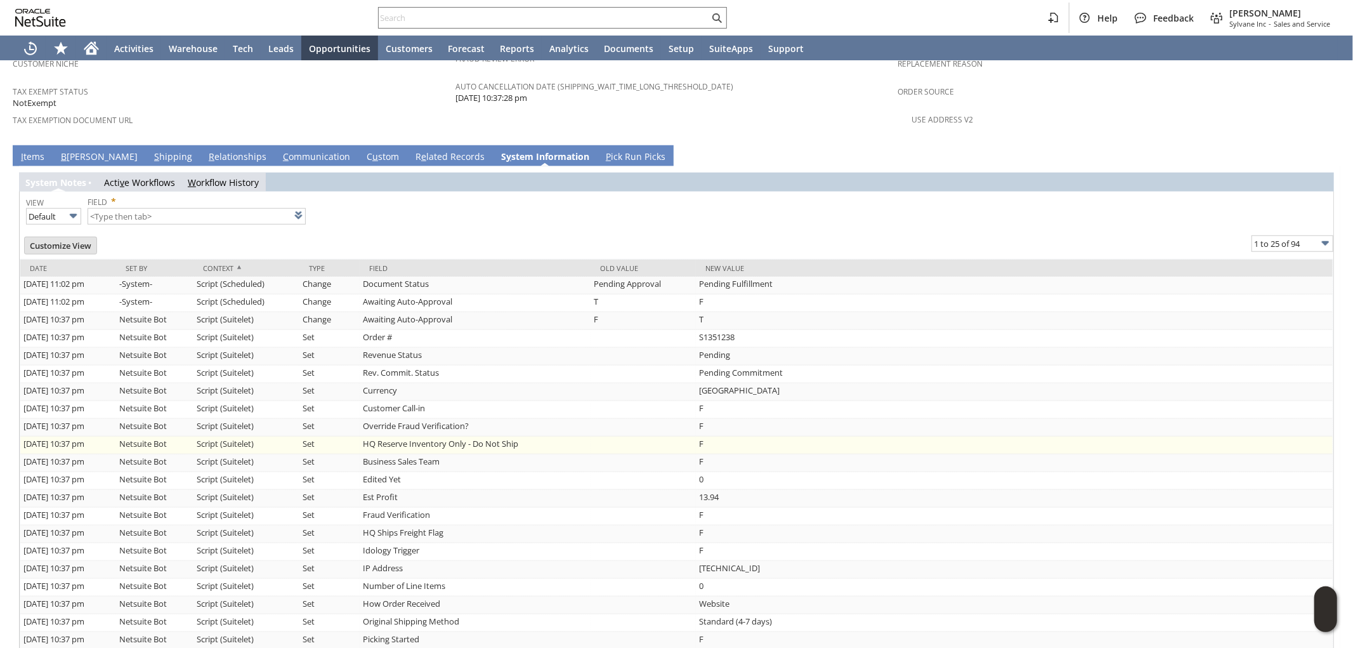
scroll to position [1005, 0]
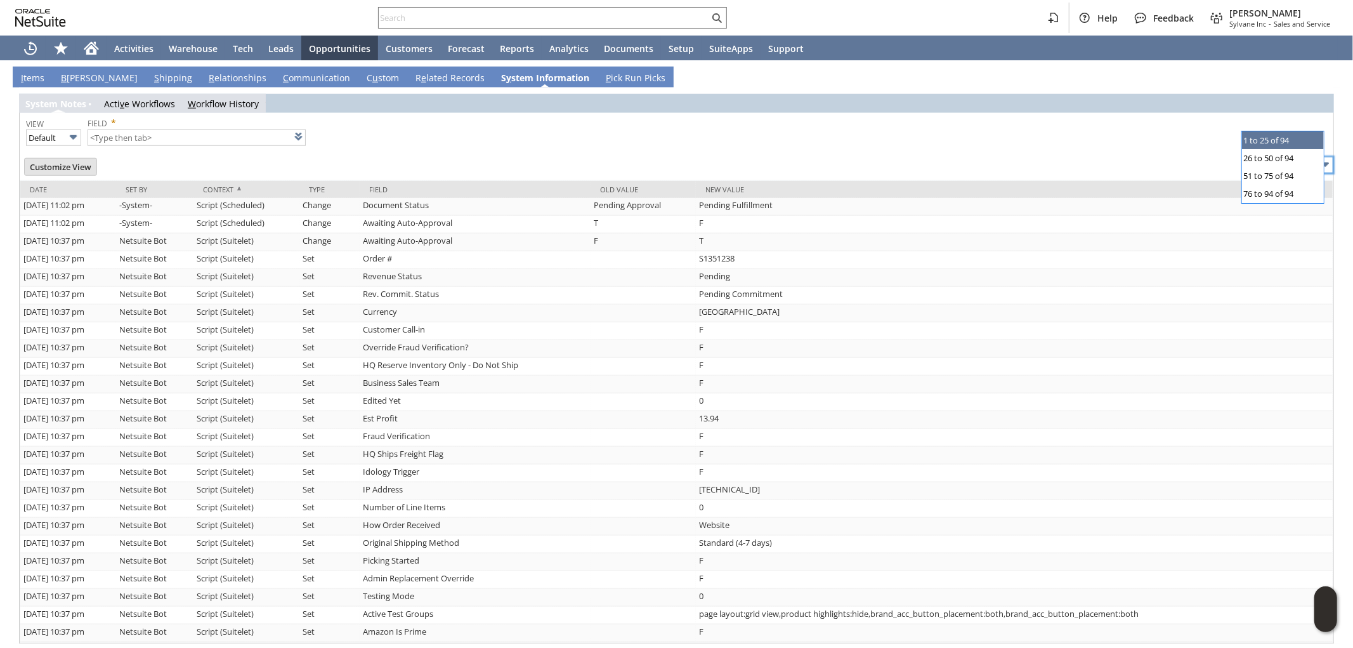
click at [1281, 157] on input "1 to 25 of 94" at bounding box center [1293, 165] width 82 height 16
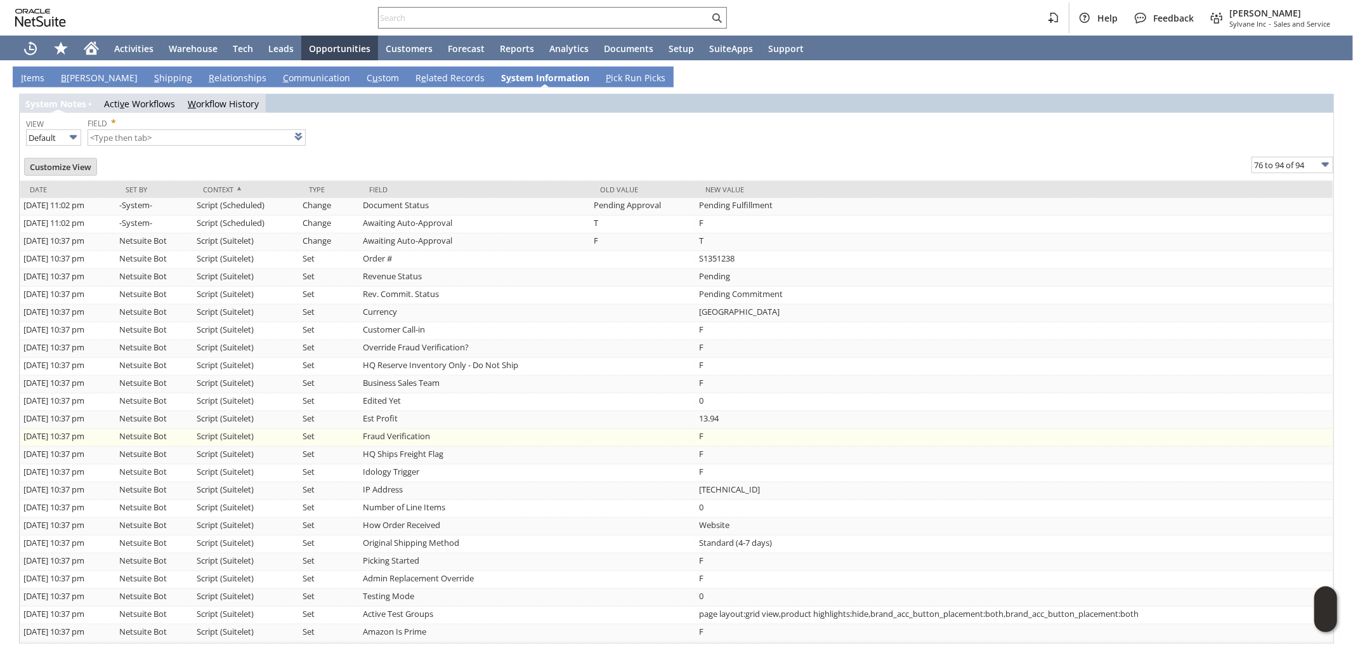
type input "76 to 94 of 94"
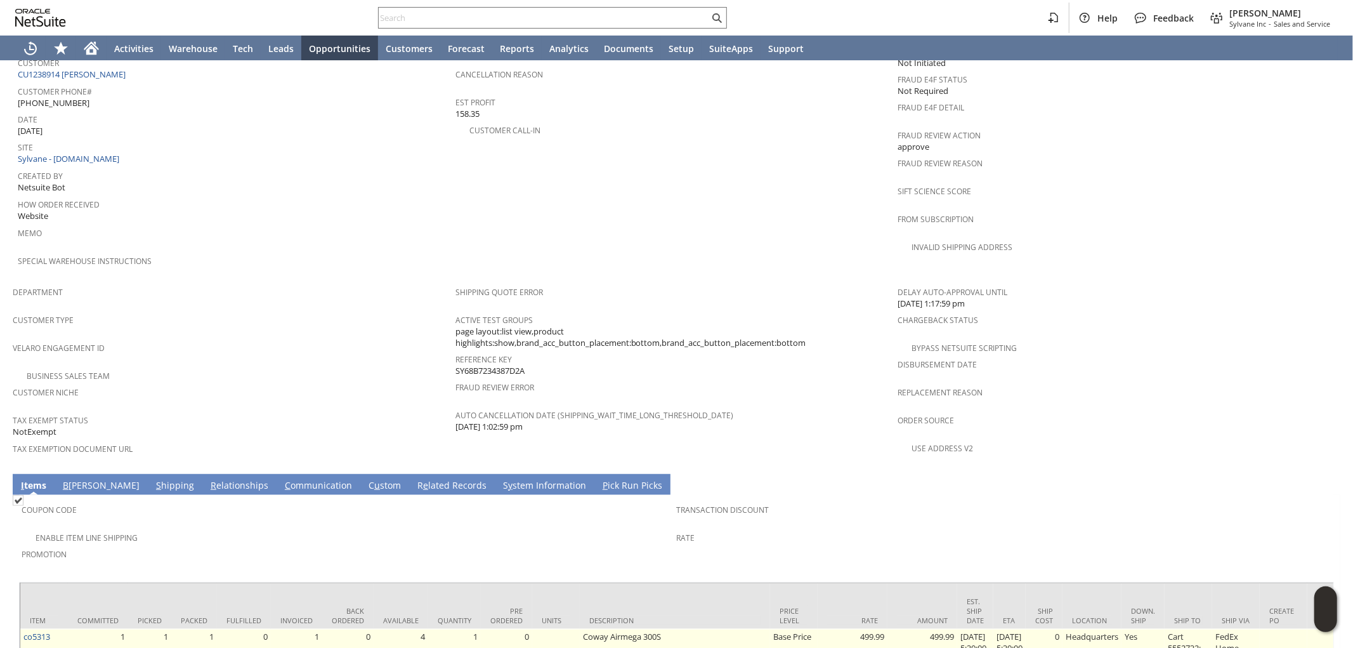
scroll to position [611, 0]
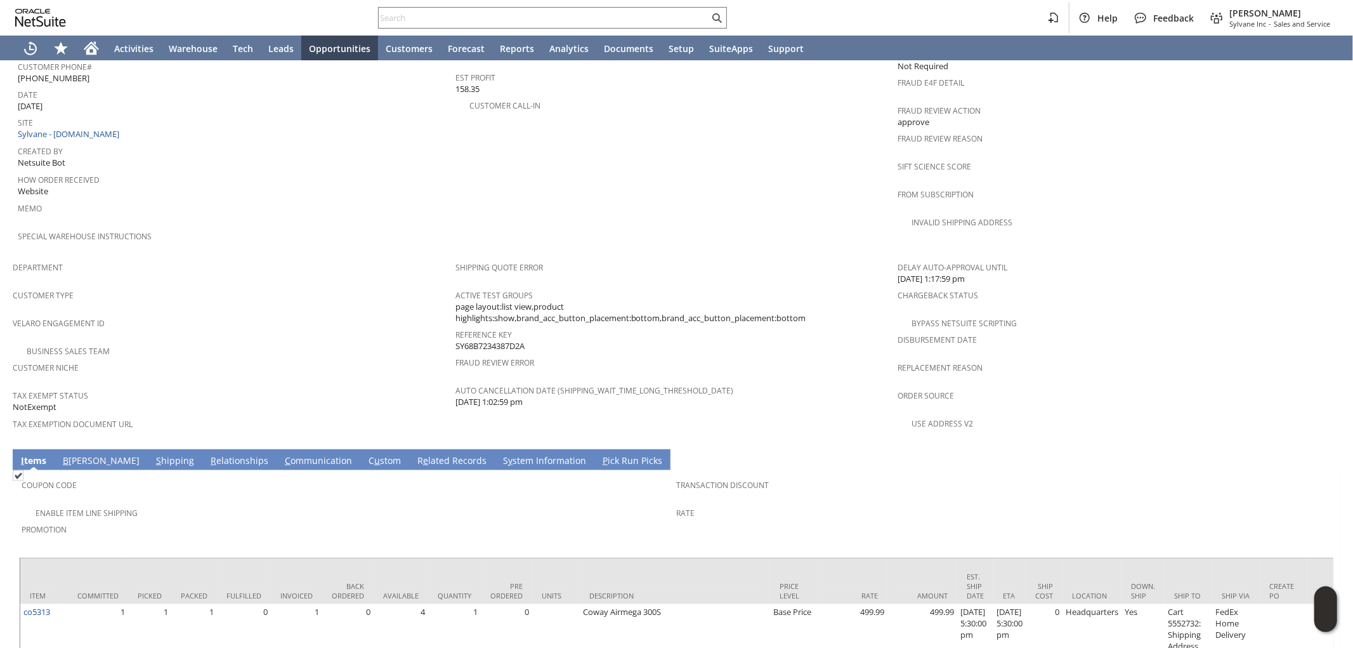
click at [153, 454] on link "S hipping" at bounding box center [175, 461] width 44 height 14
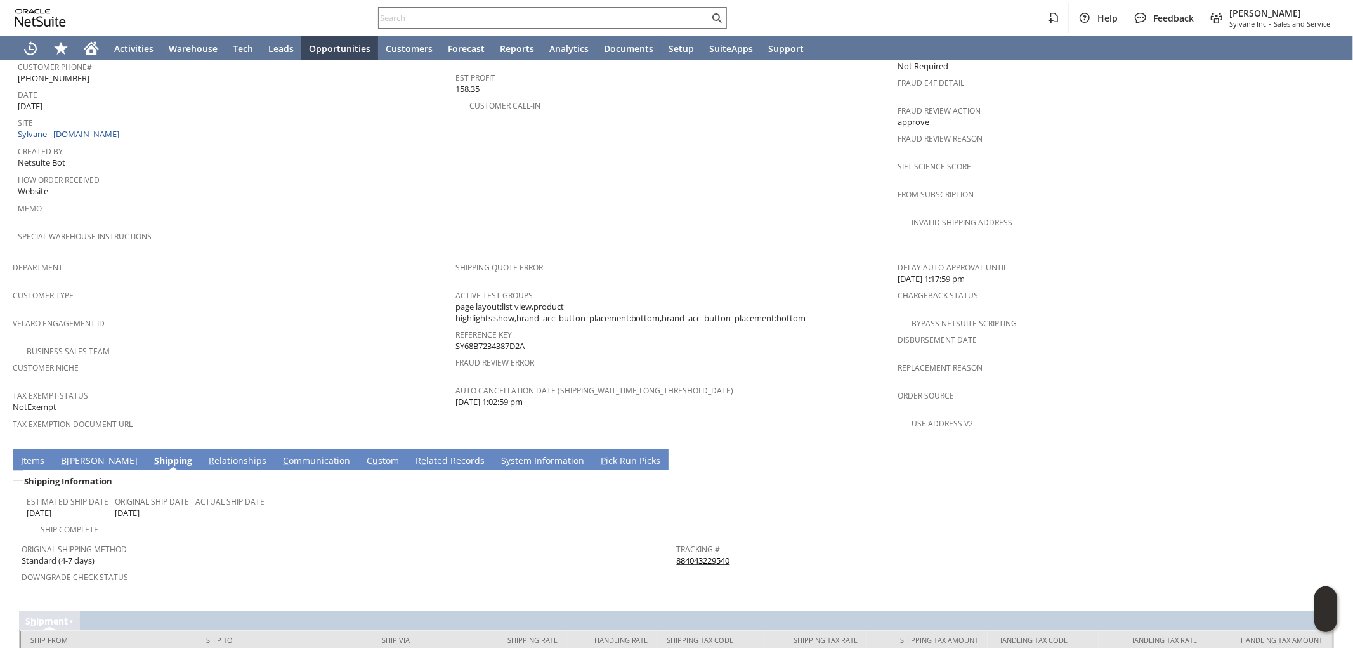
click at [35, 454] on link "I tems" at bounding box center [33, 461] width 30 height 14
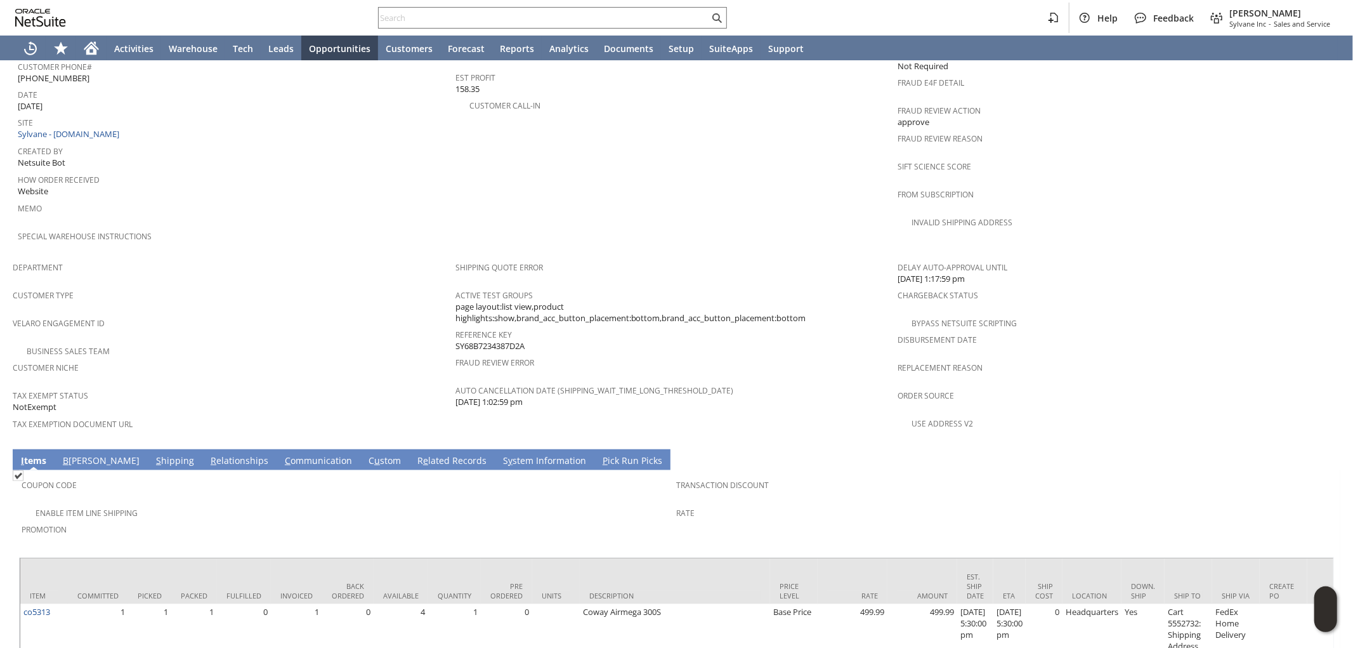
click at [153, 454] on link "S hipping" at bounding box center [175, 461] width 44 height 14
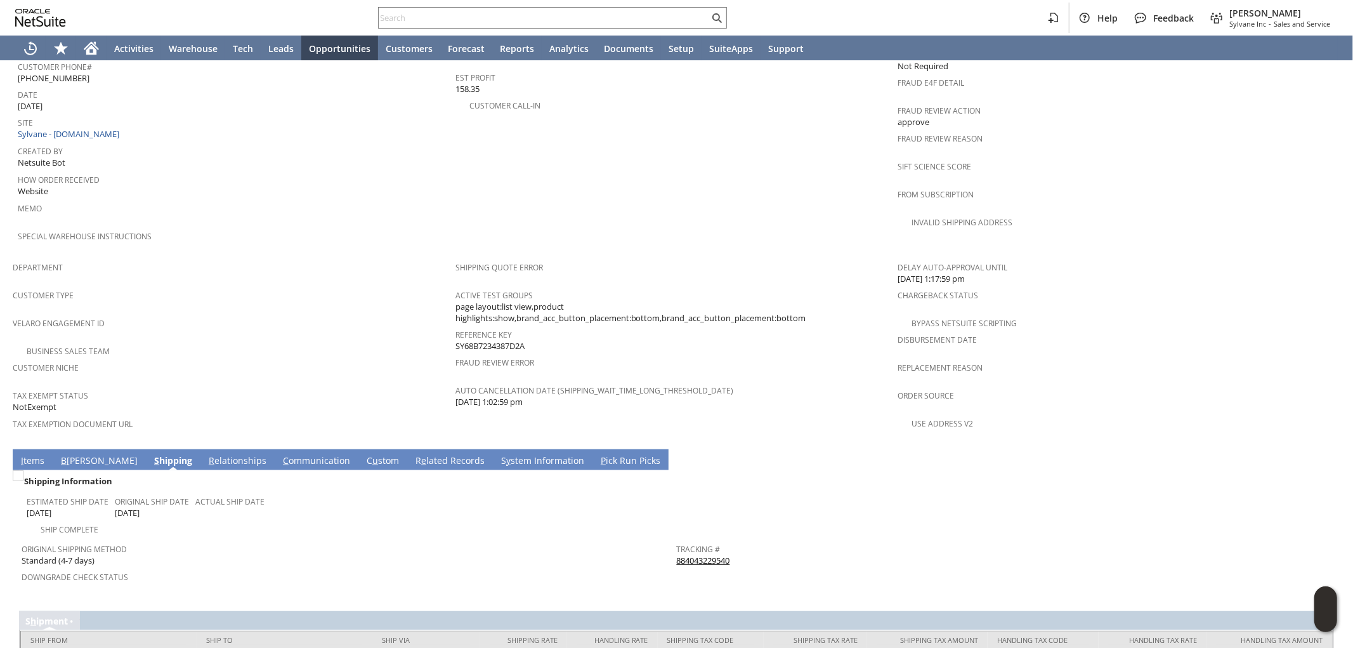
click at [30, 454] on link "I tems" at bounding box center [33, 461] width 30 height 14
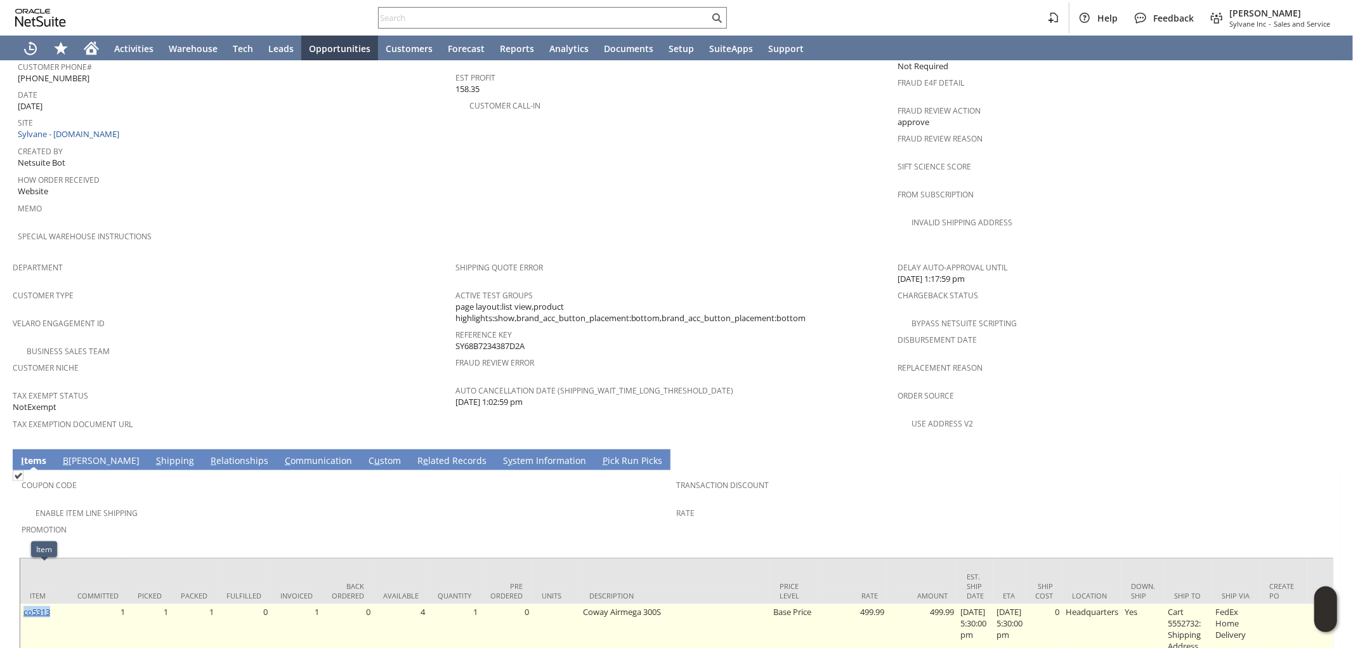
drag, startPoint x: 51, startPoint y: 572, endPoint x: 23, endPoint y: 574, distance: 27.4
click at [23, 604] on td "co5313" at bounding box center [44, 634] width 48 height 61
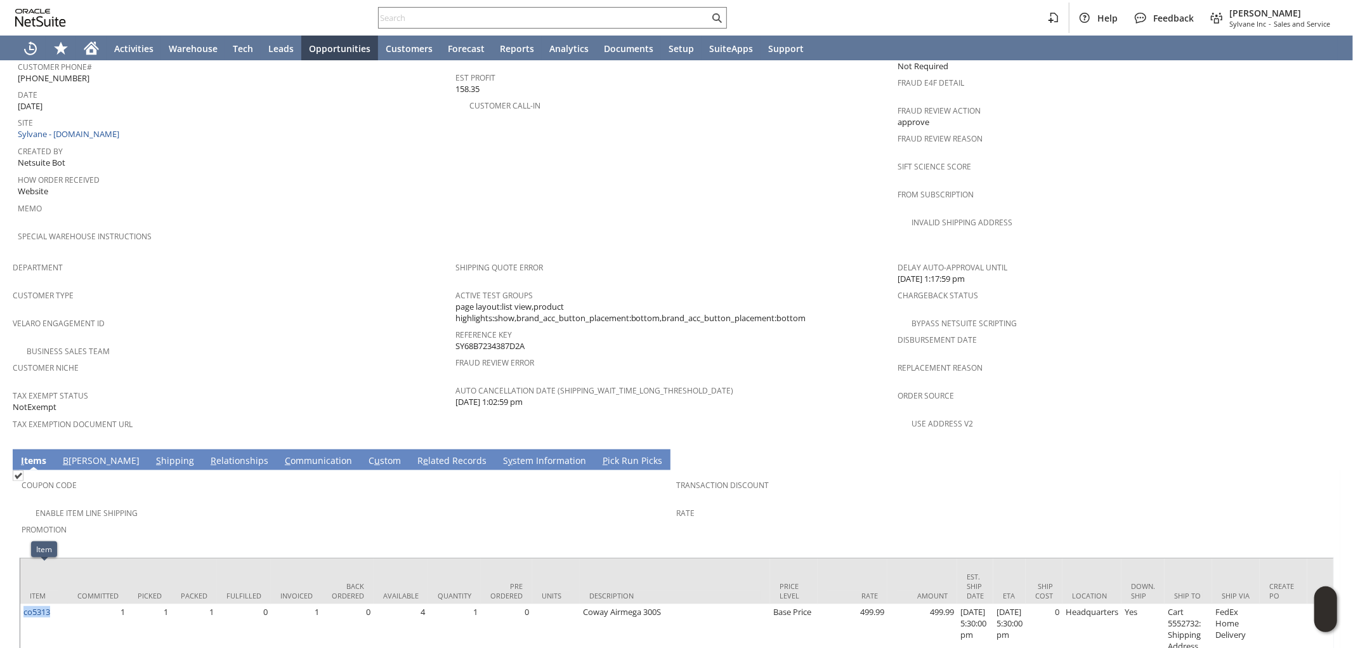
copy link "co5313"
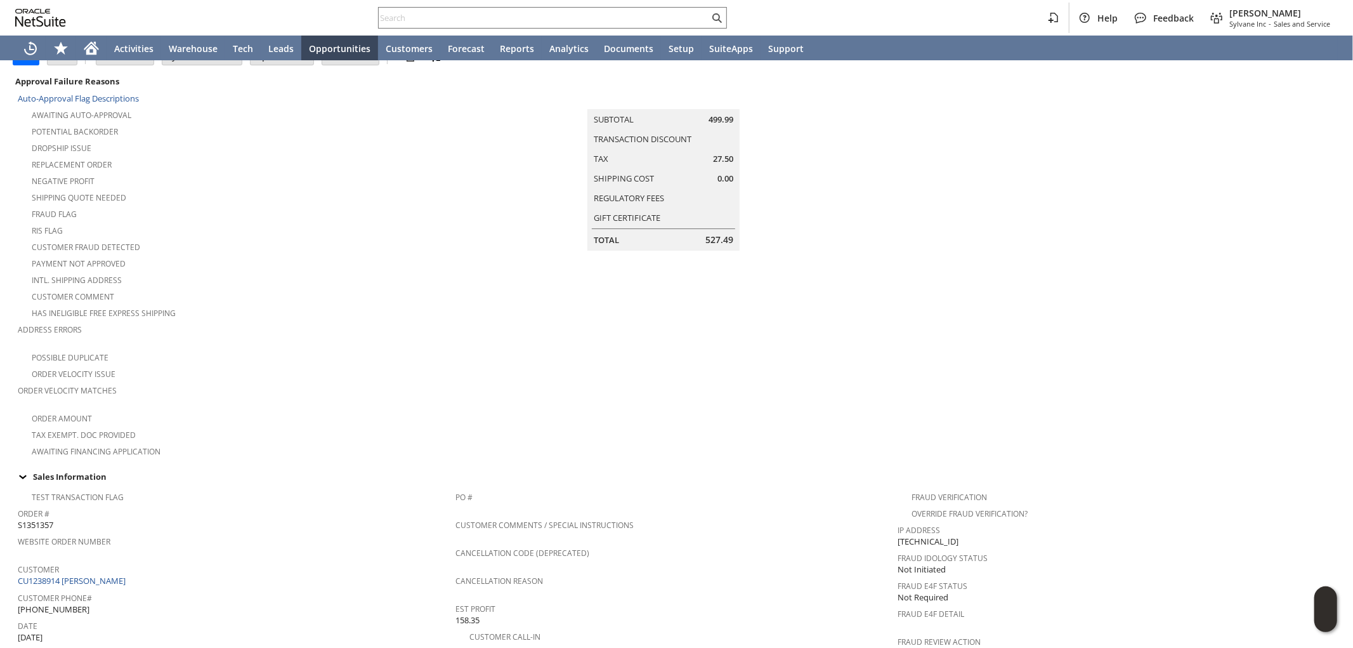
scroll to position [47, 0]
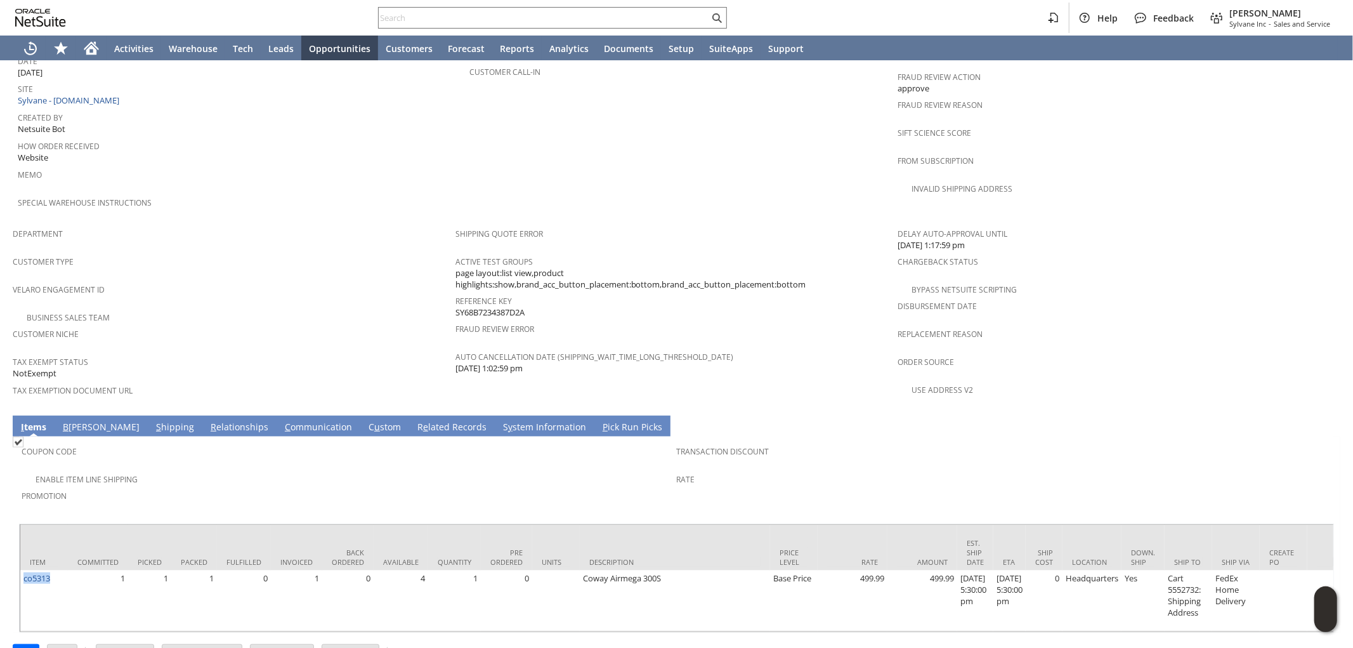
click at [153, 421] on link "S hipping" at bounding box center [175, 428] width 44 height 14
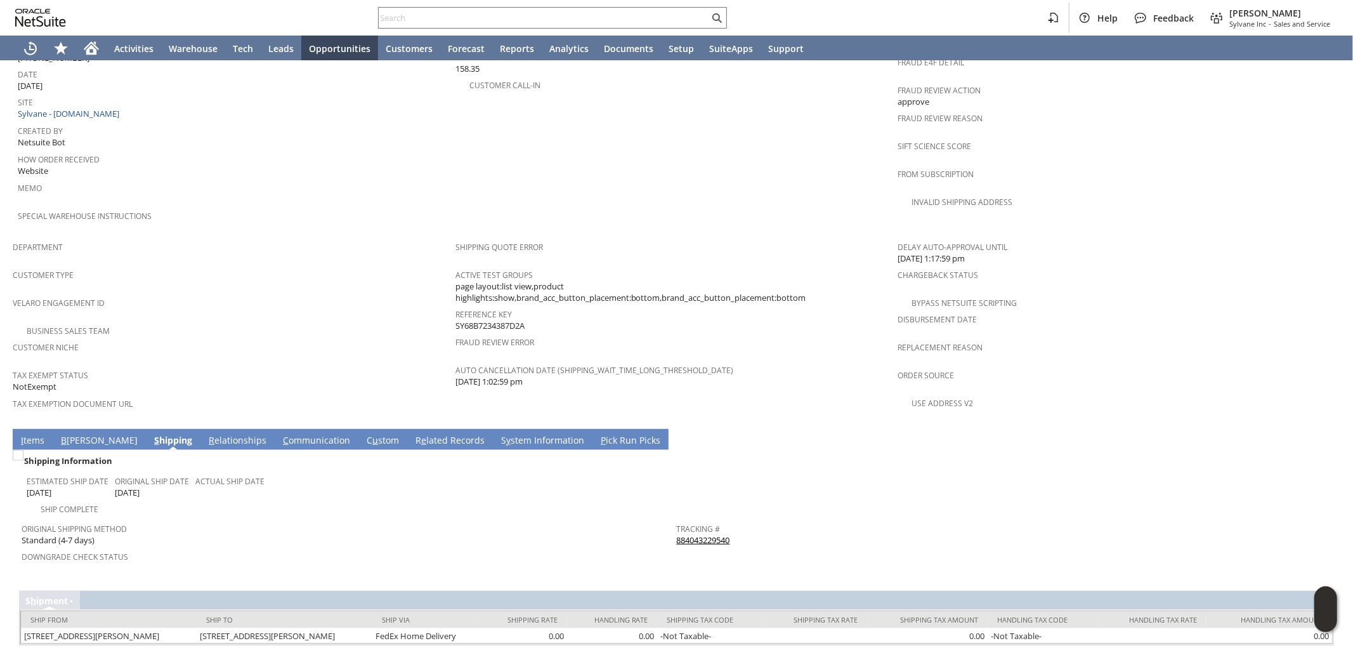
click at [83, 434] on link "B [PERSON_NAME]" at bounding box center [99, 441] width 83 height 14
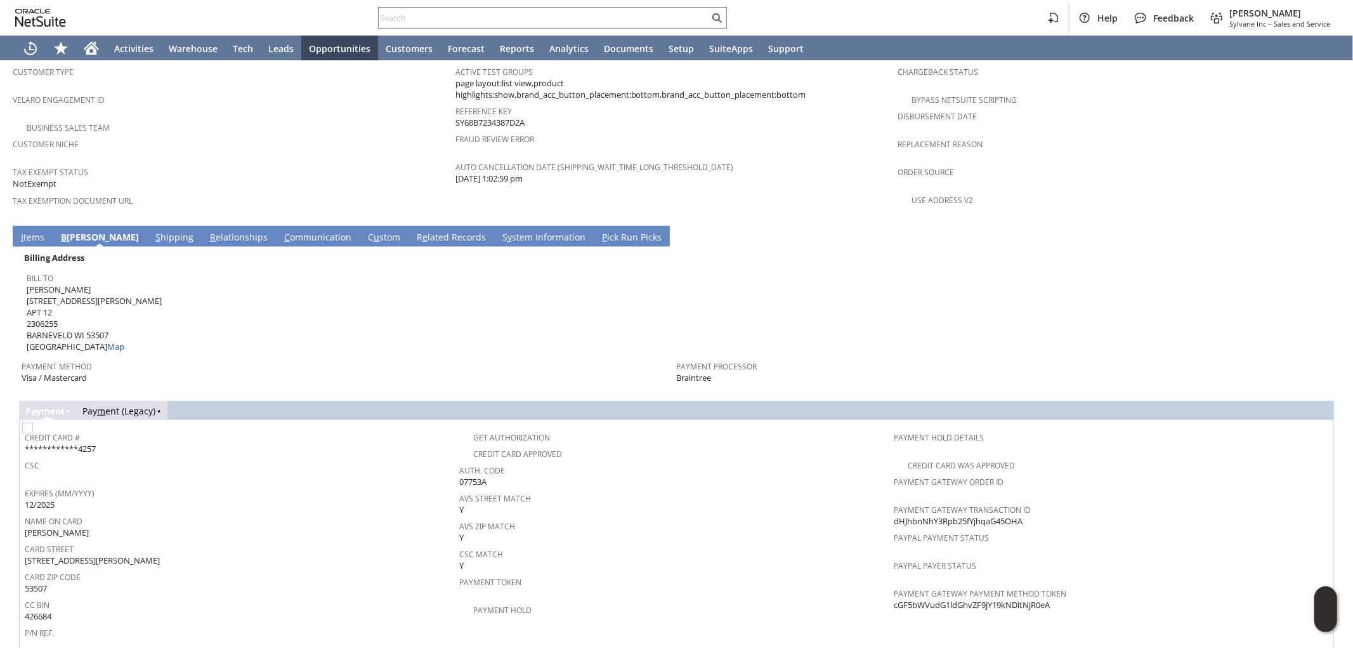
scroll to position [843, 0]
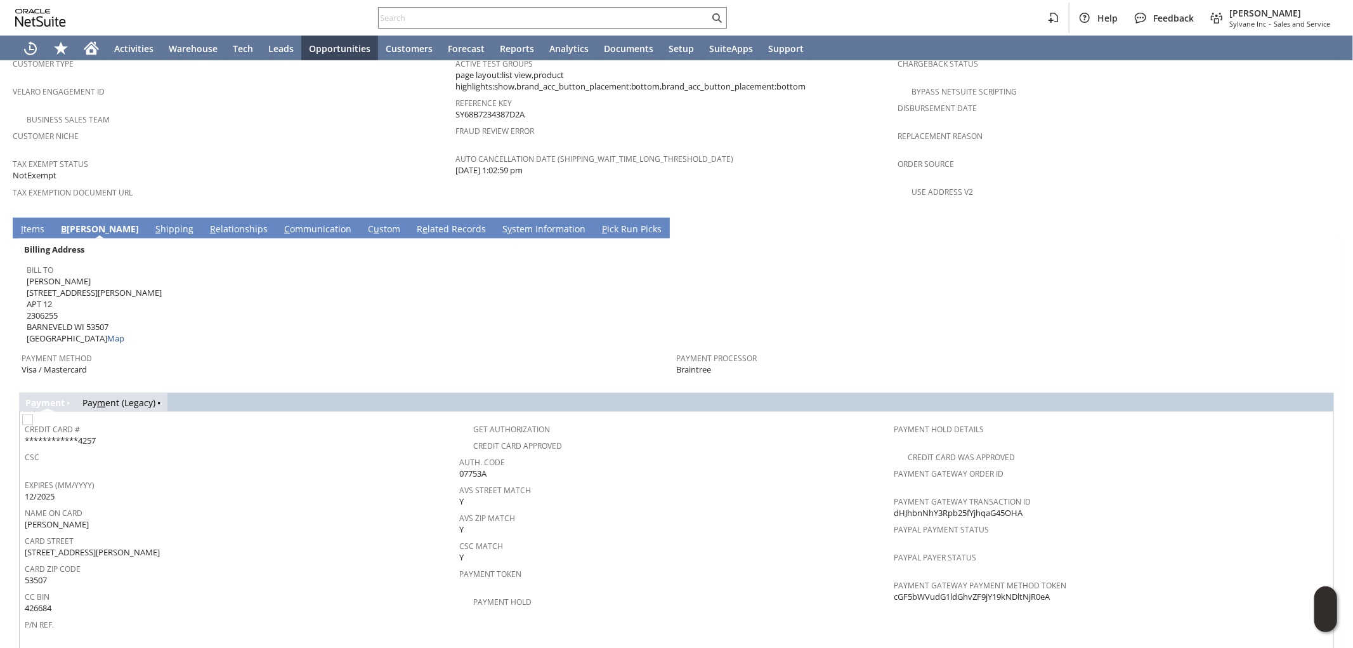
click at [152, 223] on link "S hipping" at bounding box center [174, 230] width 44 height 14
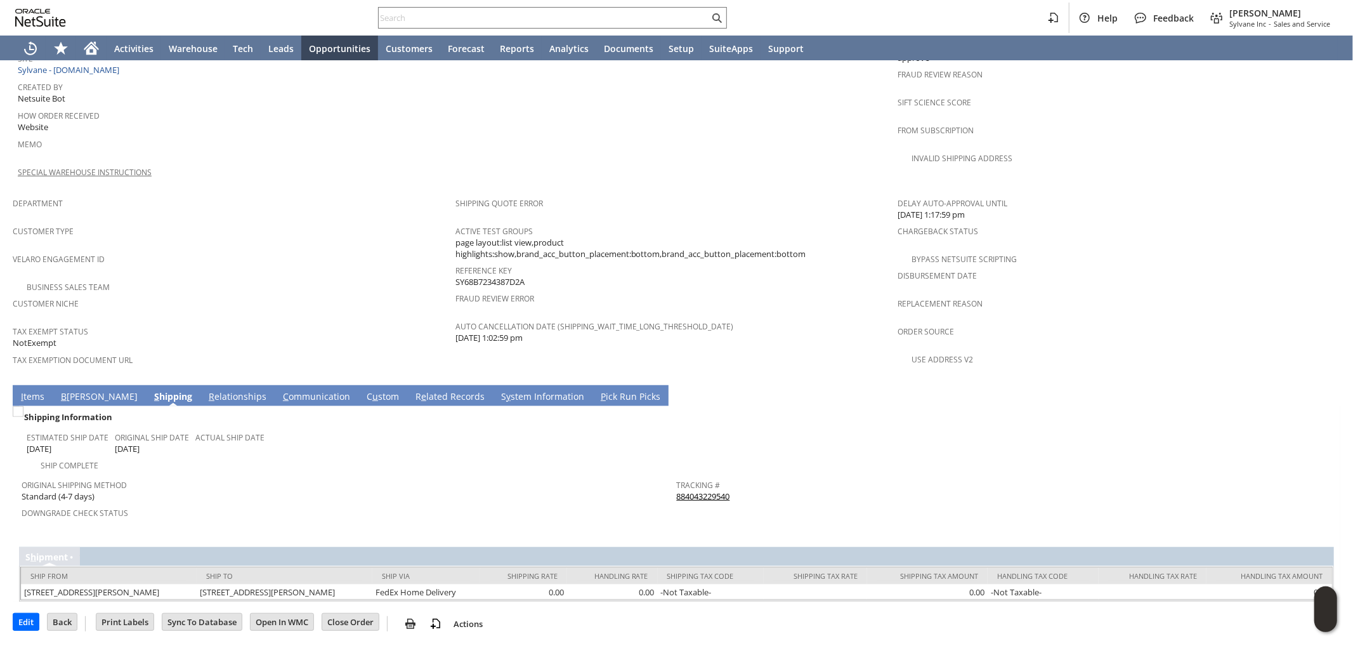
scroll to position [631, 0]
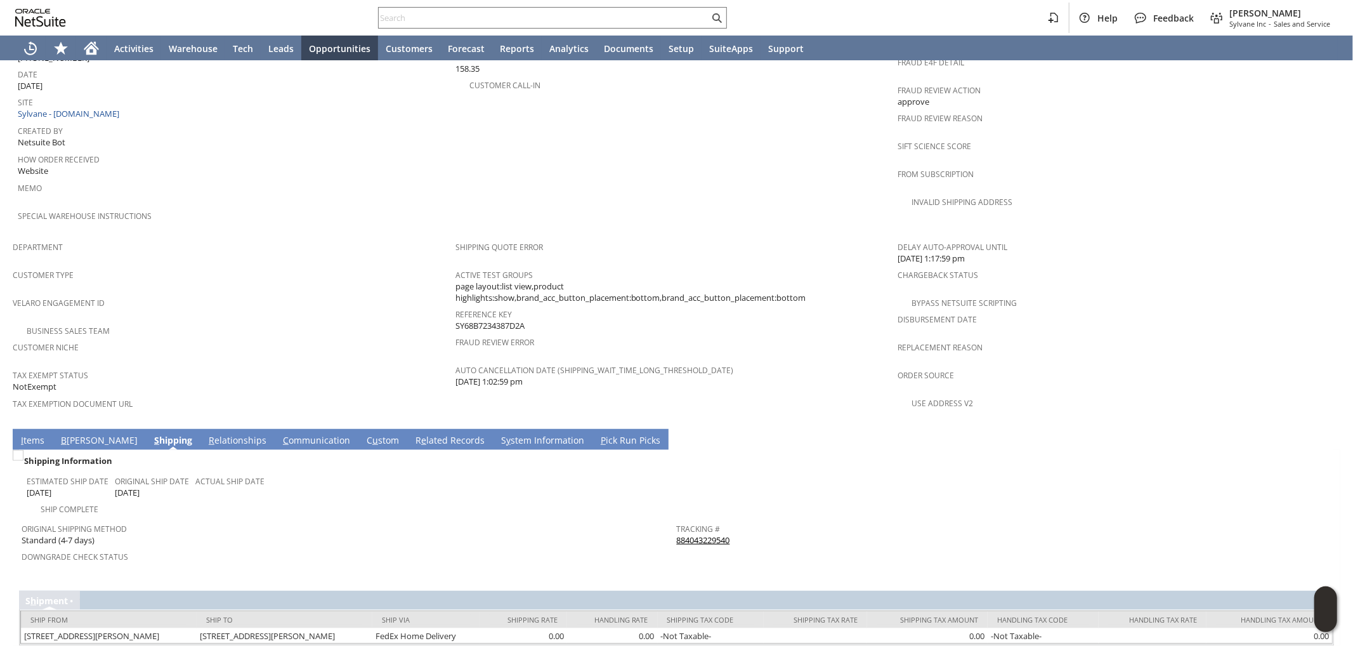
click at [72, 434] on link "B [PERSON_NAME]" at bounding box center [99, 441] width 83 height 14
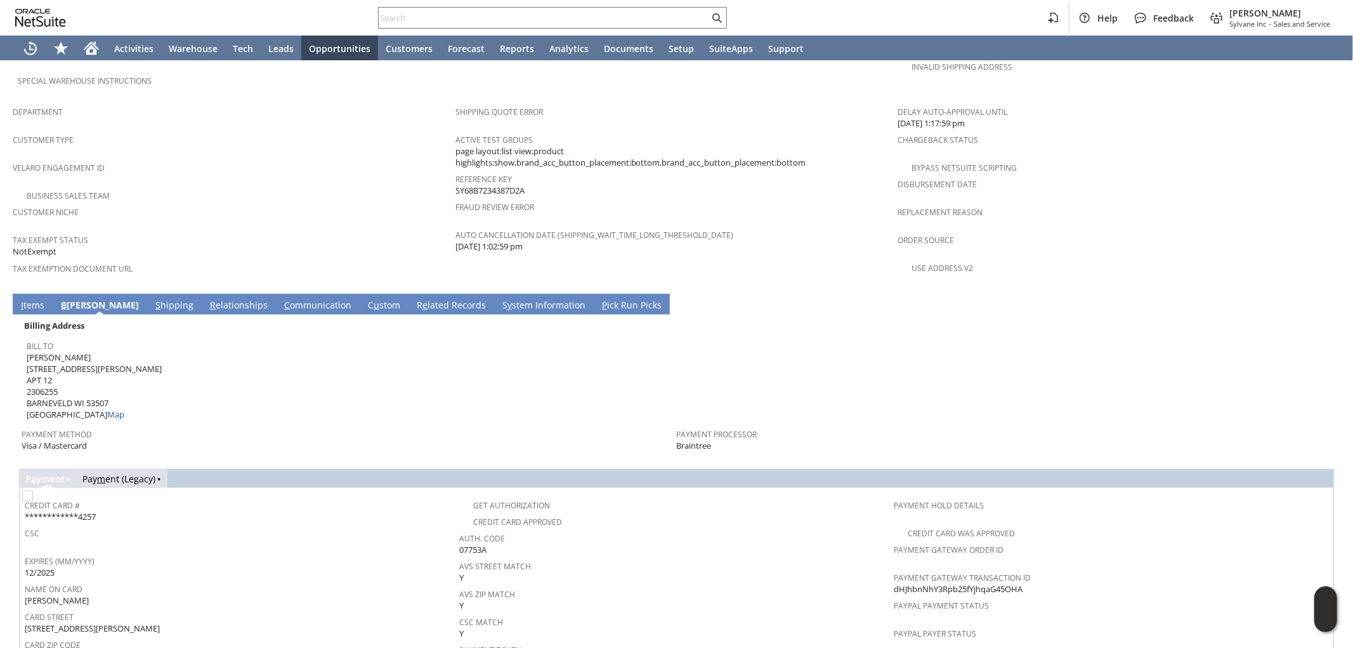
scroll to position [775, 0]
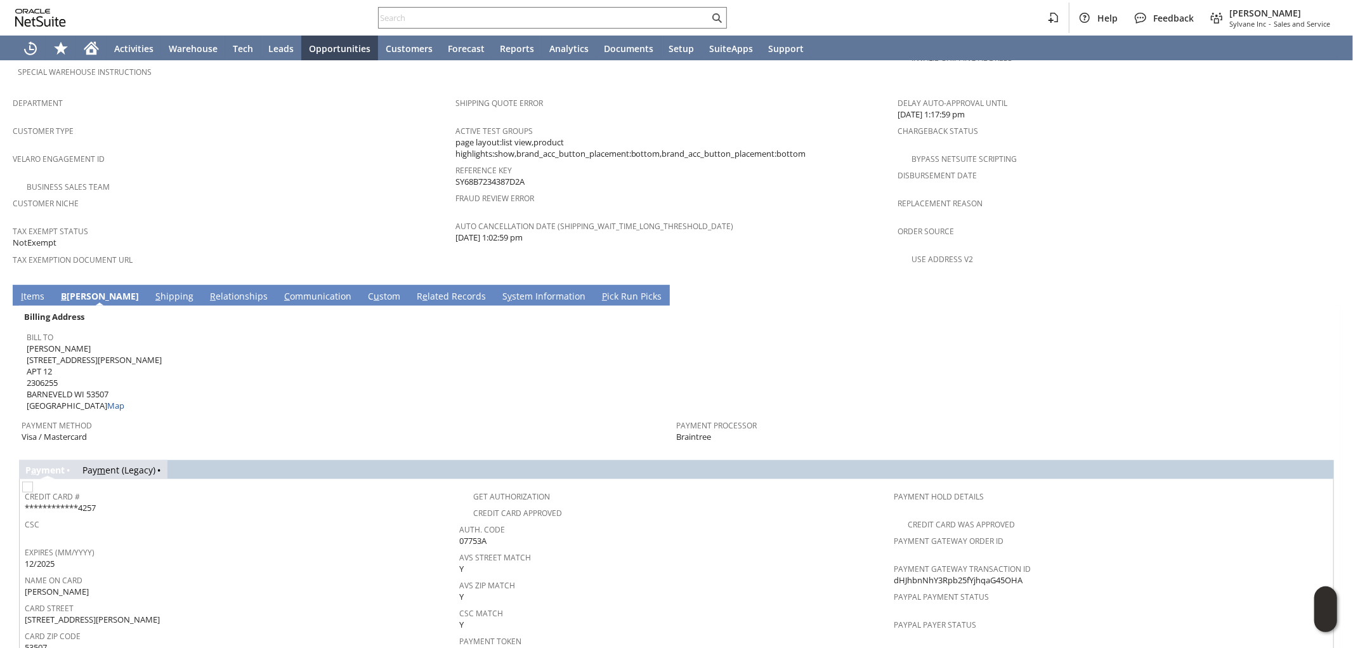
click at [28, 290] on link "I tems" at bounding box center [33, 297] width 30 height 14
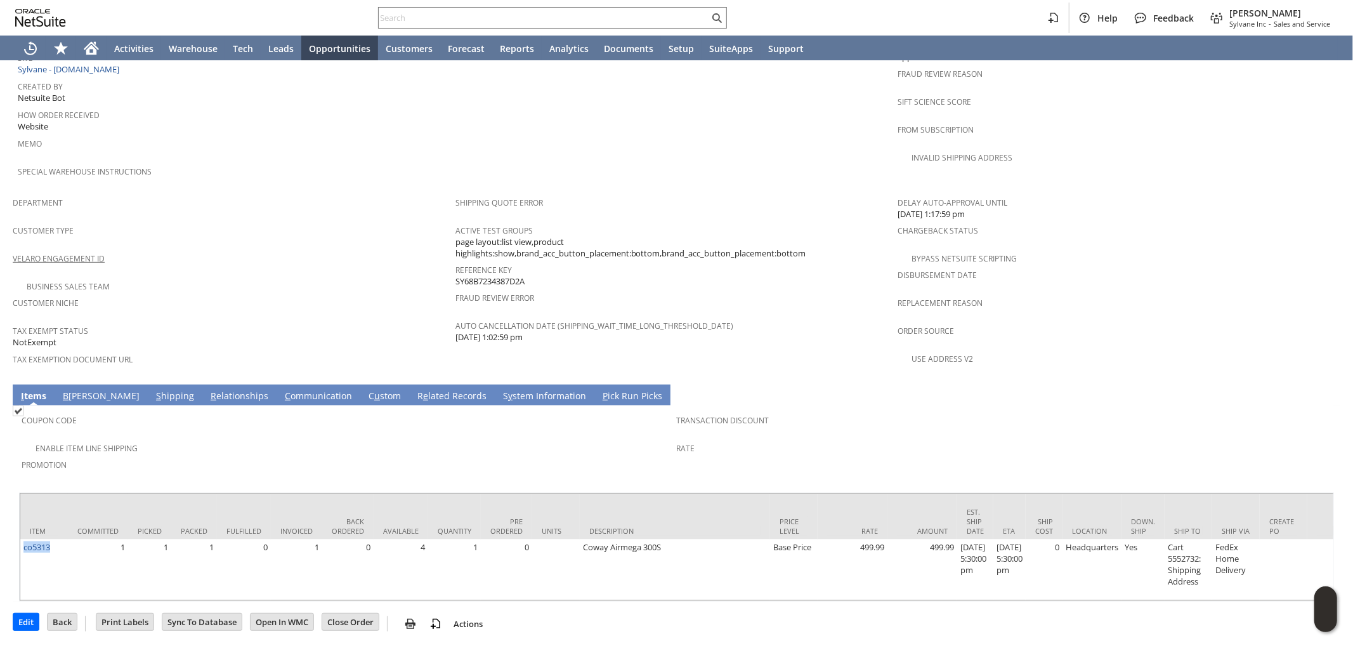
scroll to position [645, 0]
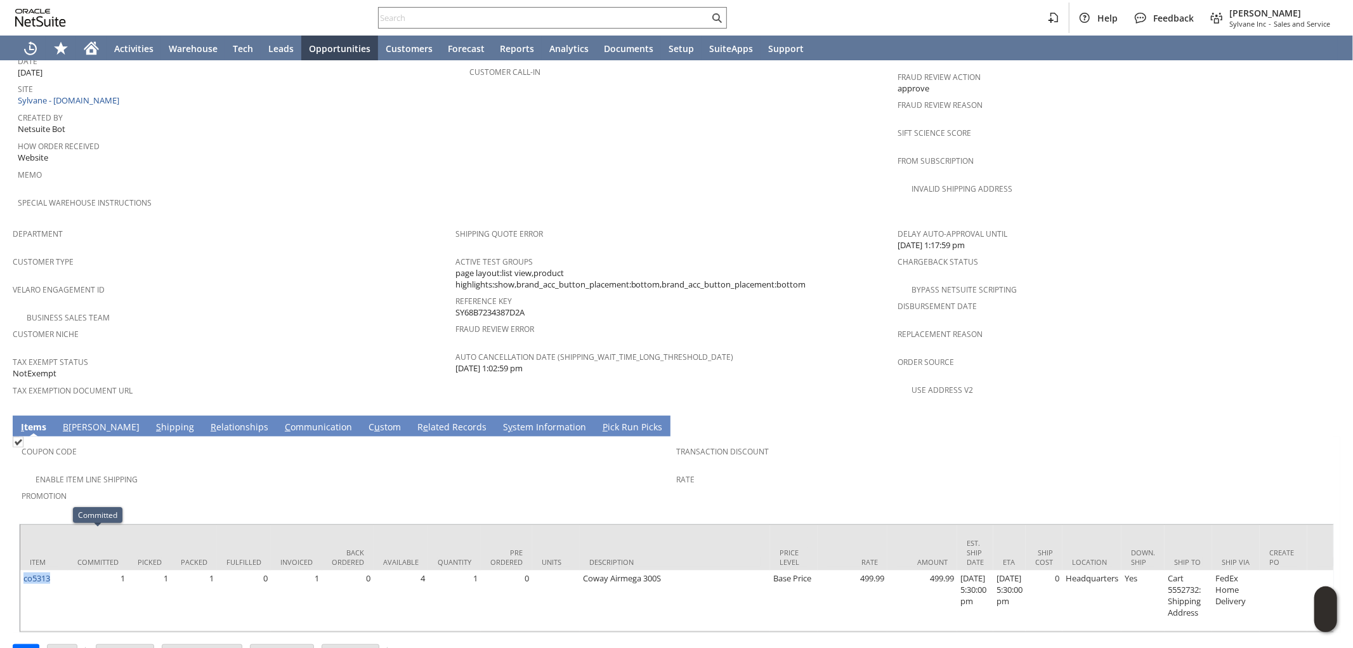
copy link "co5313"
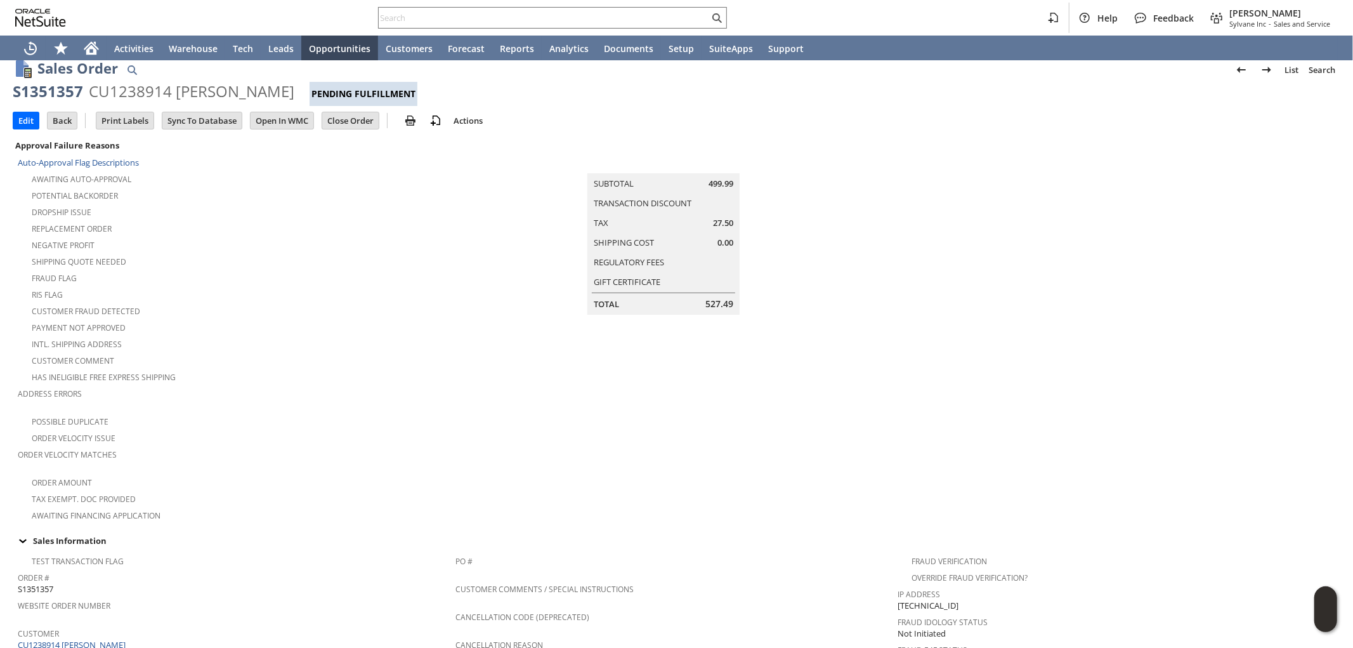
scroll to position [0, 0]
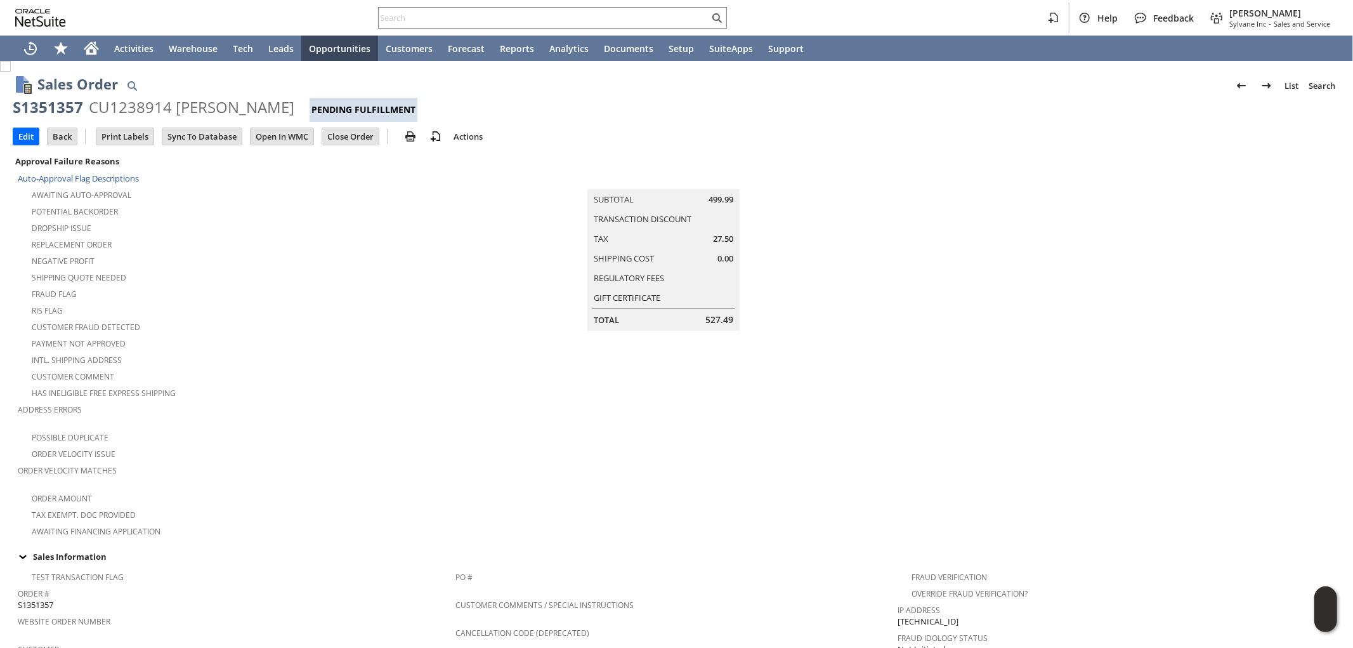
click at [724, 406] on td "Summary Subtotal 499.99 Transaction Discount Tax 27.50 Shipping Cost 0.00 Regul…" at bounding box center [677, 346] width 443 height 386
drag, startPoint x: 730, startPoint y: 308, endPoint x: 716, endPoint y: 308, distance: 14.6
click at [716, 310] on td "Total 527.49" at bounding box center [664, 319] width 150 height 19
click at [695, 356] on td "Summary Subtotal 499.99 Transaction Discount Tax 27.50 Shipping Cost 0.00 Regul…" at bounding box center [677, 346] width 443 height 386
click at [735, 408] on td "Summary Subtotal 499.99 Transaction Discount Tax 27.50 Shipping Cost 0.00 Regul…" at bounding box center [677, 346] width 443 height 386
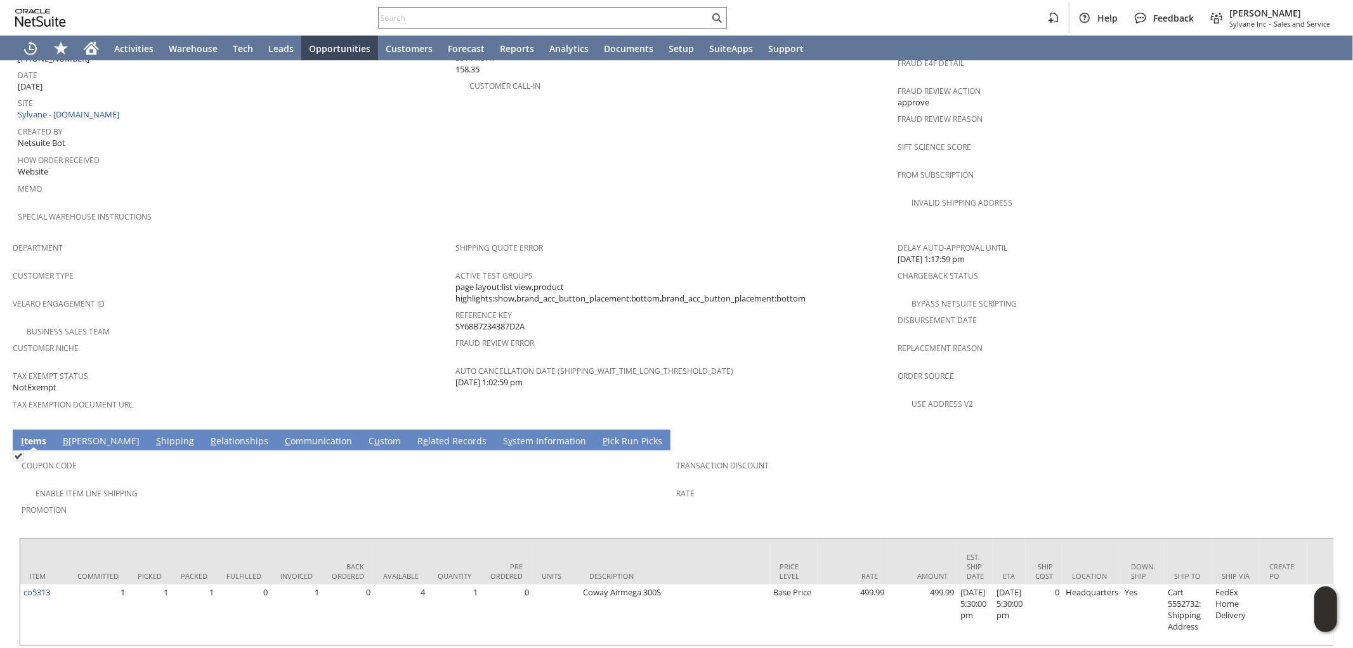
scroll to position [645, 0]
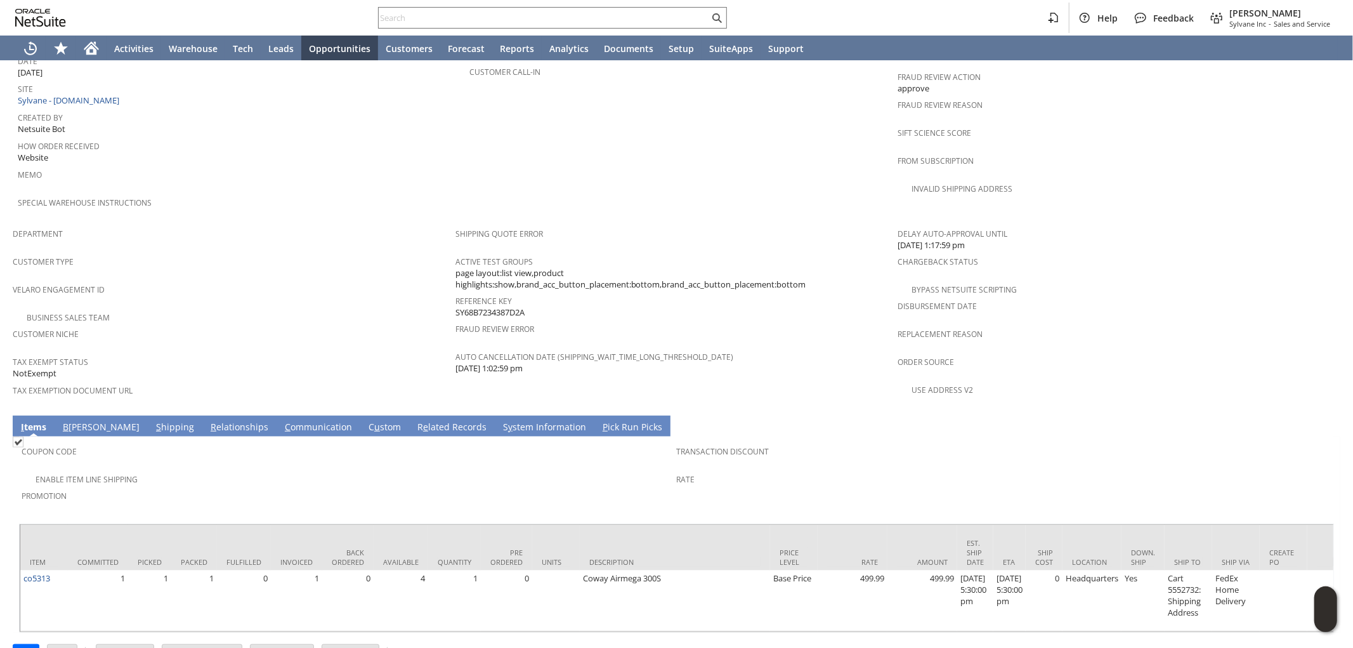
click at [77, 421] on link "B [PERSON_NAME]" at bounding box center [101, 428] width 83 height 14
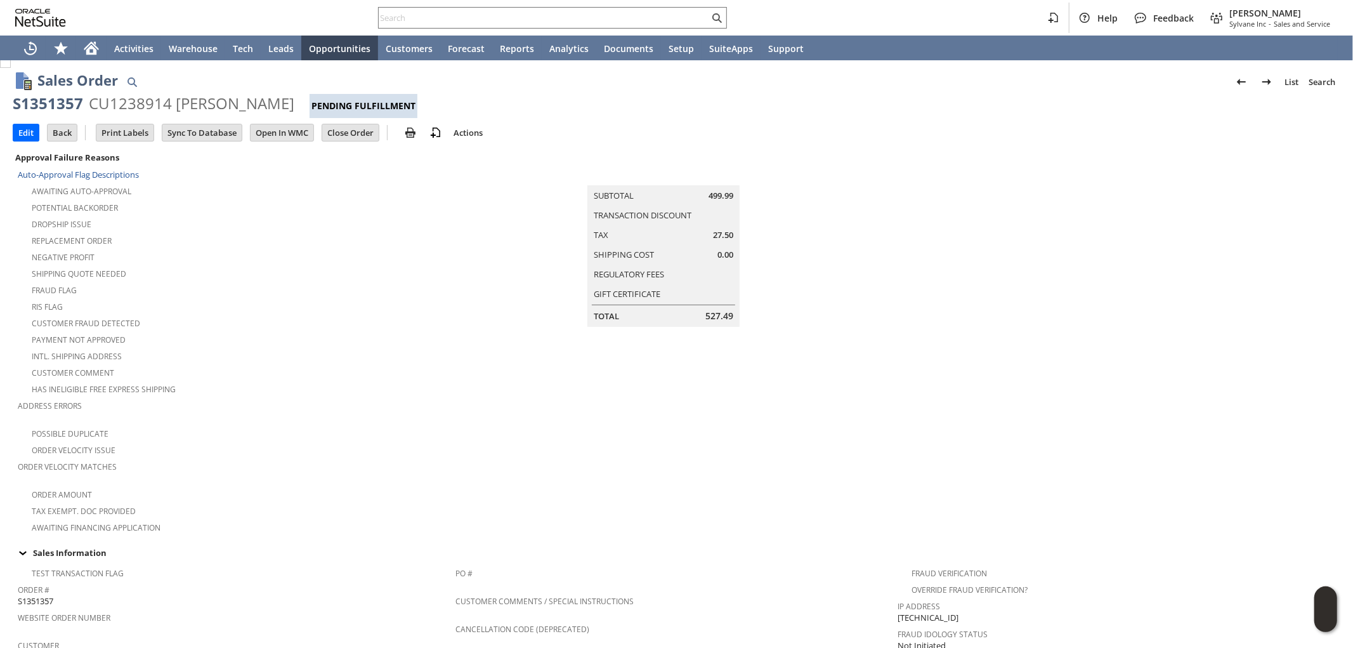
scroll to position [0, 0]
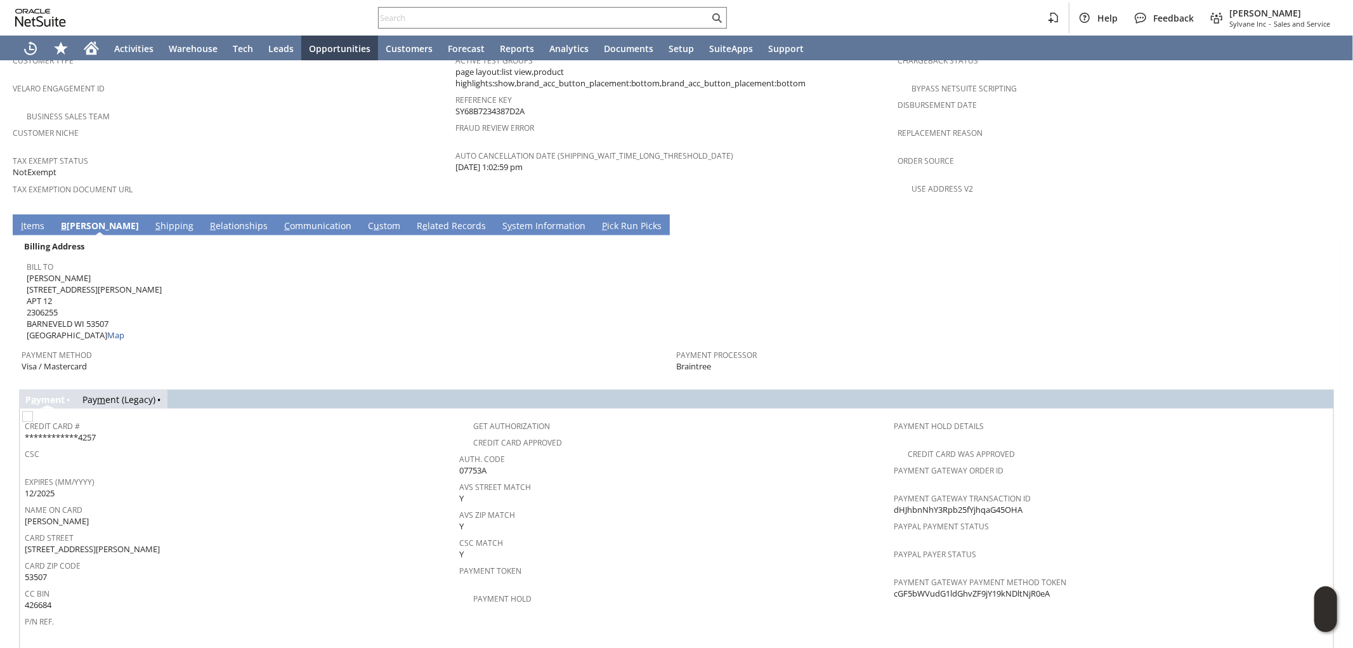
click at [32, 220] on link "I tems" at bounding box center [33, 227] width 30 height 14
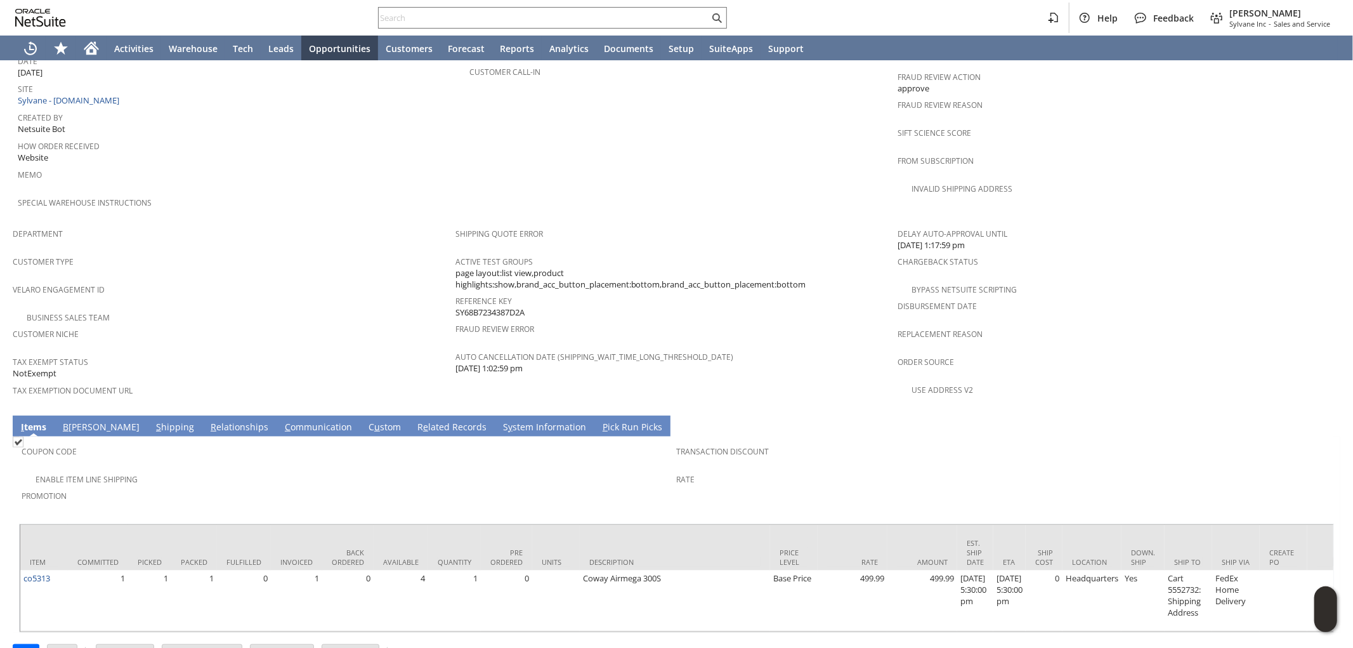
click at [508, 473] on td "Coupon Code Enable Item Line Shipping Promotion Transaction Discount Rate" at bounding box center [676, 477] width 1315 height 81
click at [567, 487] on div "Promotion" at bounding box center [346, 500] width 649 height 27
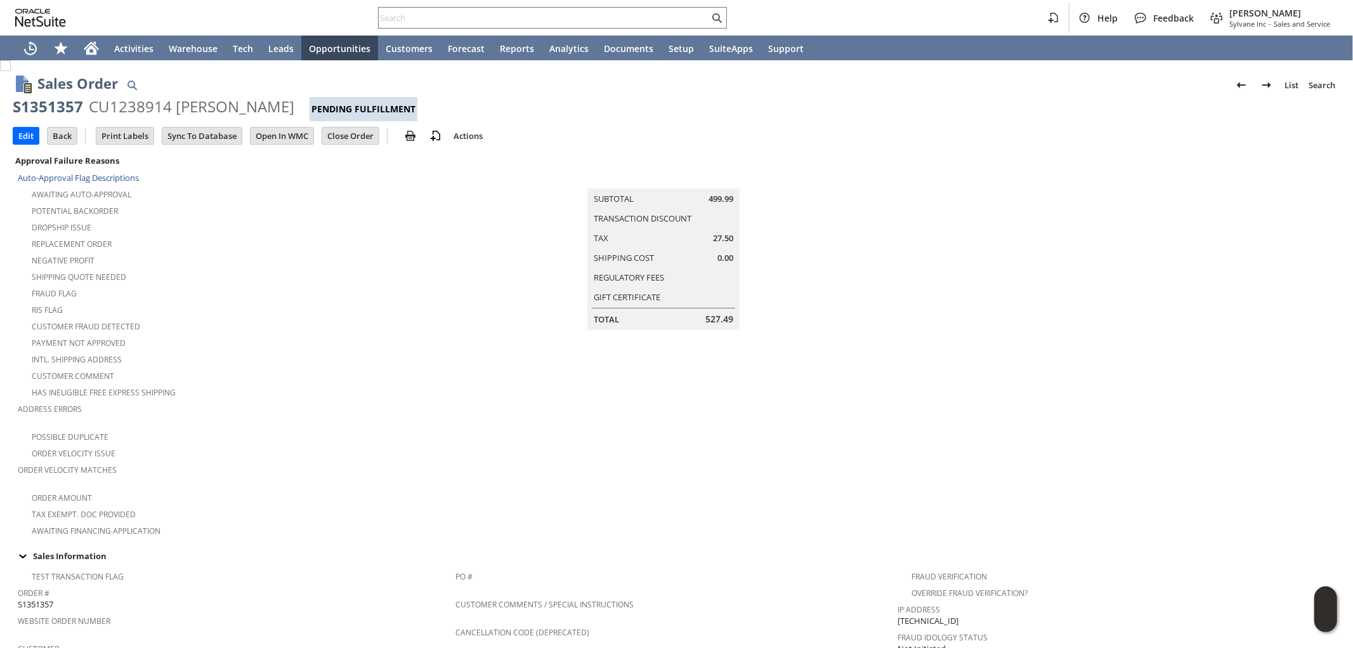
scroll to position [0, 0]
click at [506, 362] on td "Summary Subtotal 499.99 Transaction Discount Tax 27.50 Shipping Cost 0.00 Regul…" at bounding box center [677, 346] width 443 height 386
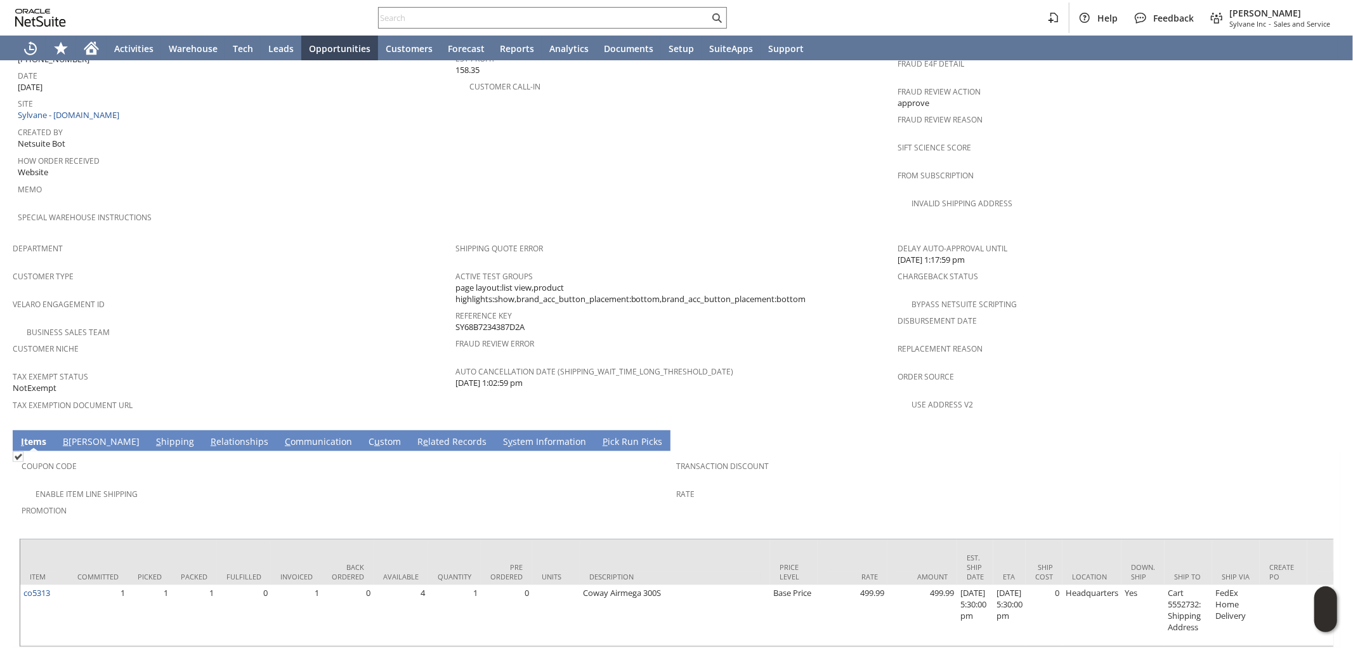
scroll to position [645, 0]
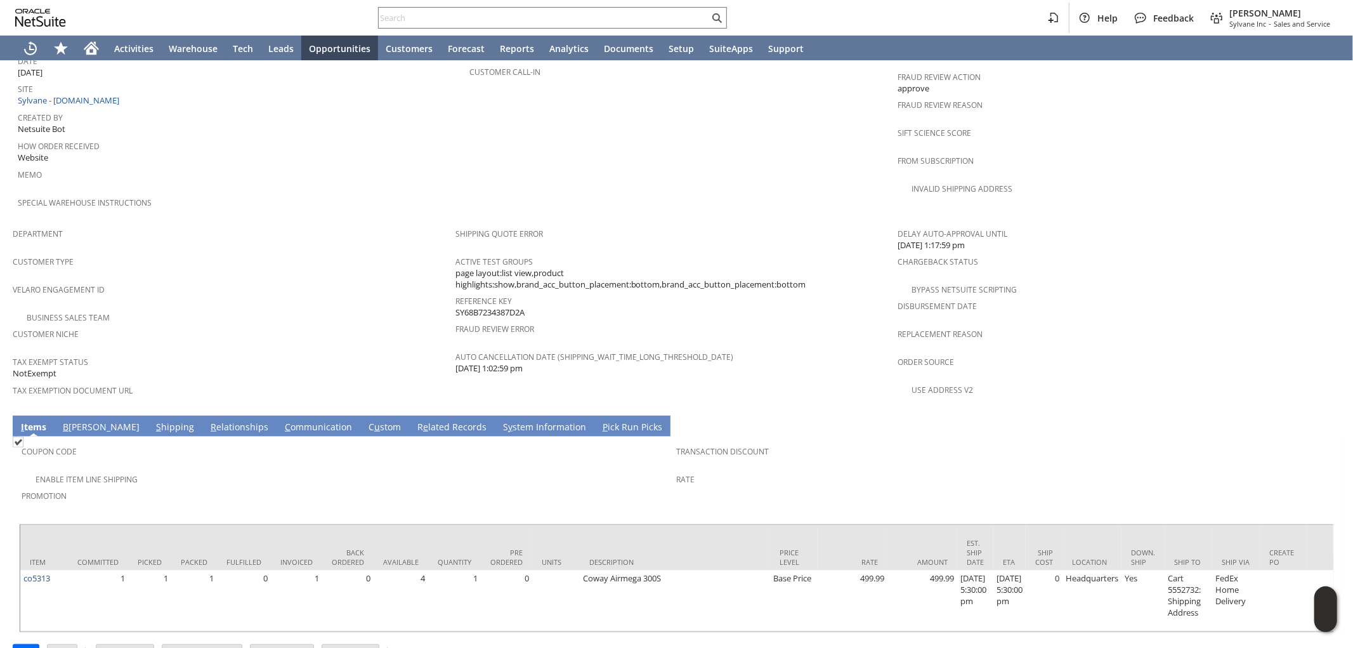
click at [153, 421] on link "S hipping" at bounding box center [175, 428] width 44 height 14
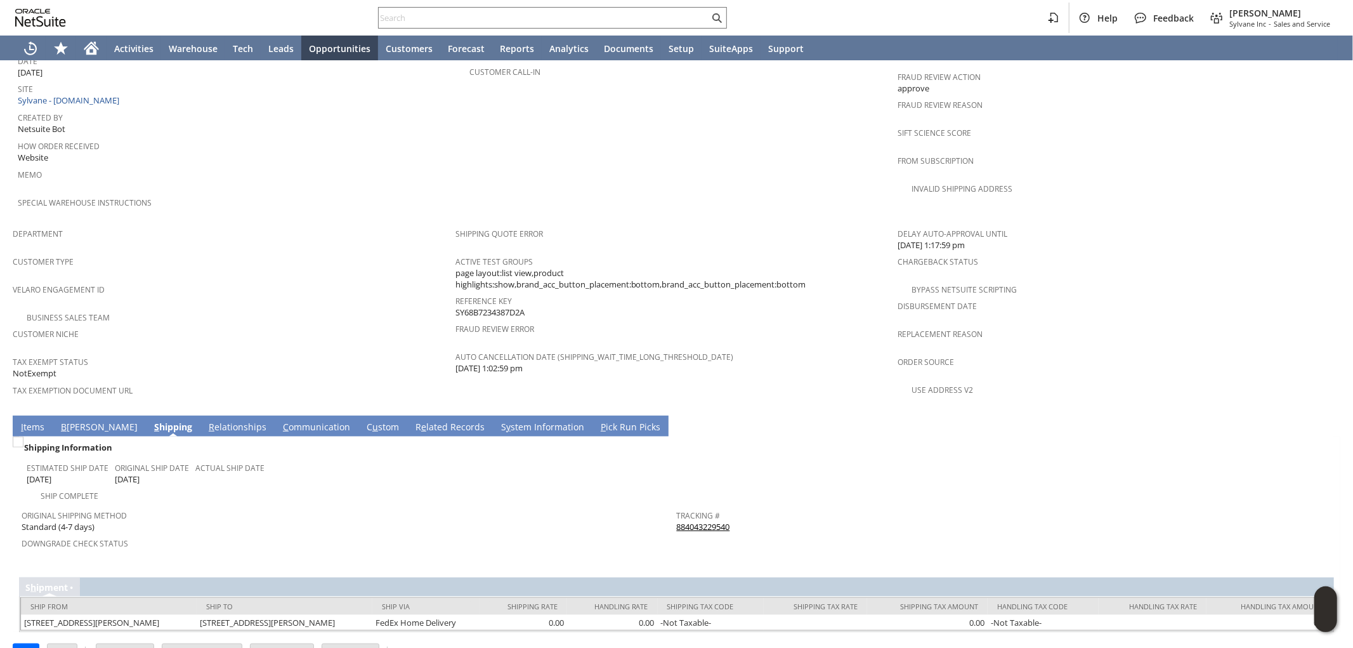
scroll to position [631, 0]
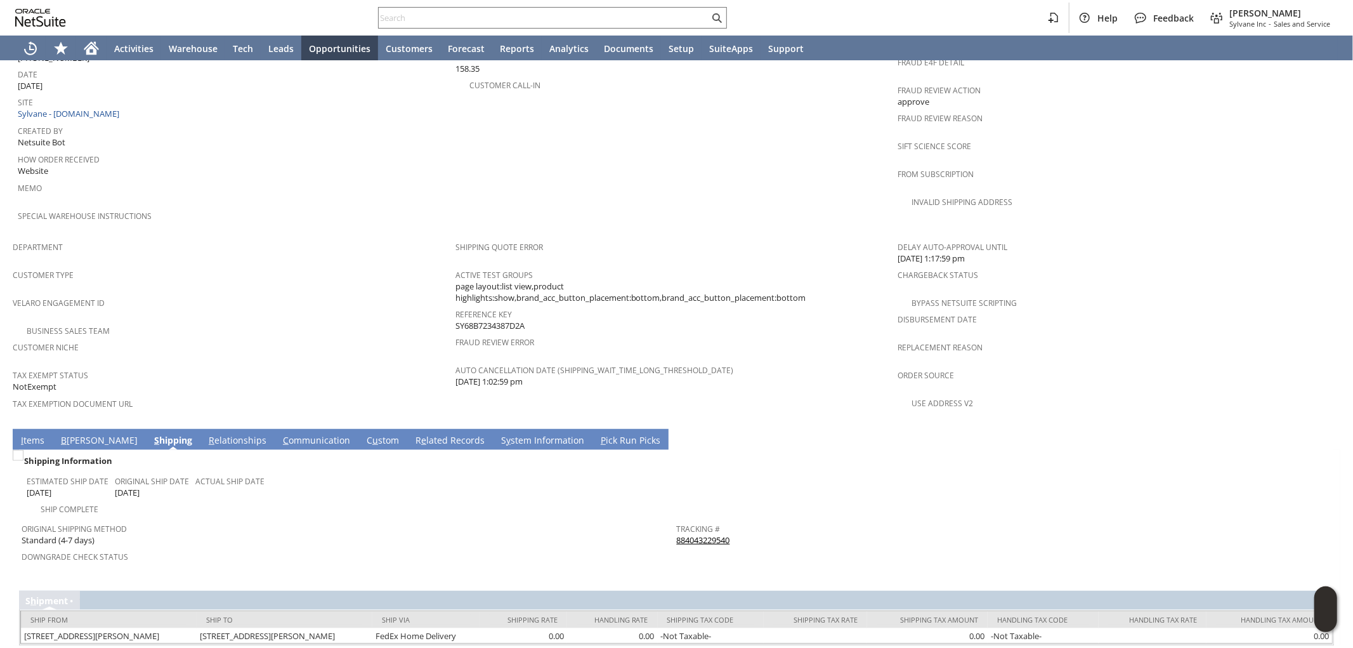
drag, startPoint x: 67, startPoint y: 398, endPoint x: 128, endPoint y: 400, distance: 61.6
click at [67, 434] on link "B [PERSON_NAME]" at bounding box center [99, 441] width 83 height 14
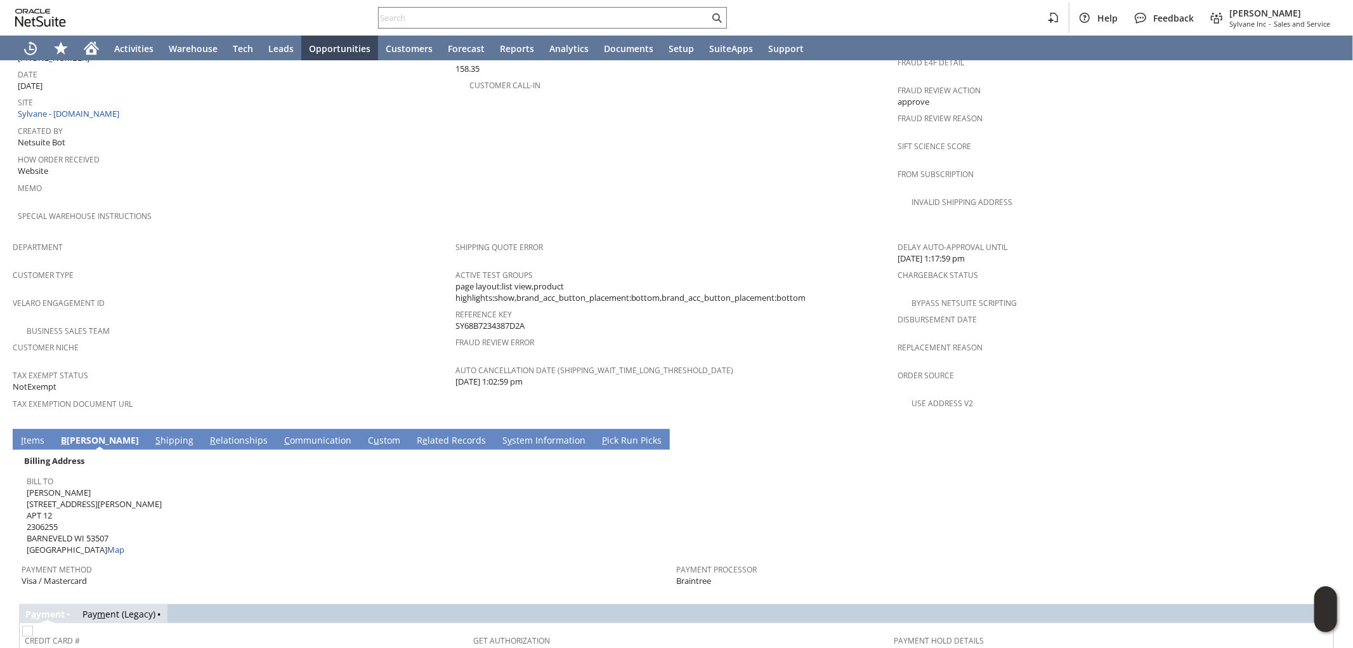
click at [152, 434] on link "S hipping" at bounding box center [174, 441] width 44 height 14
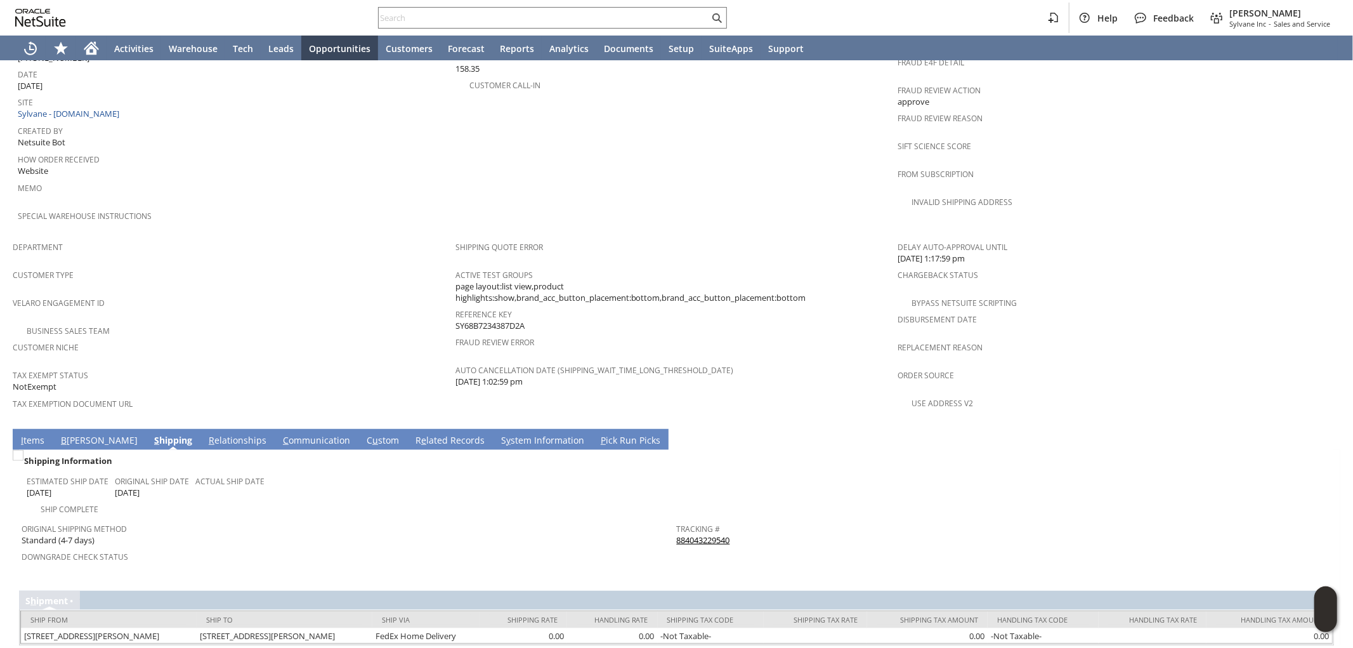
click at [567, 520] on div "Original Shipping Method Standard (4-7 days)" at bounding box center [346, 533] width 649 height 27
click at [22, 434] on span "I" at bounding box center [22, 440] width 3 height 12
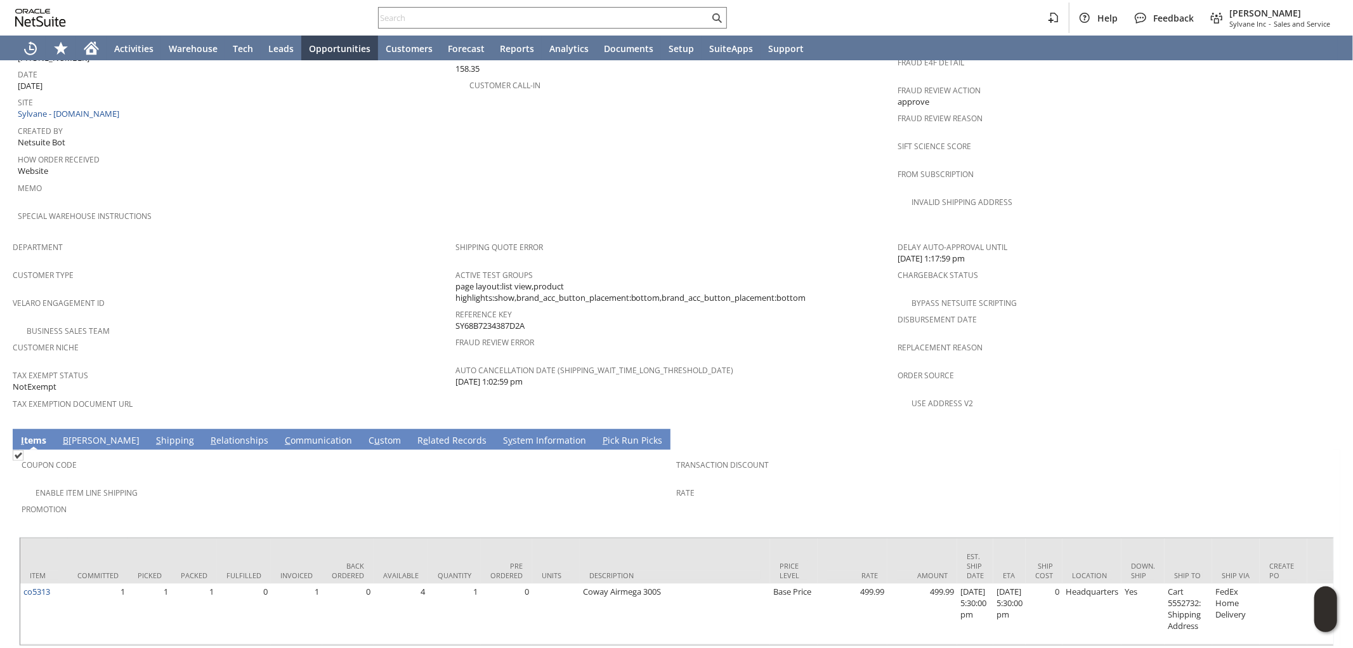
drag, startPoint x: 915, startPoint y: 468, endPoint x: 919, endPoint y: 462, distance: 6.9
click at [915, 484] on div "Rate" at bounding box center [1001, 497] width 649 height 27
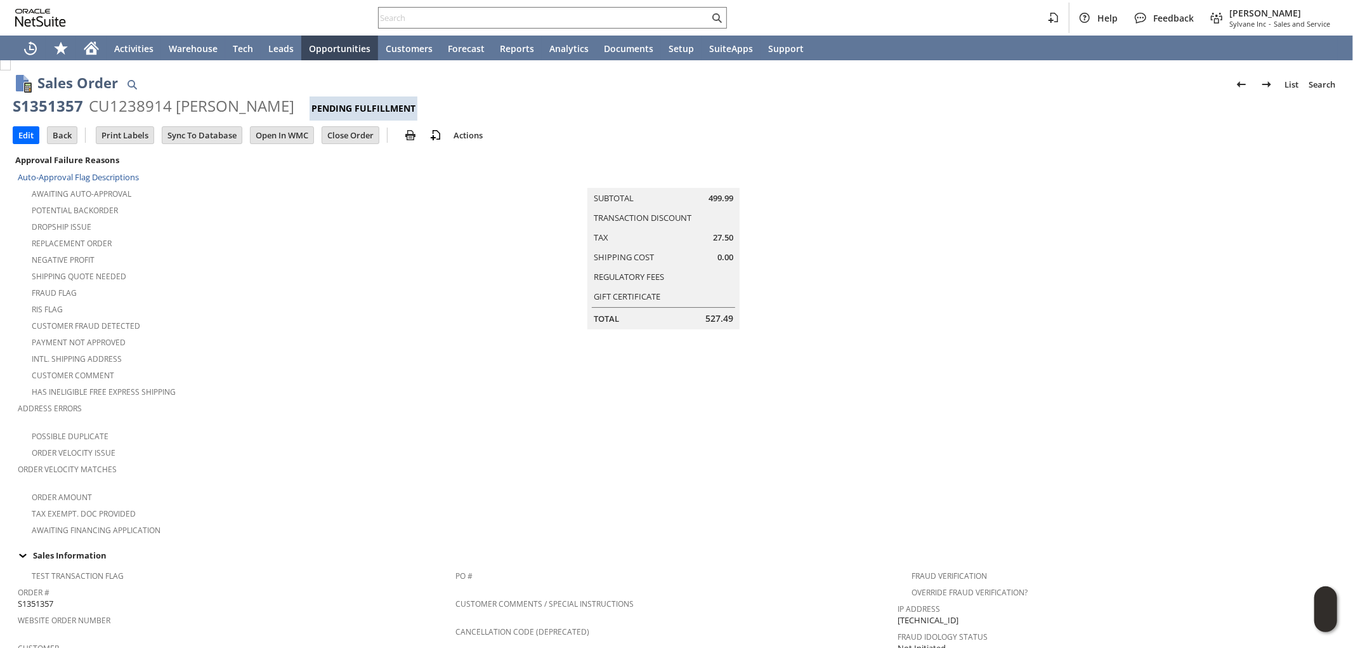
scroll to position [0, 0]
